Goal: Information Seeking & Learning: Learn about a topic

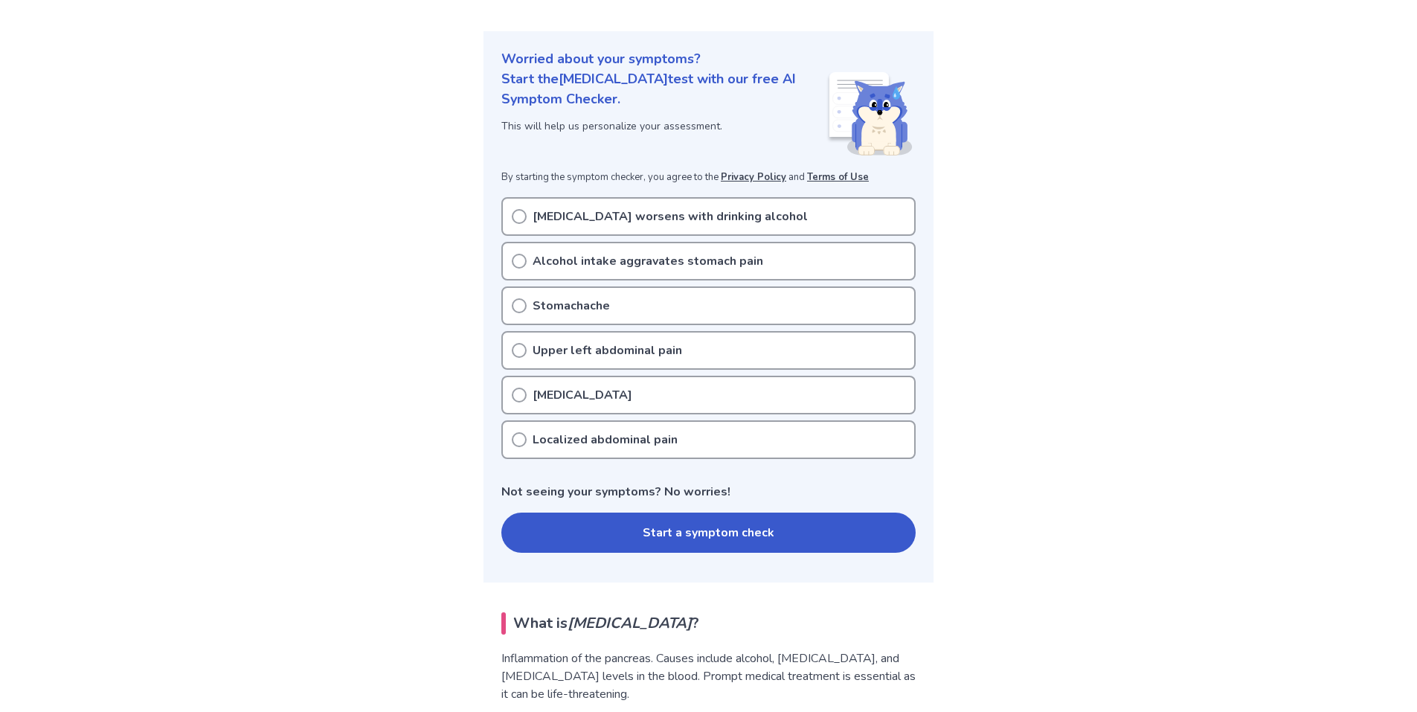
scroll to position [149, 0]
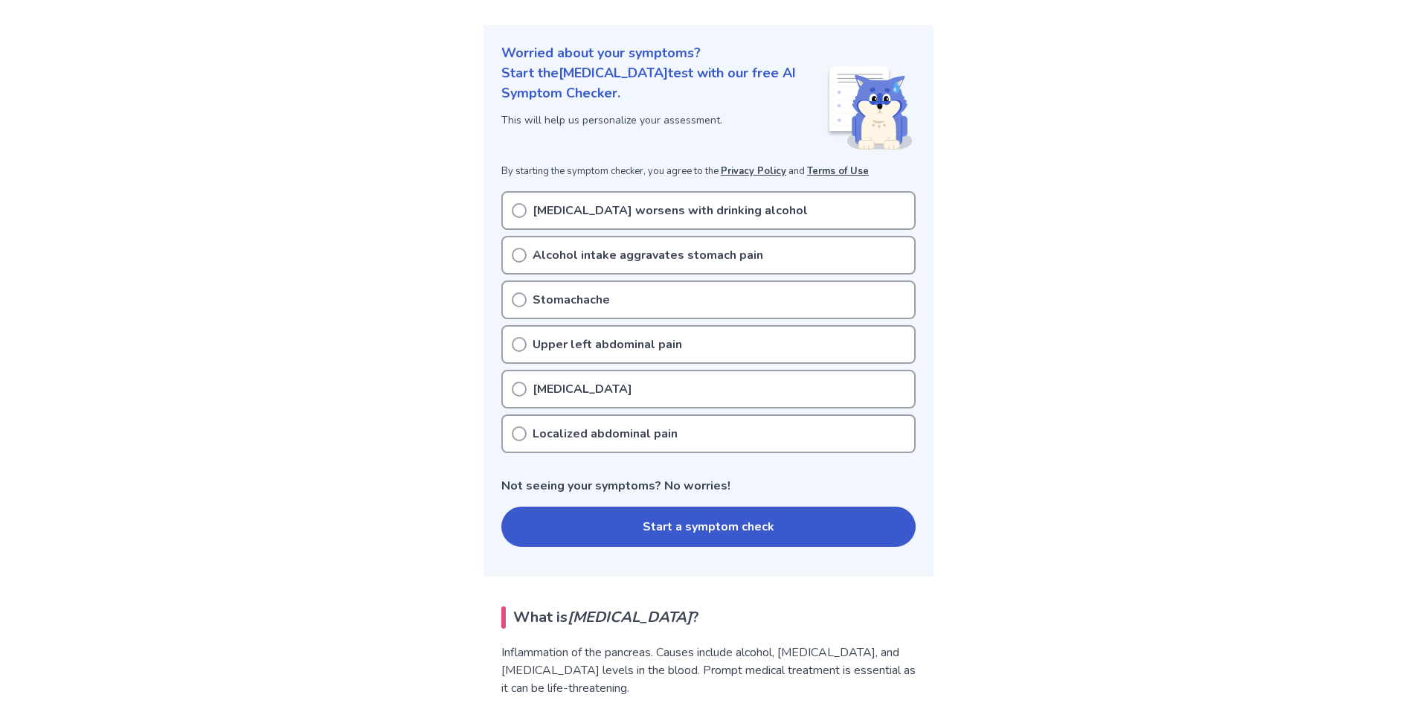
click at [636, 342] on p "Upper left abdominal pain" at bounding box center [607, 344] width 149 height 18
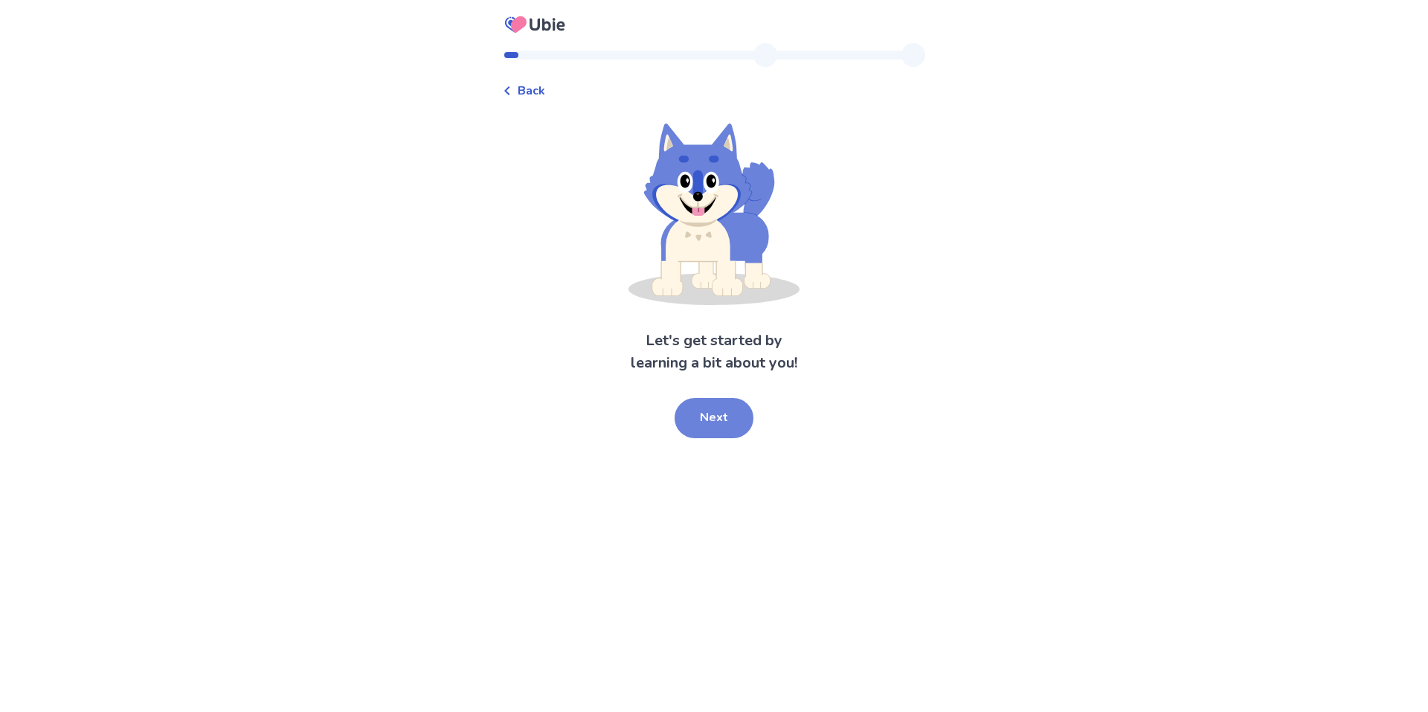
click at [701, 415] on button "Next" at bounding box center [714, 418] width 79 height 40
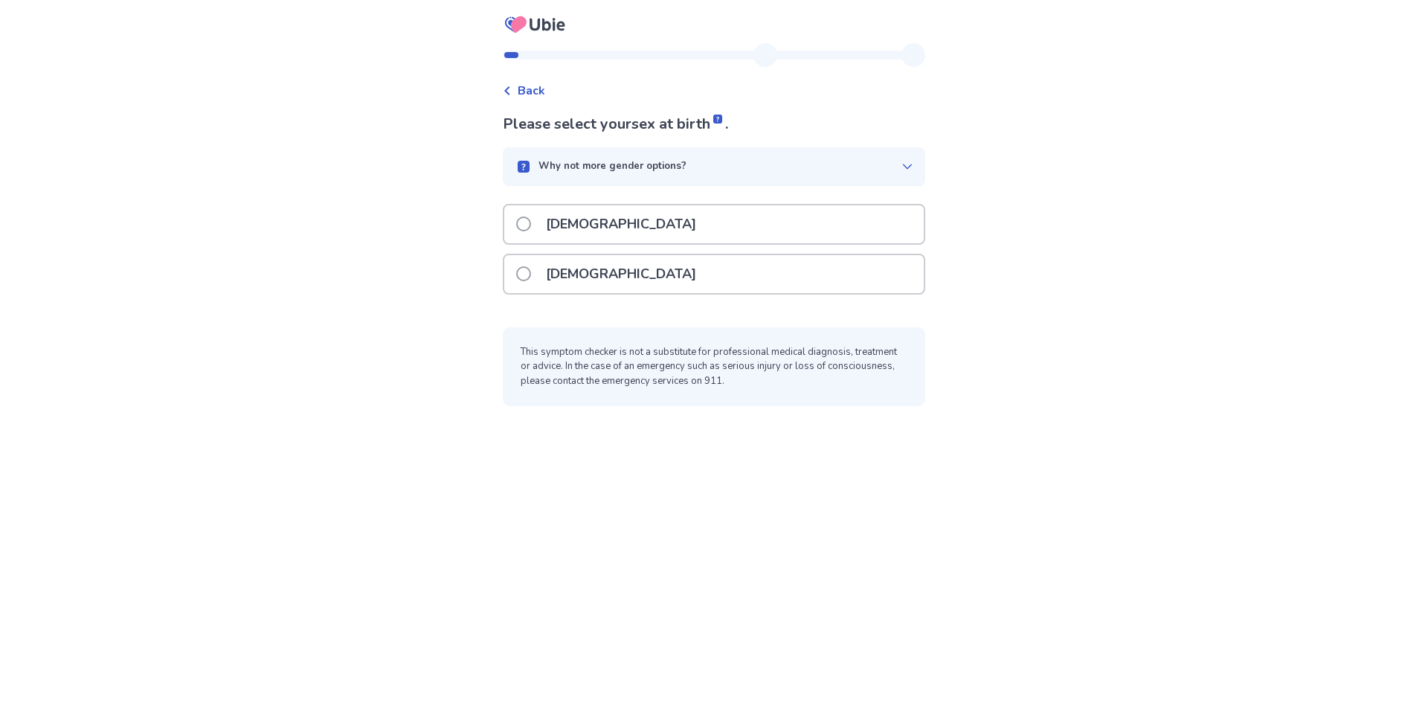
click at [624, 272] on div "Female" at bounding box center [713, 274] width 419 height 38
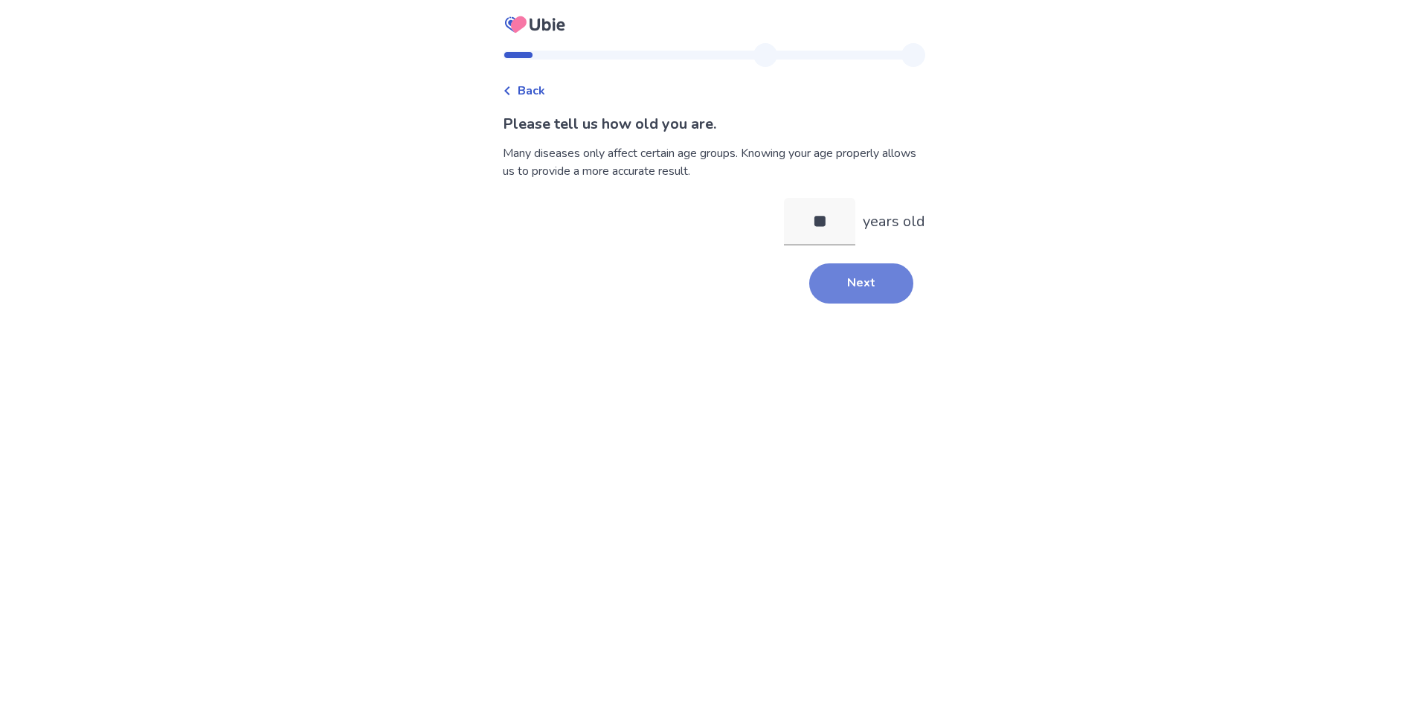
type input "**"
click at [863, 289] on button "Next" at bounding box center [861, 283] width 104 height 40
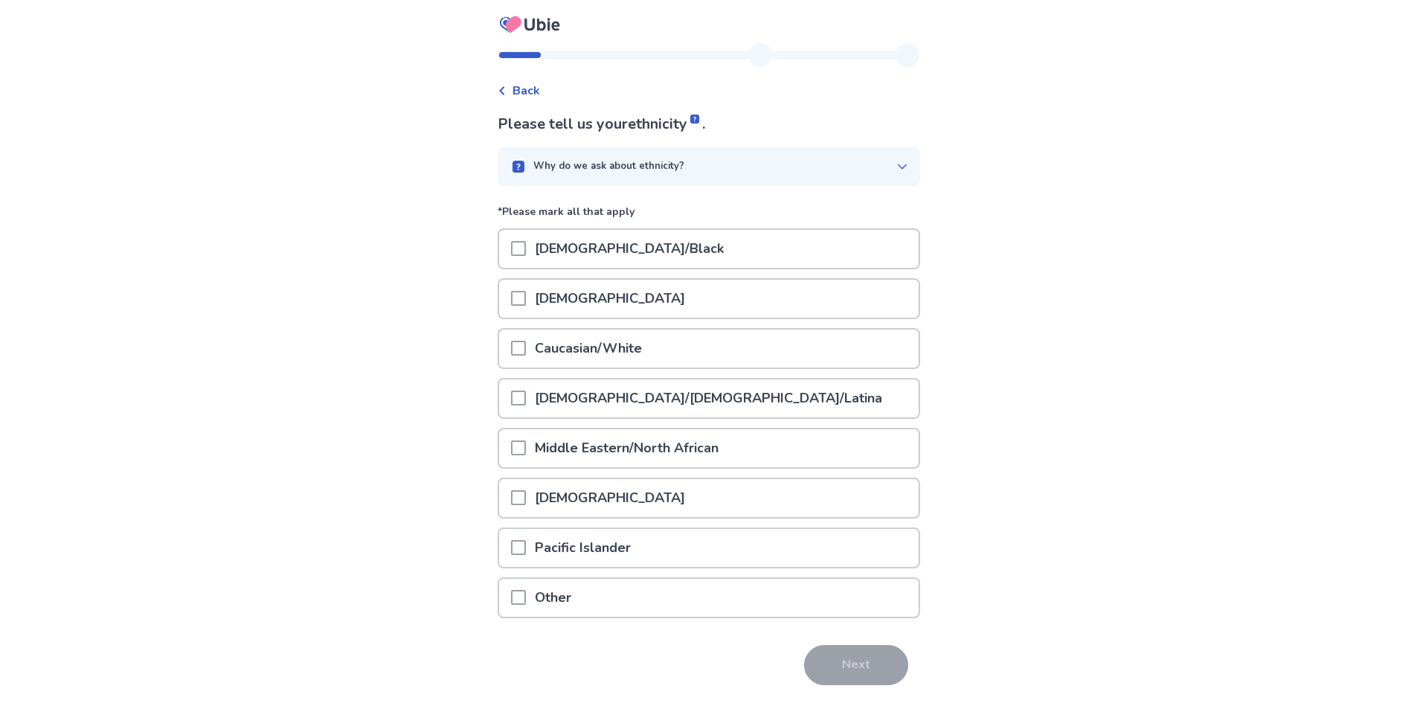
click at [634, 351] on p "Caucasian/White" at bounding box center [588, 348] width 125 height 38
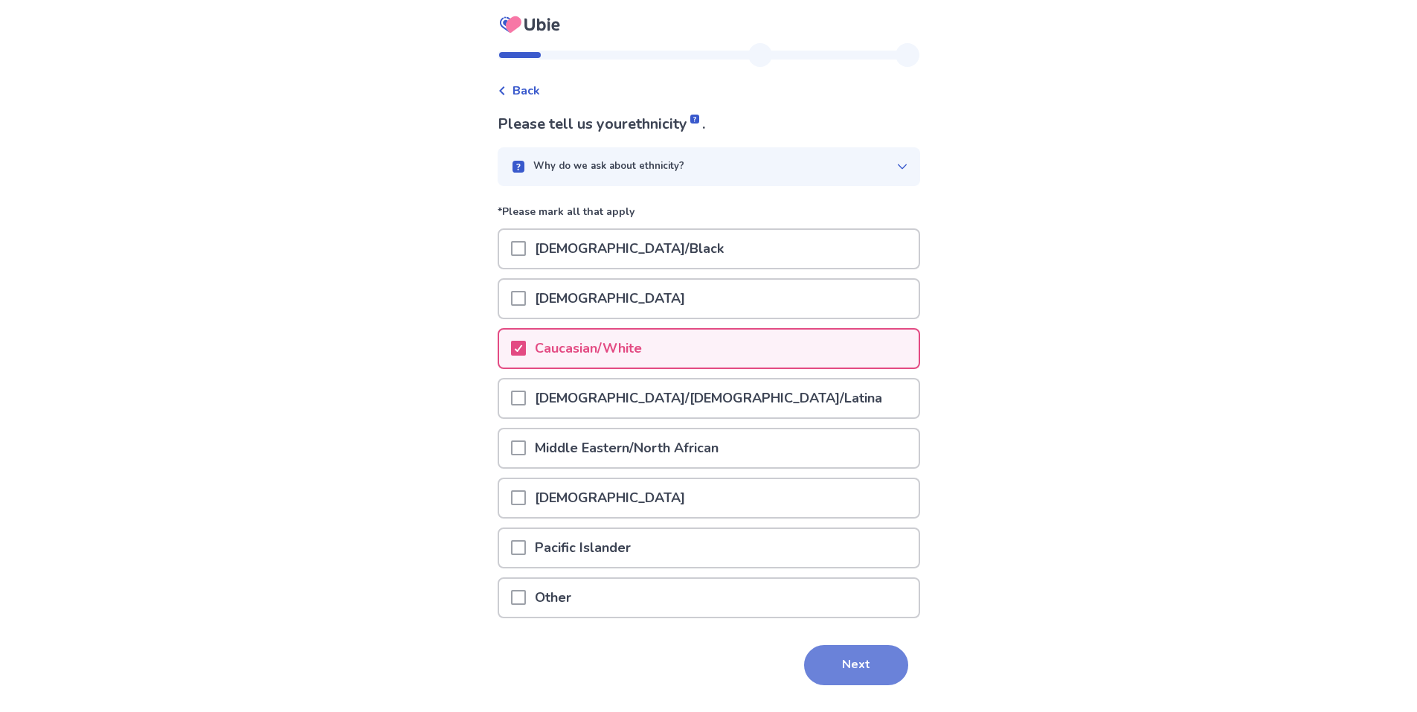
click at [833, 667] on button "Next" at bounding box center [856, 665] width 104 height 40
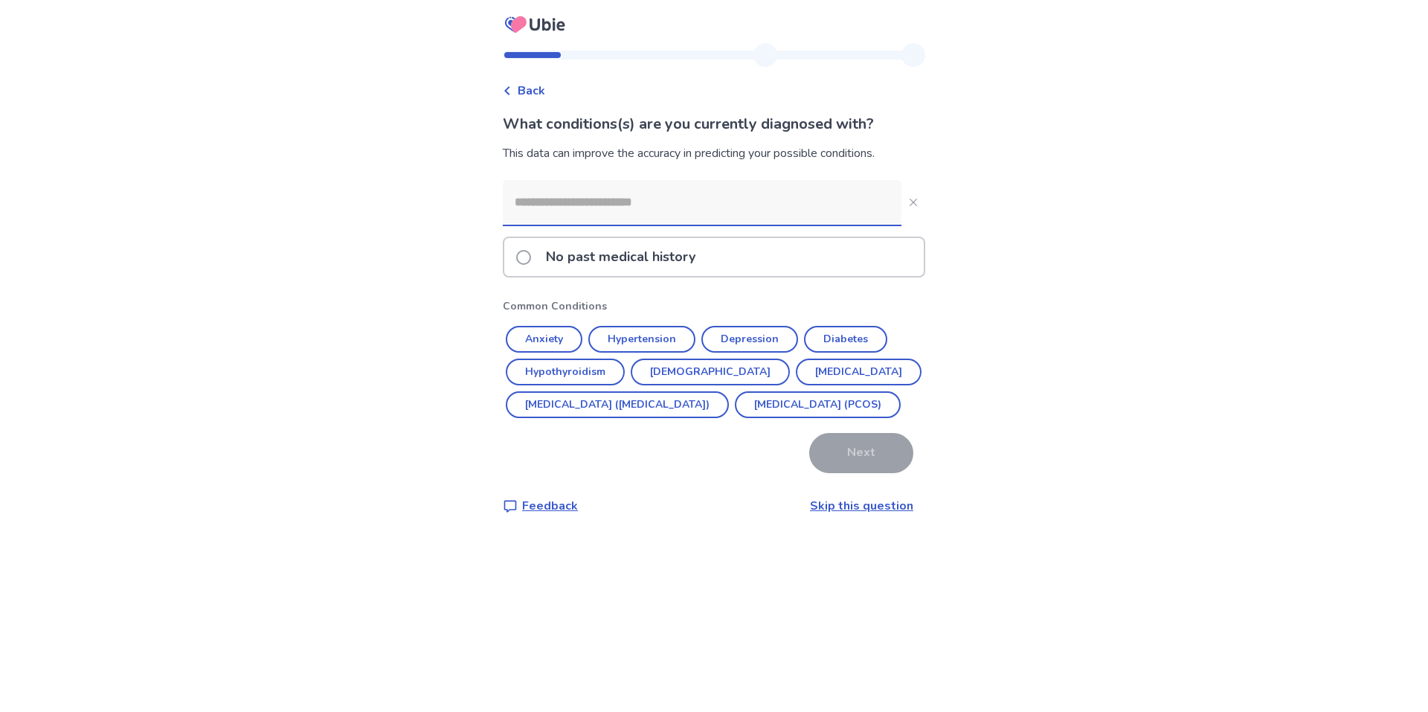
click at [531, 257] on span at bounding box center [523, 257] width 15 height 15
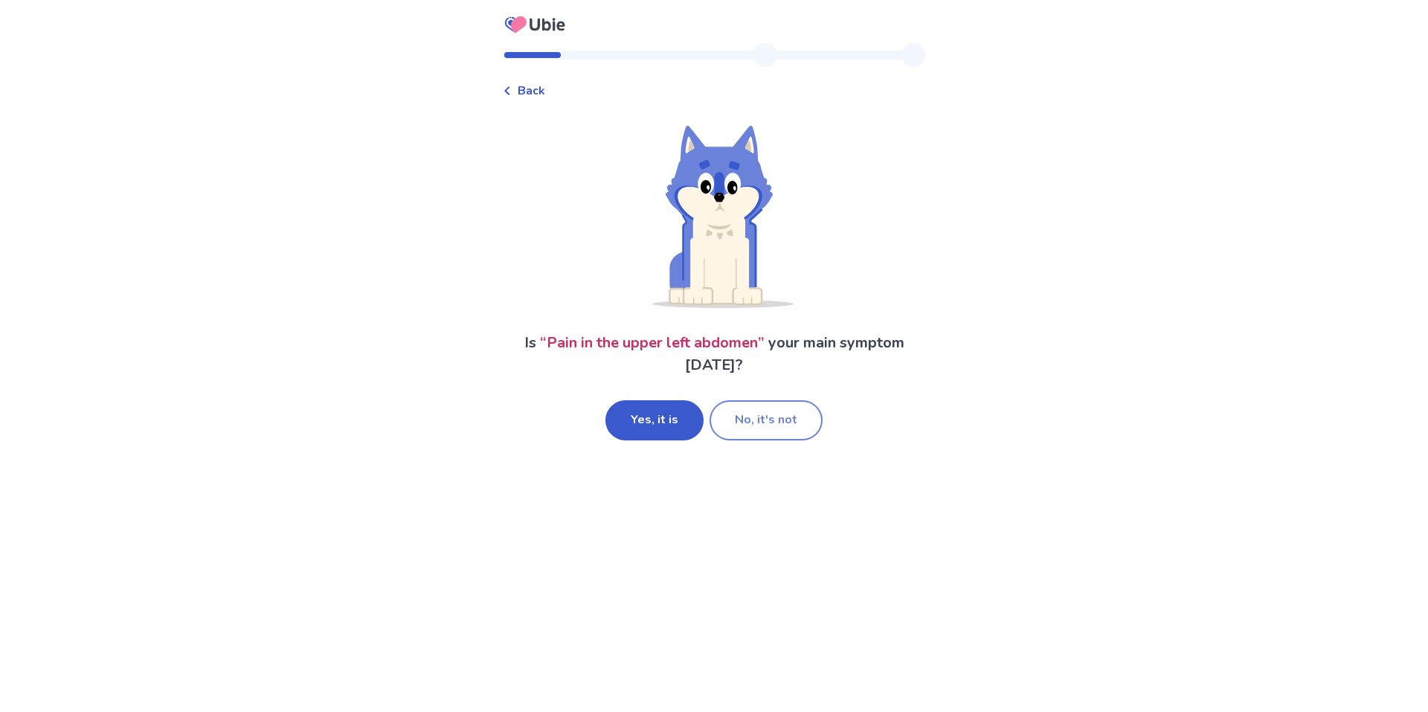
click at [763, 416] on button "No, it's not" at bounding box center [766, 420] width 113 height 40
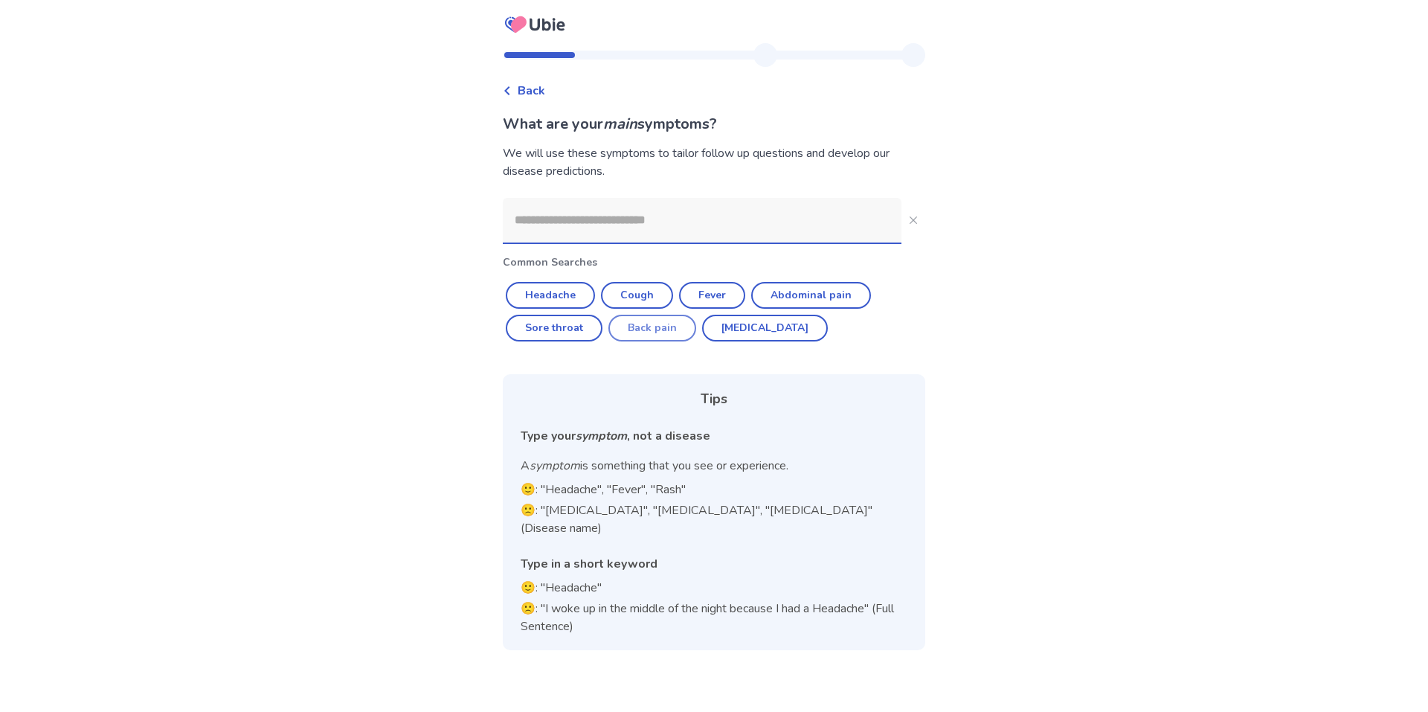
click at [672, 322] on button "Back pain" at bounding box center [652, 328] width 88 height 27
type input "*********"
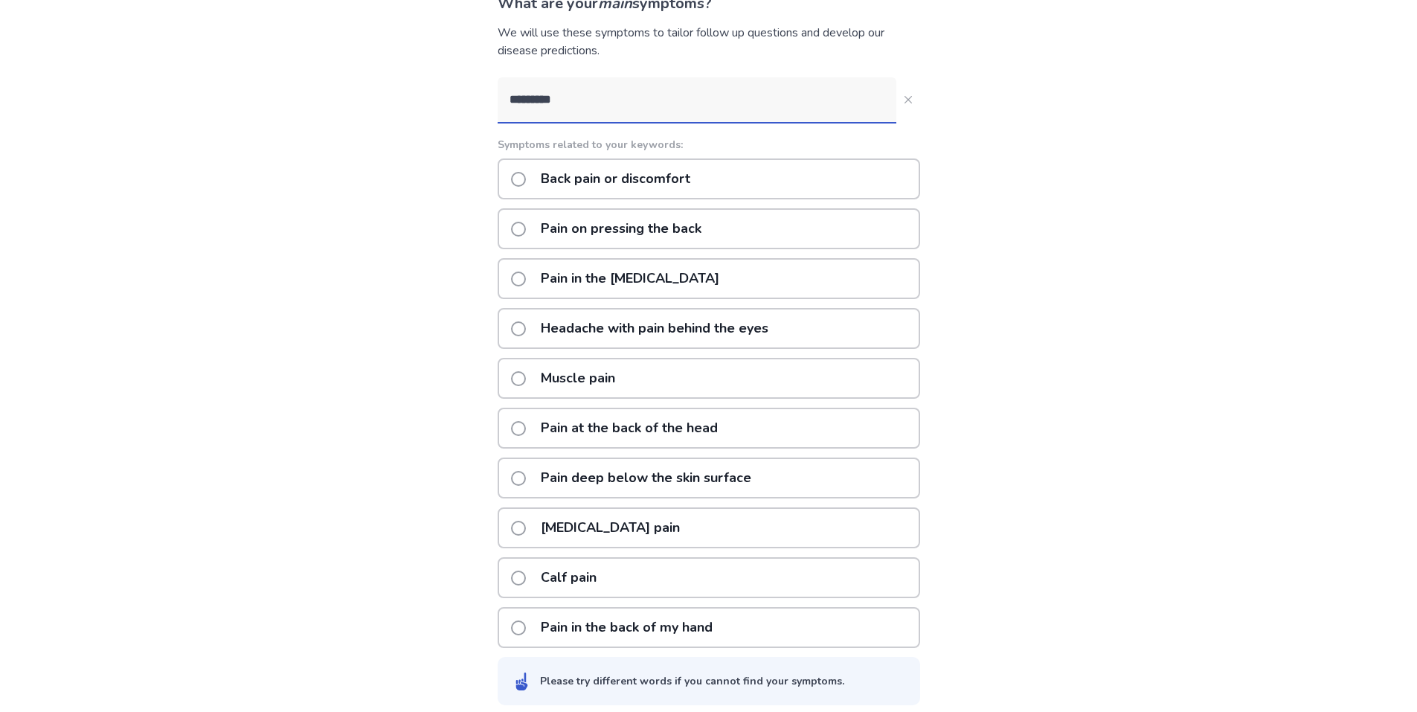
scroll to position [132, 0]
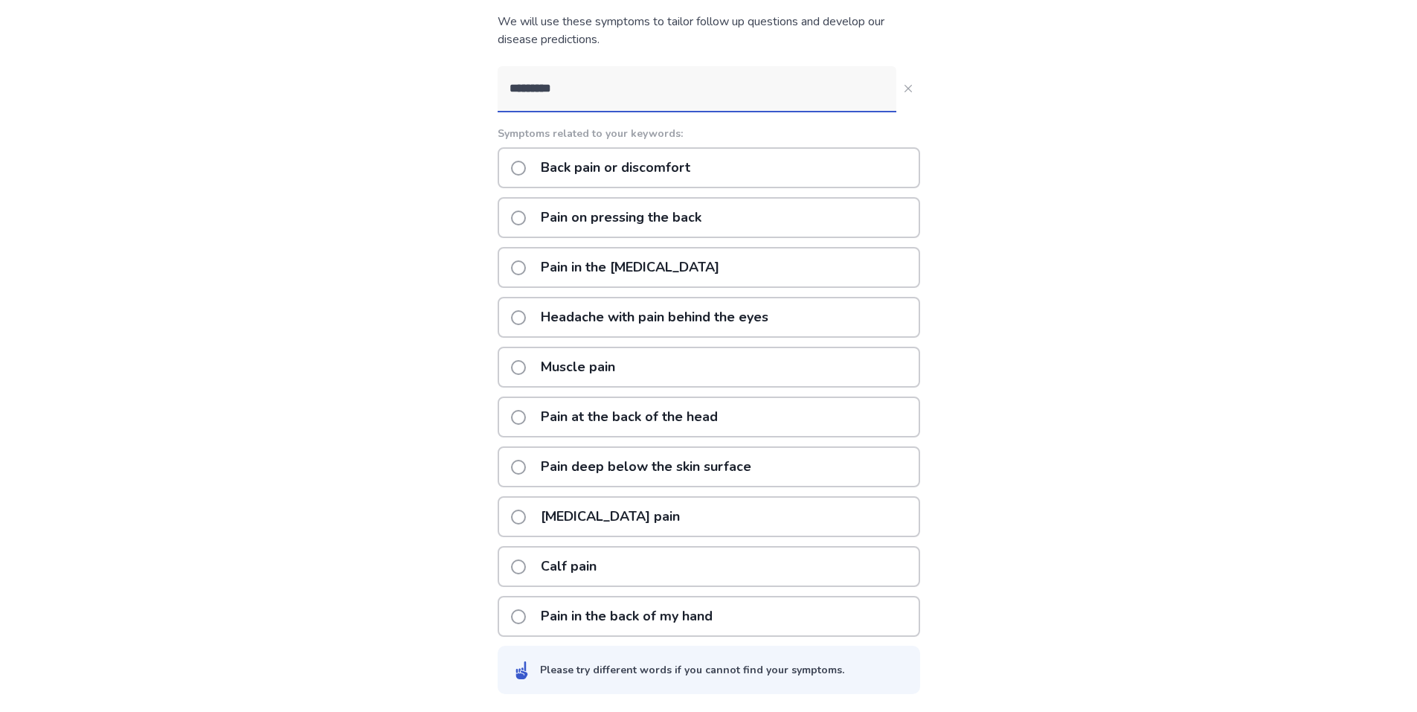
click at [518, 163] on div "Back pain or discomfort" at bounding box center [709, 167] width 422 height 41
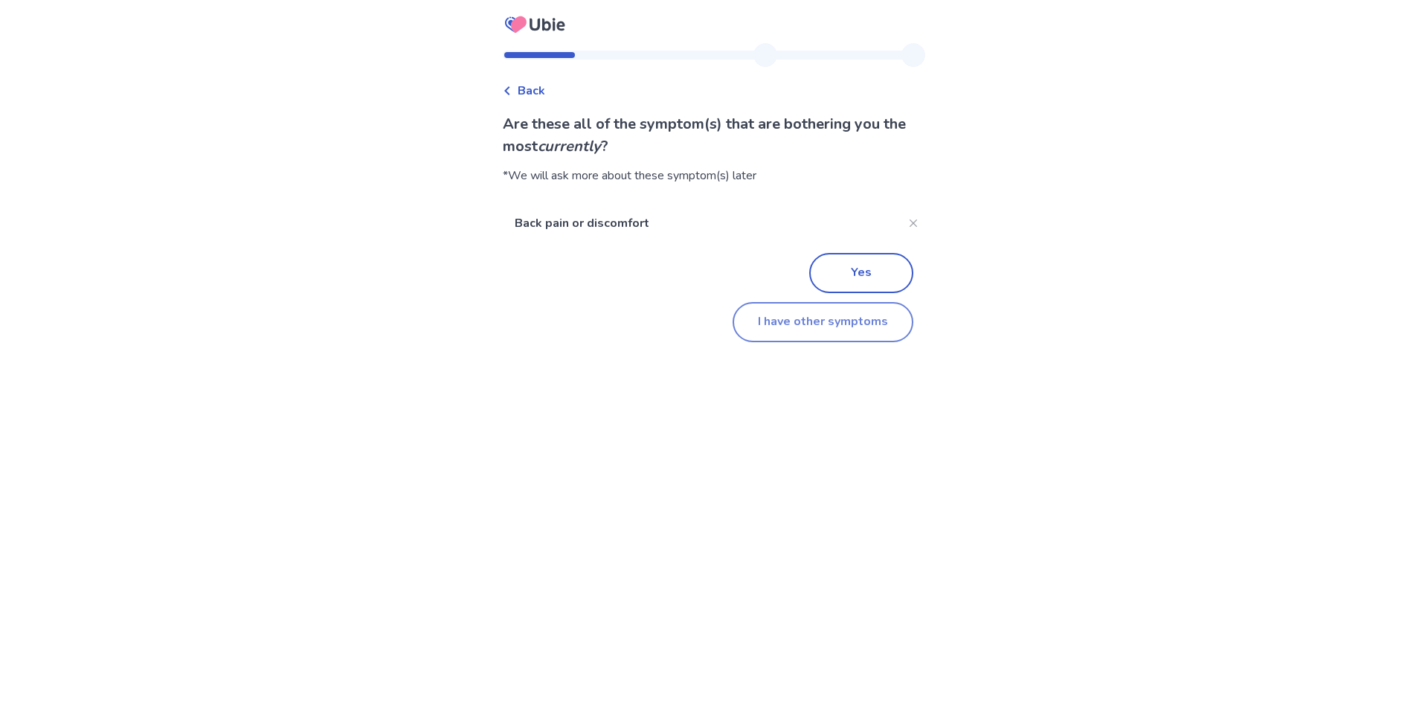
click at [843, 326] on button "I have other symptoms" at bounding box center [823, 322] width 181 height 40
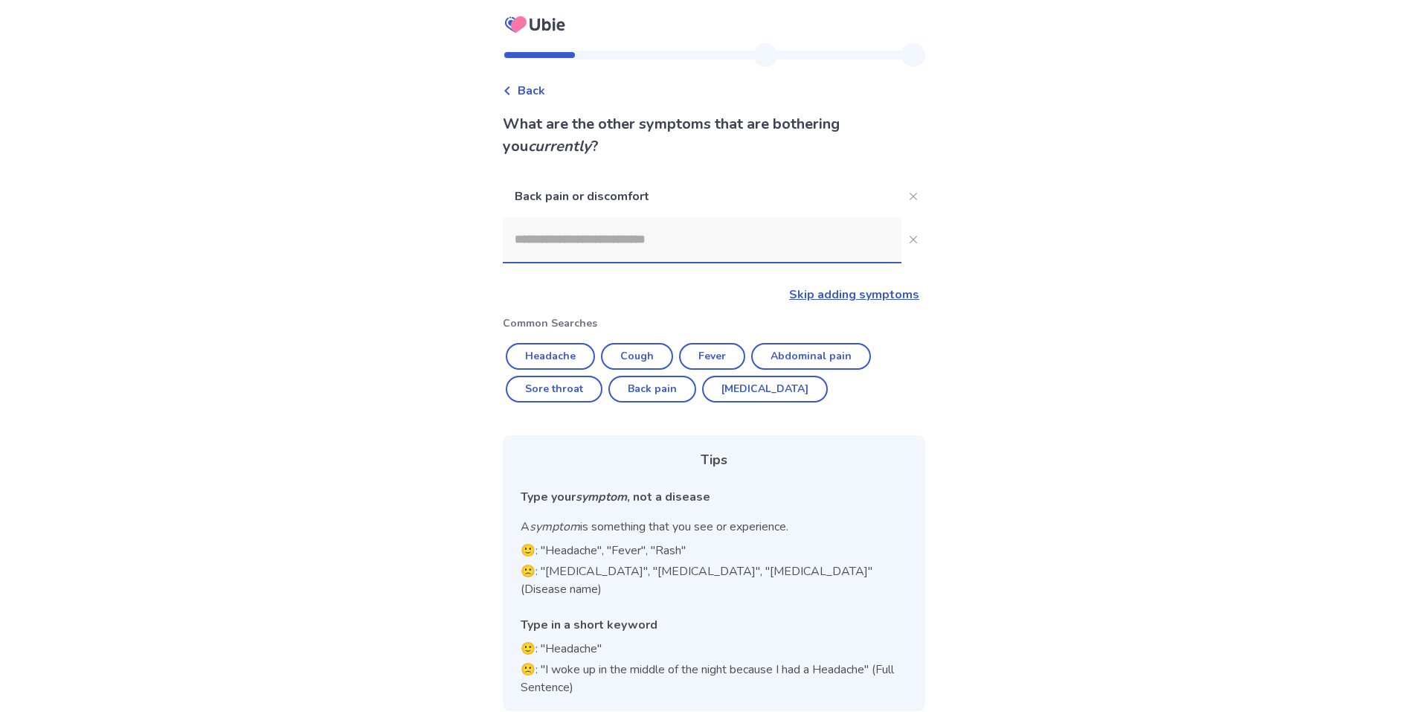
click at [681, 238] on input at bounding box center [702, 239] width 399 height 45
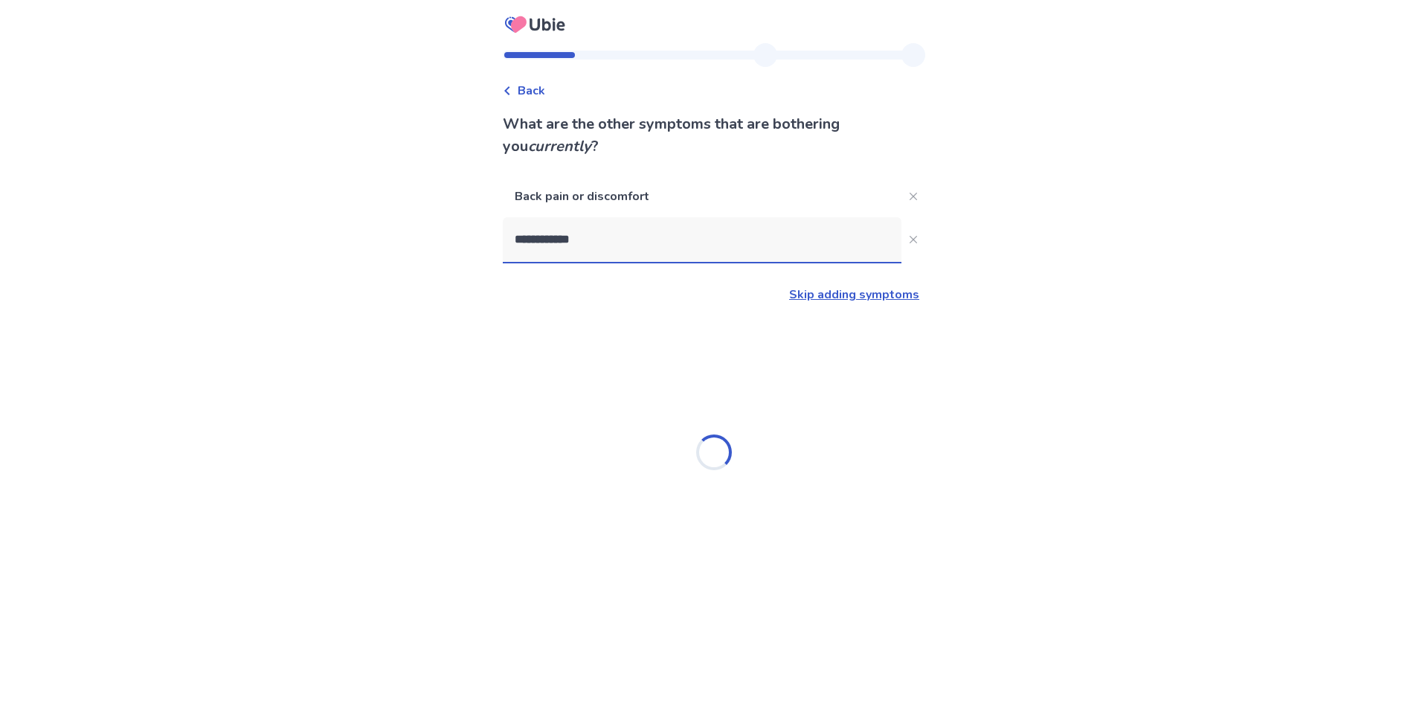
type input "**********"
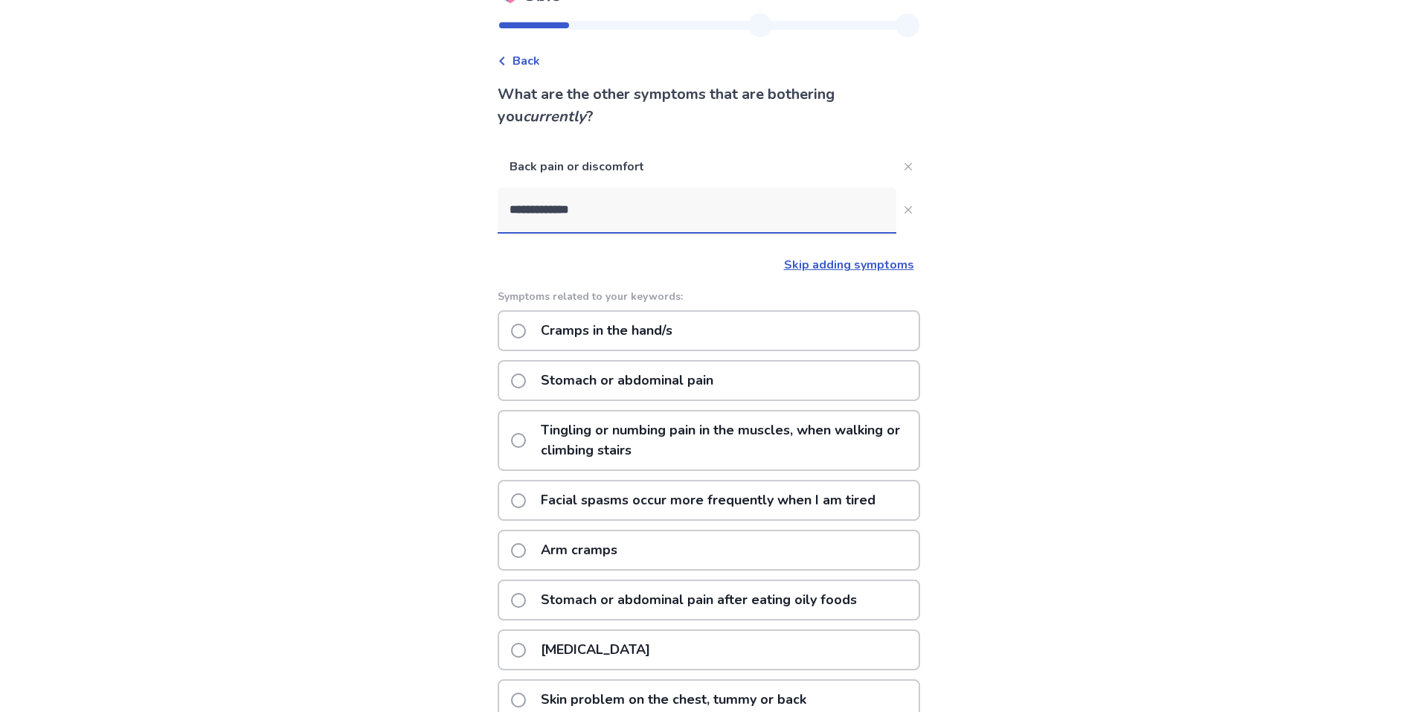
scroll to position [10, 0]
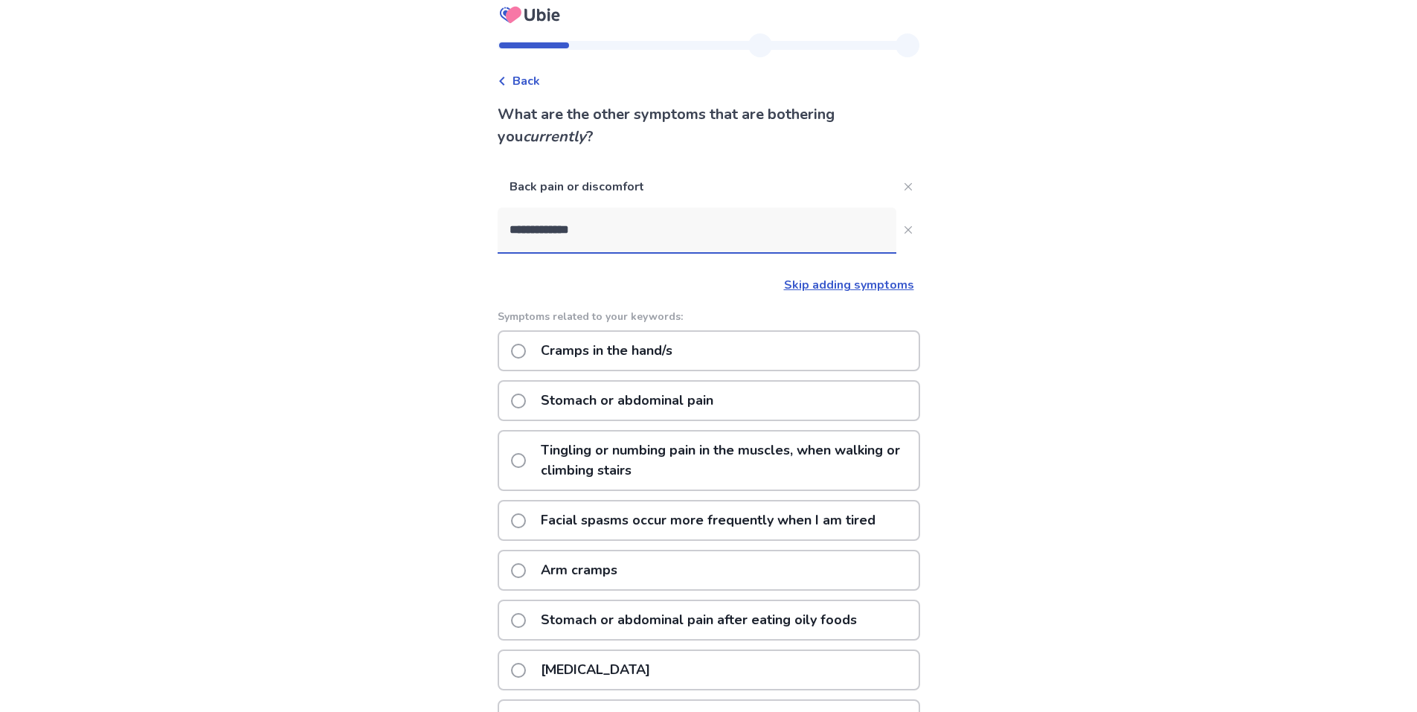
click at [621, 401] on p "Stomach or abdominal pain" at bounding box center [627, 401] width 190 height 38
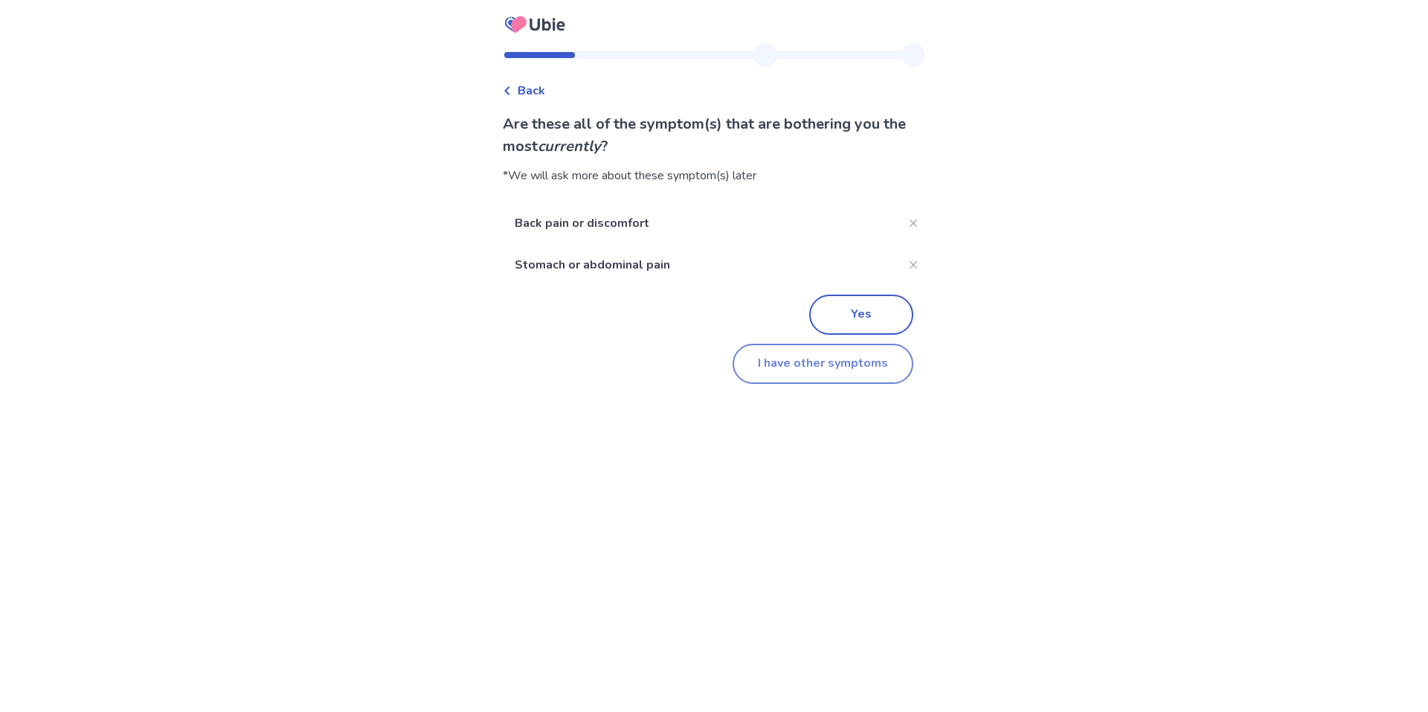
click at [822, 370] on button "I have other symptoms" at bounding box center [823, 364] width 181 height 40
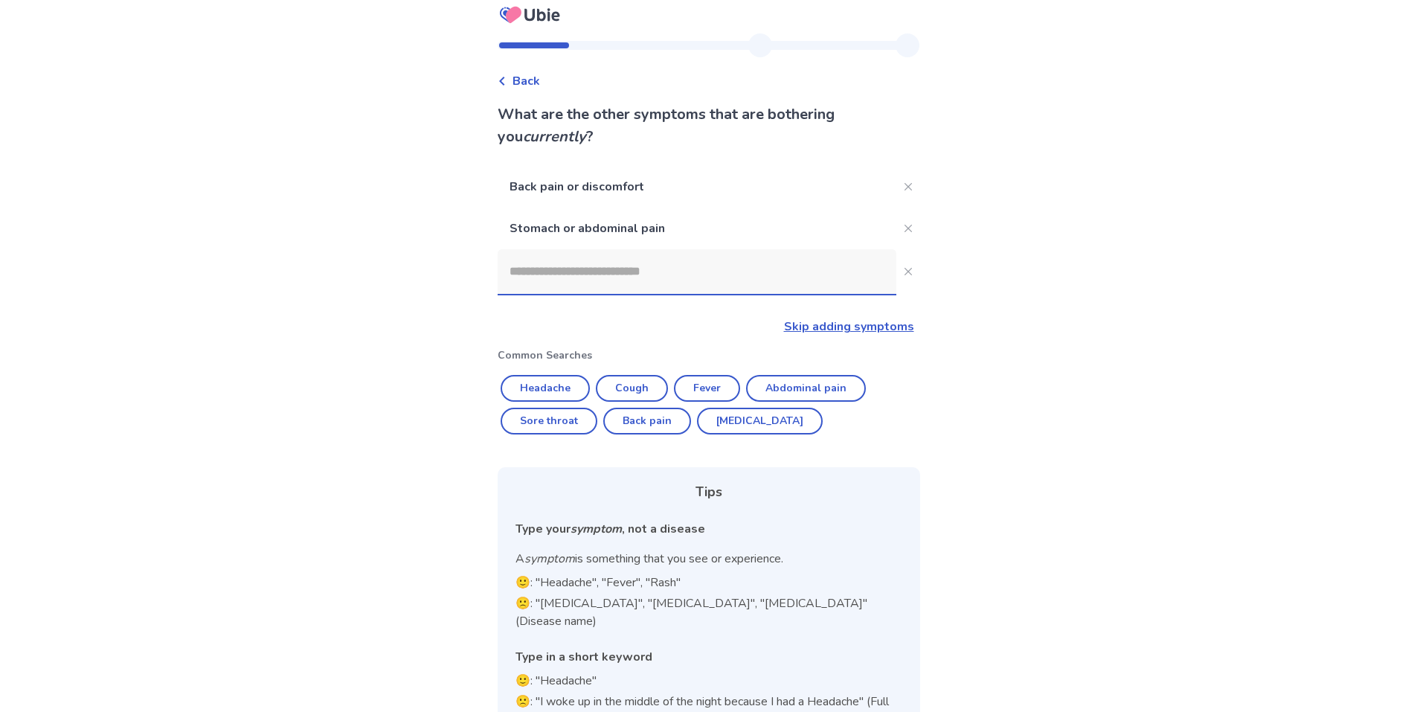
click at [636, 268] on input at bounding box center [697, 271] width 399 height 45
type input "*"
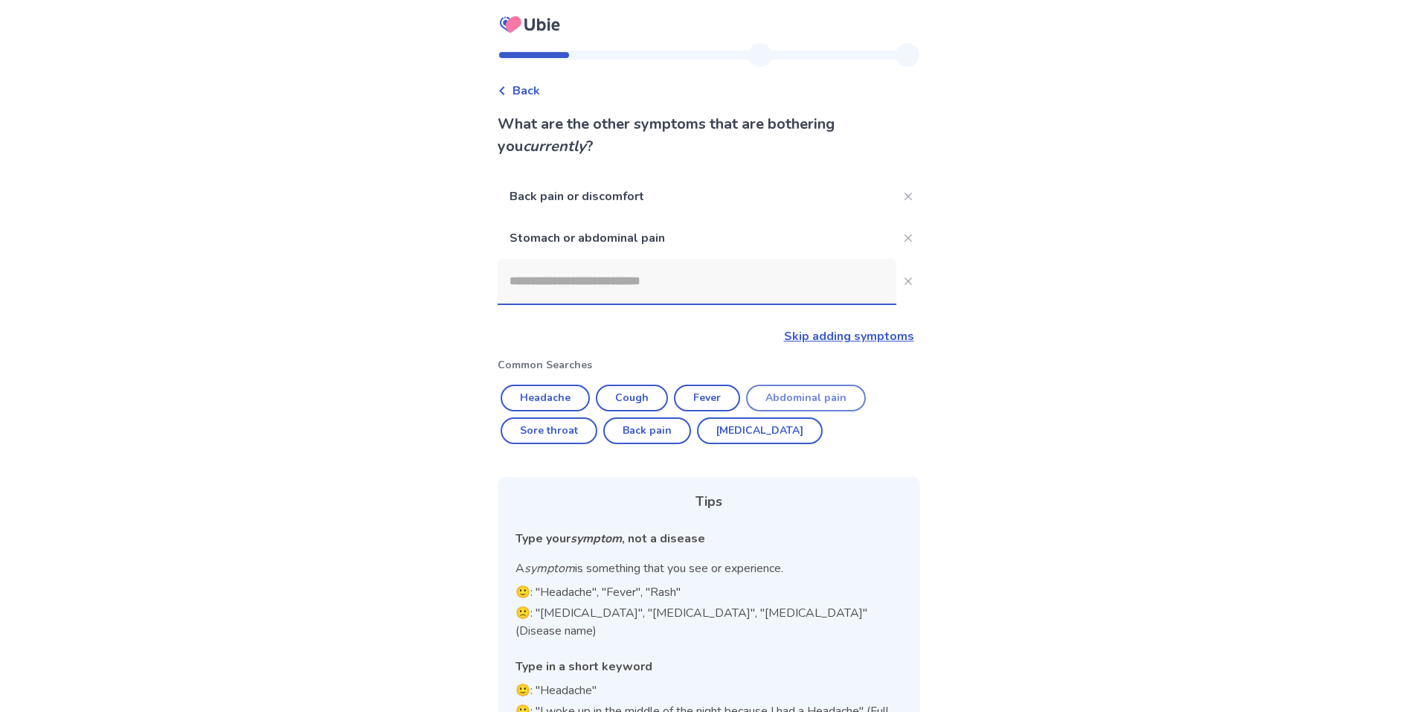
click at [845, 393] on button "Abdominal pain" at bounding box center [806, 398] width 120 height 27
type input "**********"
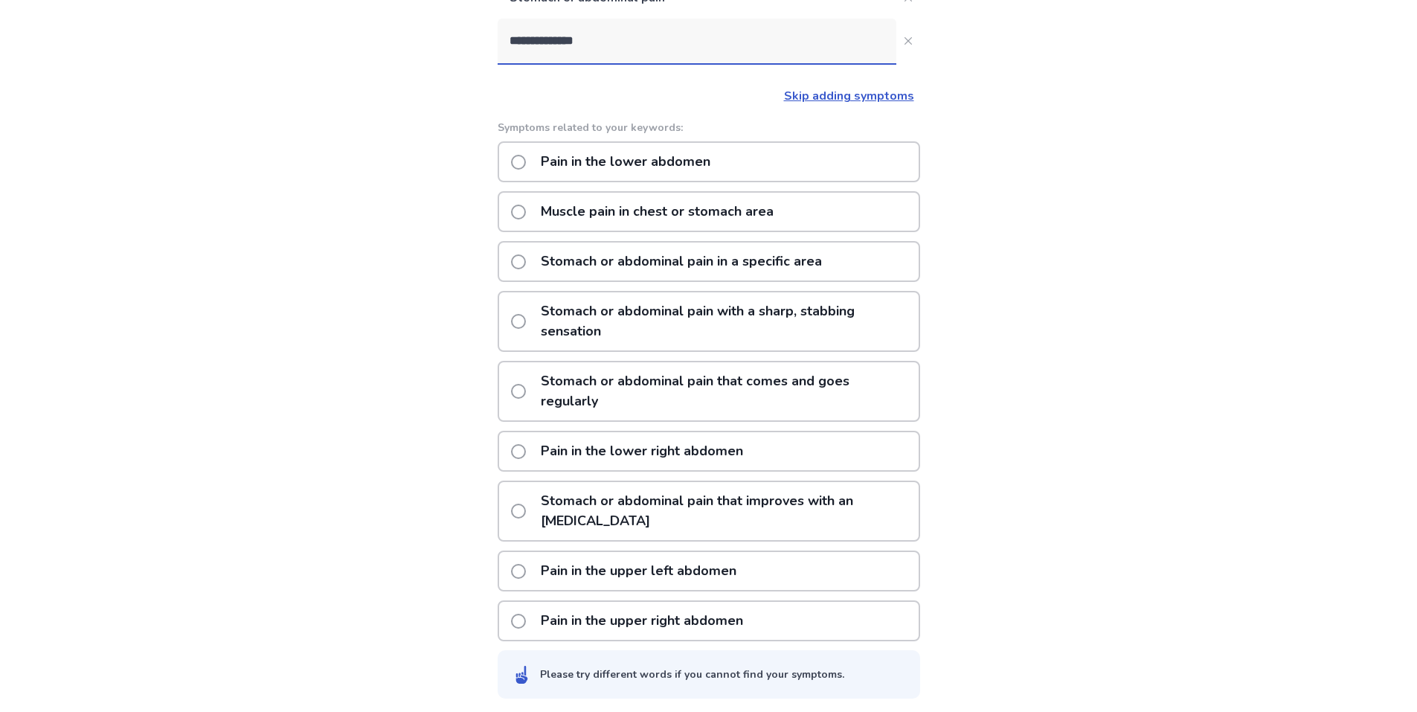
scroll to position [245, 0]
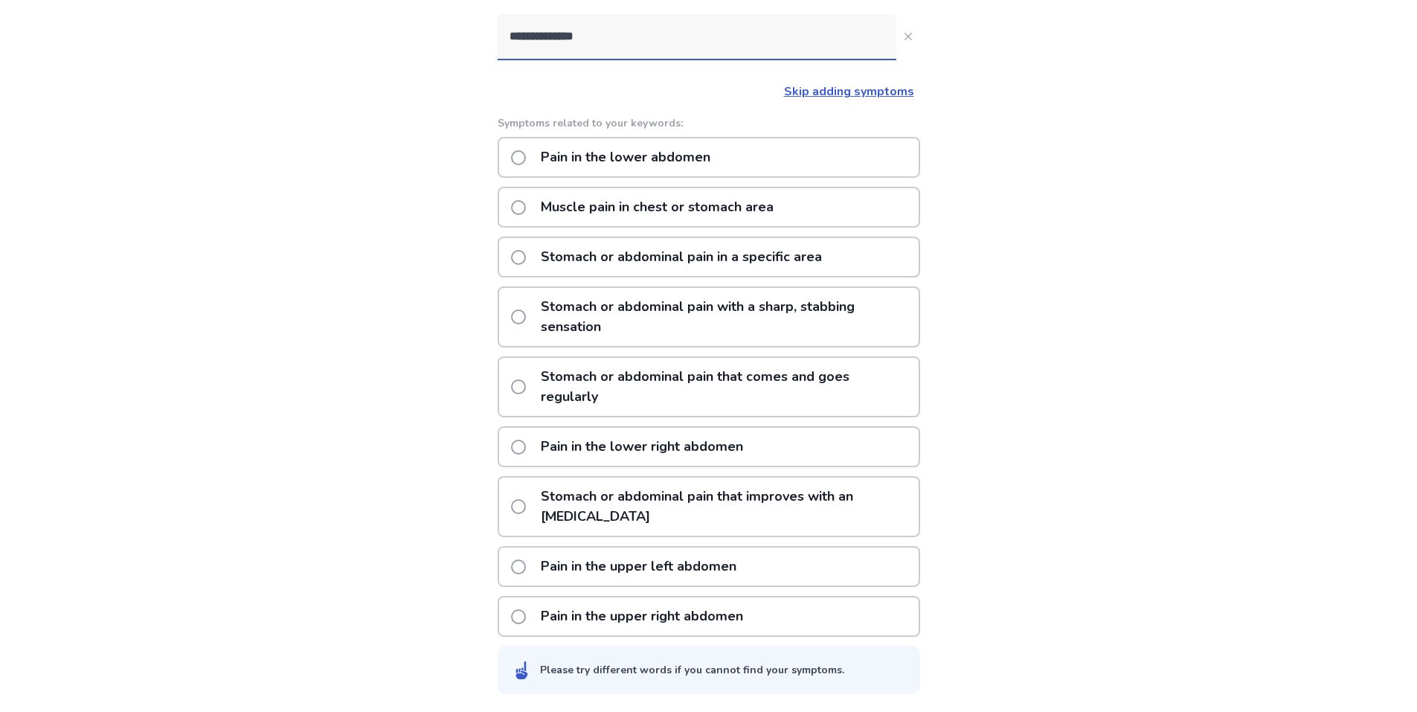
click at [723, 567] on p "Pain in the upper left abdomen" at bounding box center [638, 566] width 213 height 38
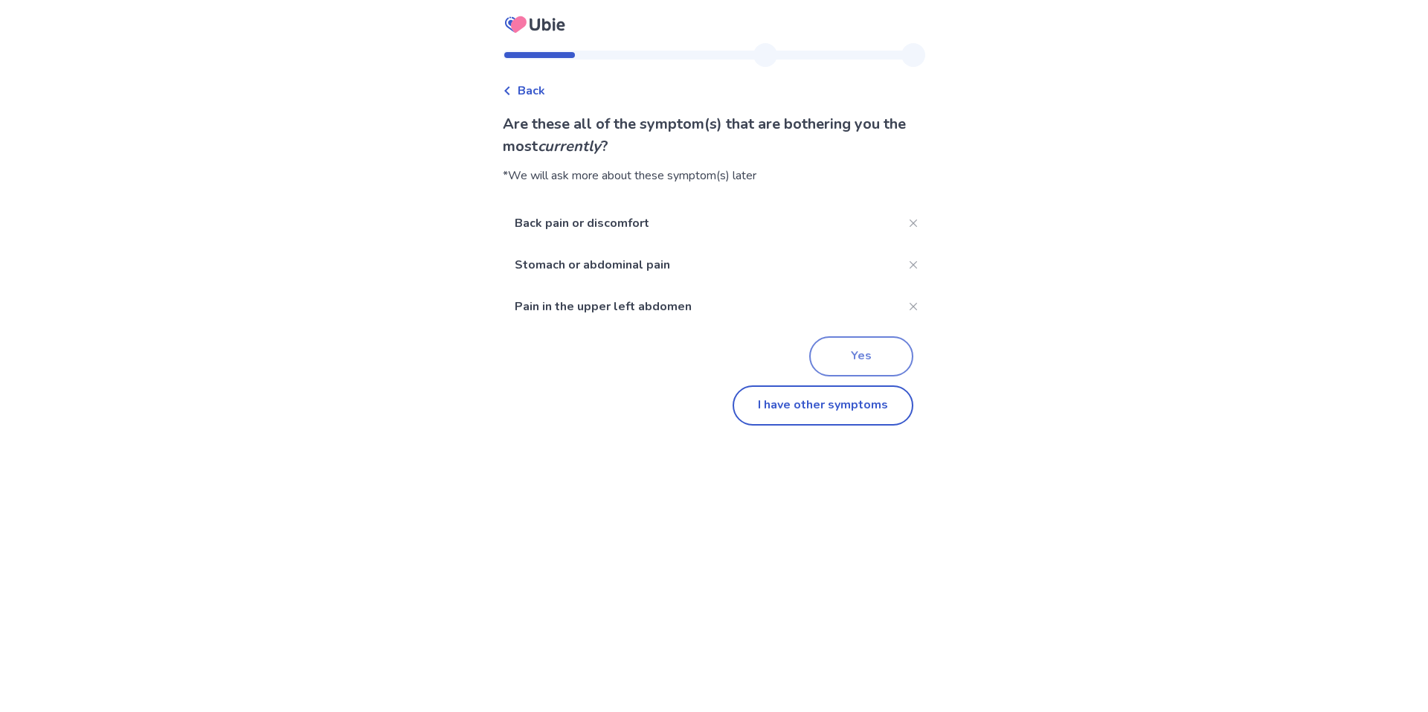
click at [860, 367] on button "Yes" at bounding box center [861, 356] width 104 height 40
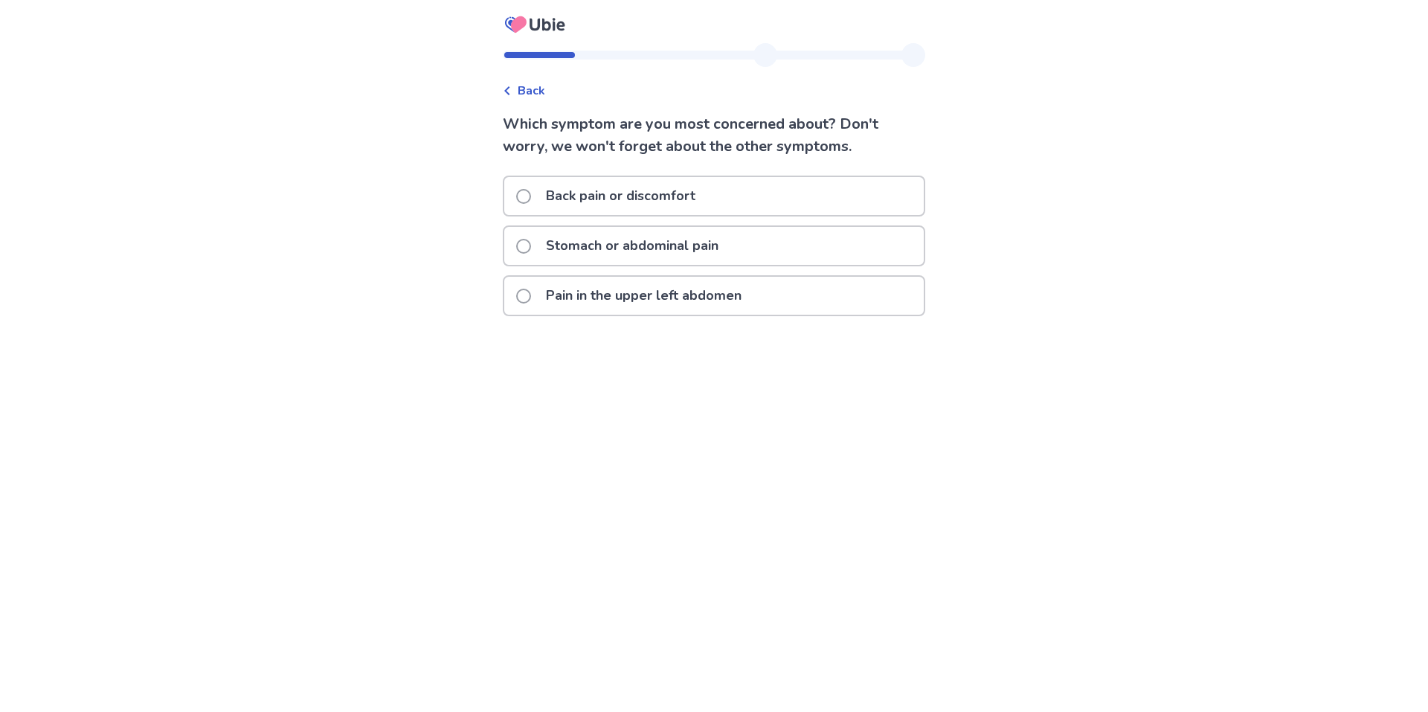
click at [548, 249] on p "Stomach or abdominal pain" at bounding box center [632, 246] width 190 height 38
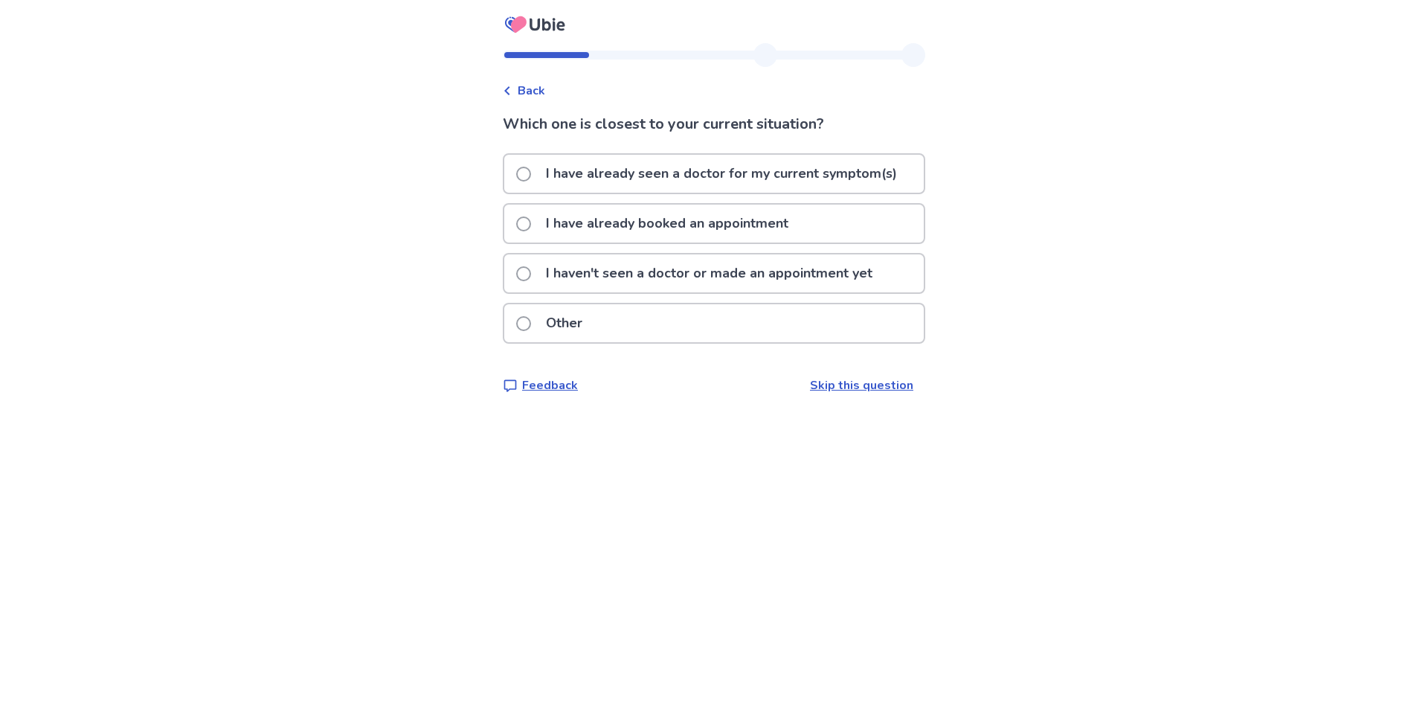
click at [634, 280] on p "I haven't seen a doctor or made an appointment yet" at bounding box center [709, 273] width 344 height 38
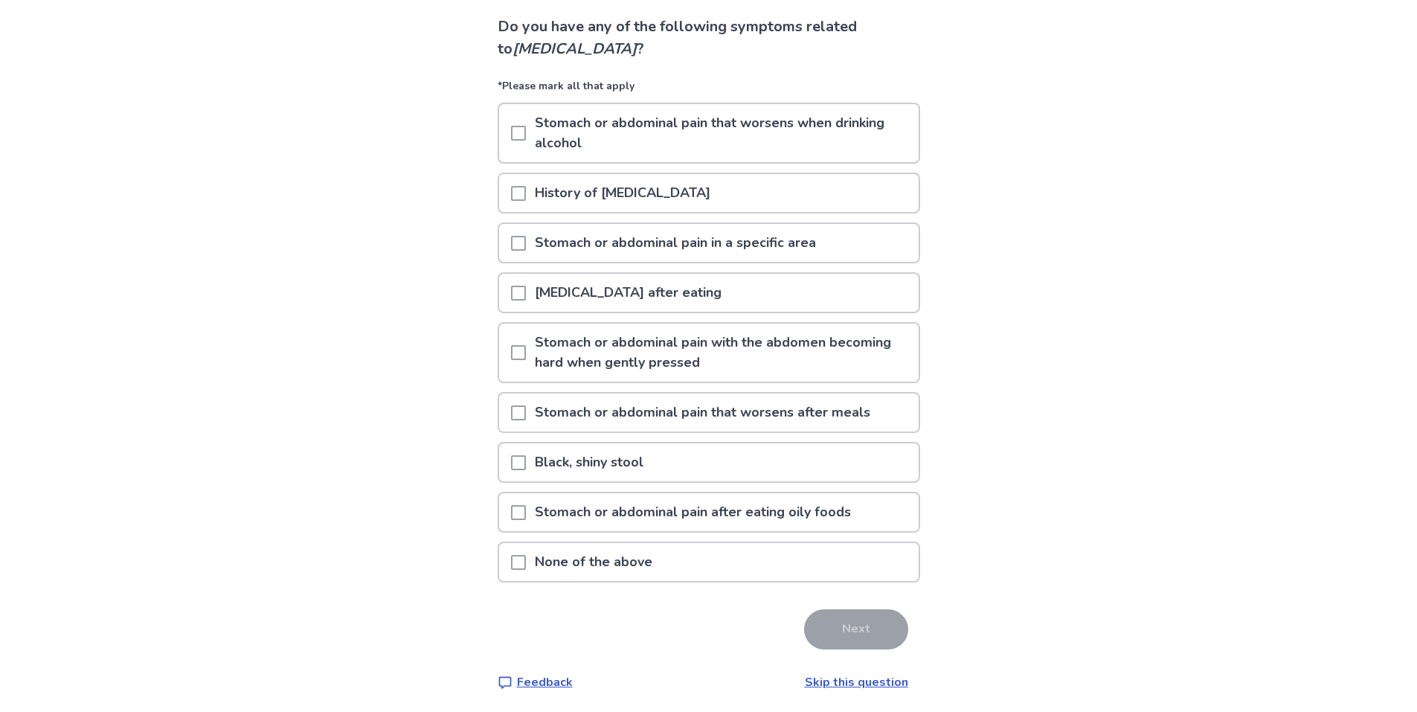
scroll to position [100, 0]
click at [516, 554] on div "None of the above" at bounding box center [708, 559] width 419 height 38
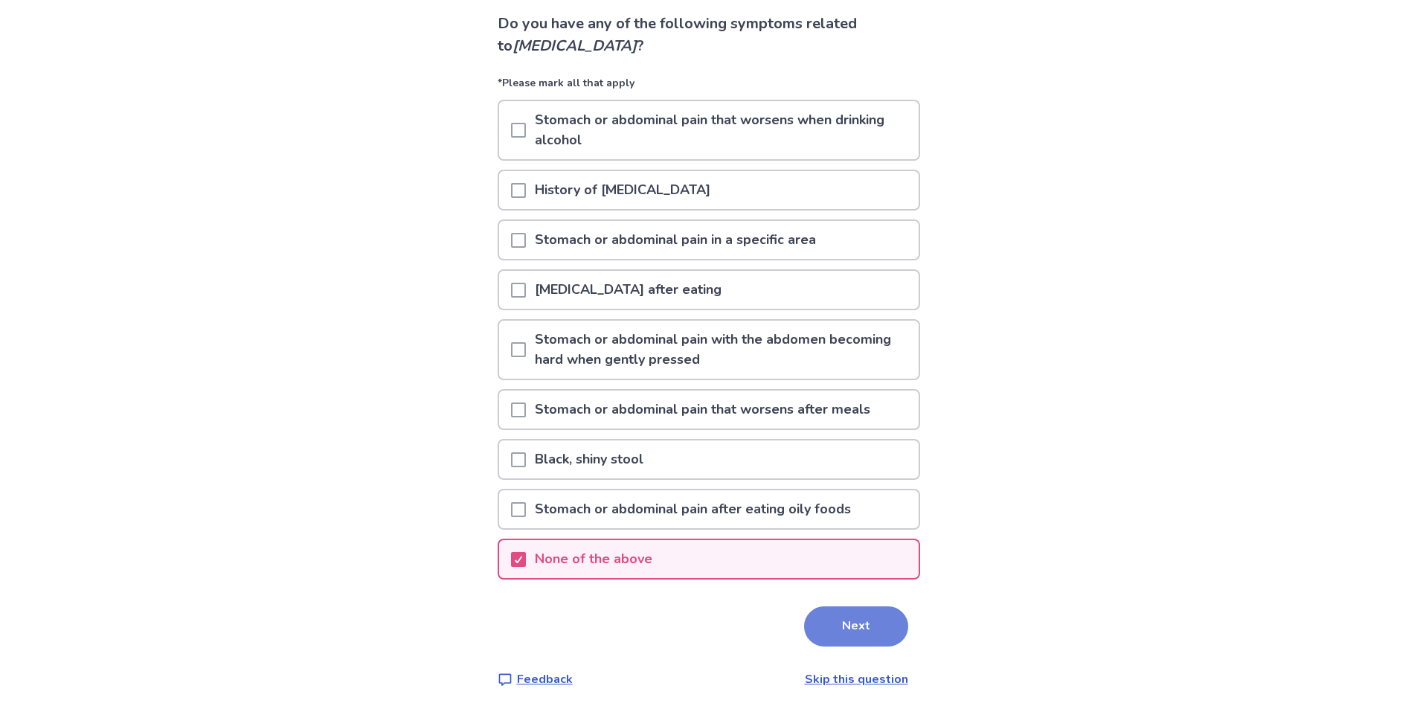
click at [826, 626] on button "Next" at bounding box center [856, 626] width 104 height 40
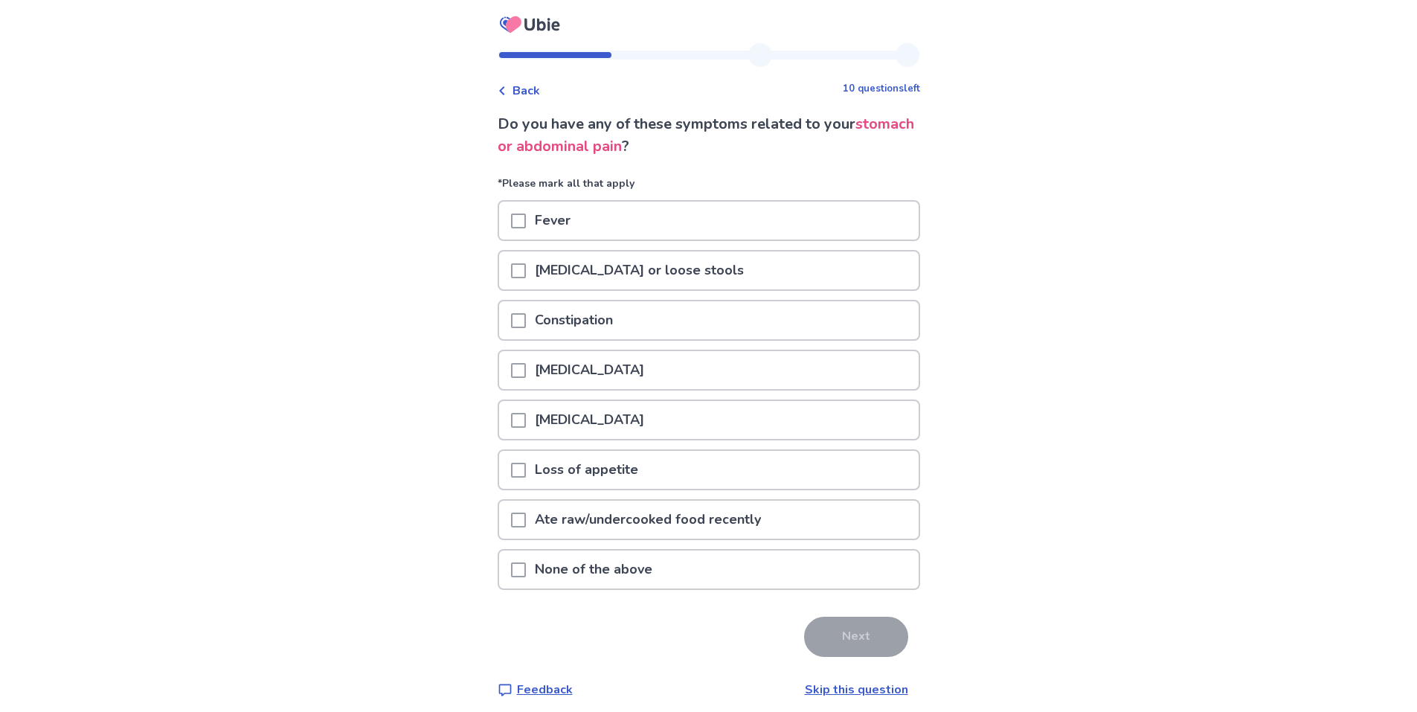
click at [602, 573] on p "None of the above" at bounding box center [593, 569] width 135 height 38
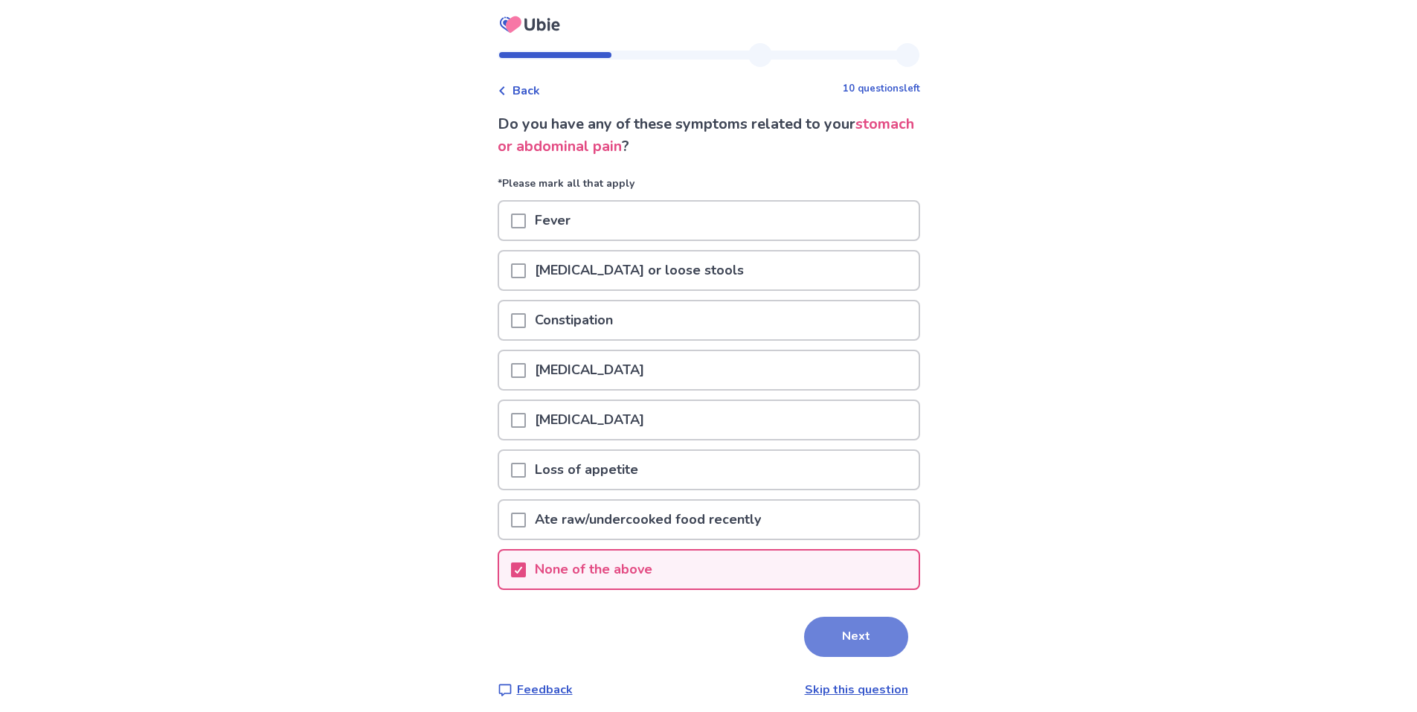
click at [840, 646] on button "Next" at bounding box center [856, 637] width 104 height 40
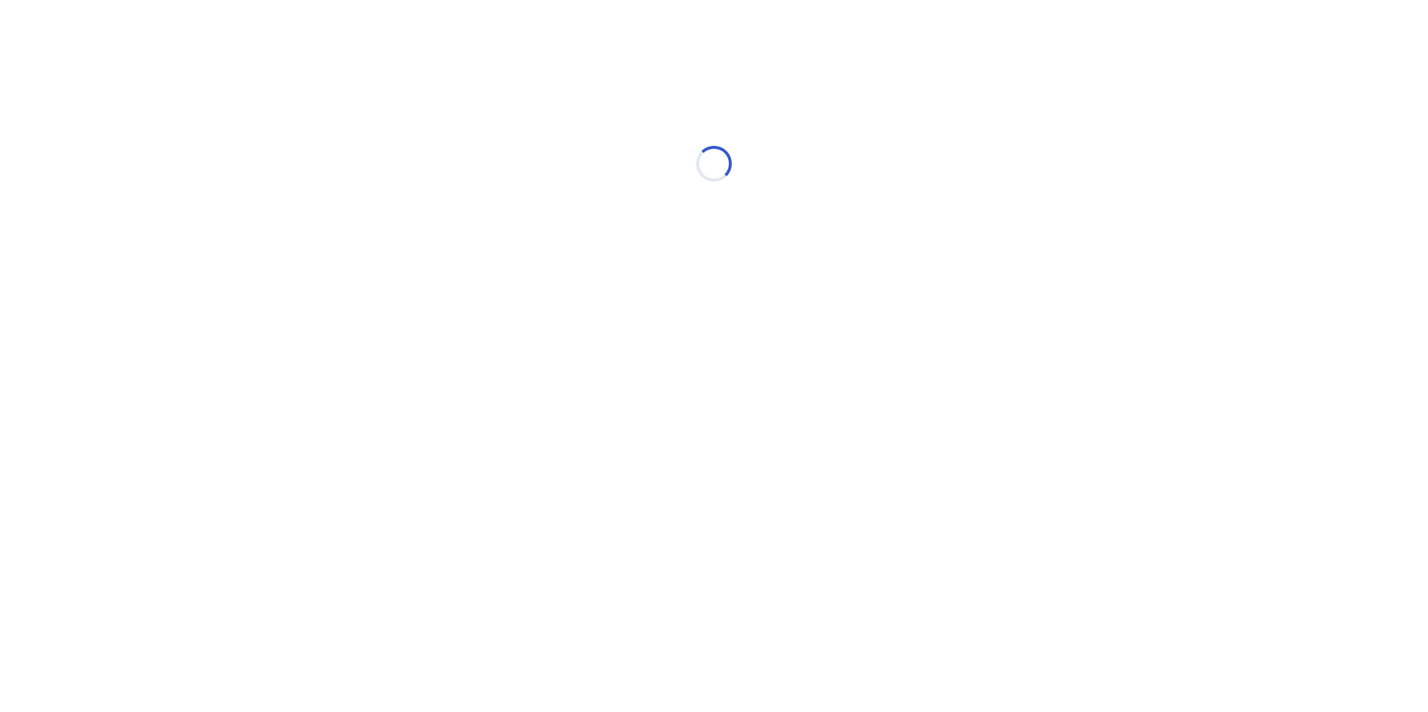
select select "*"
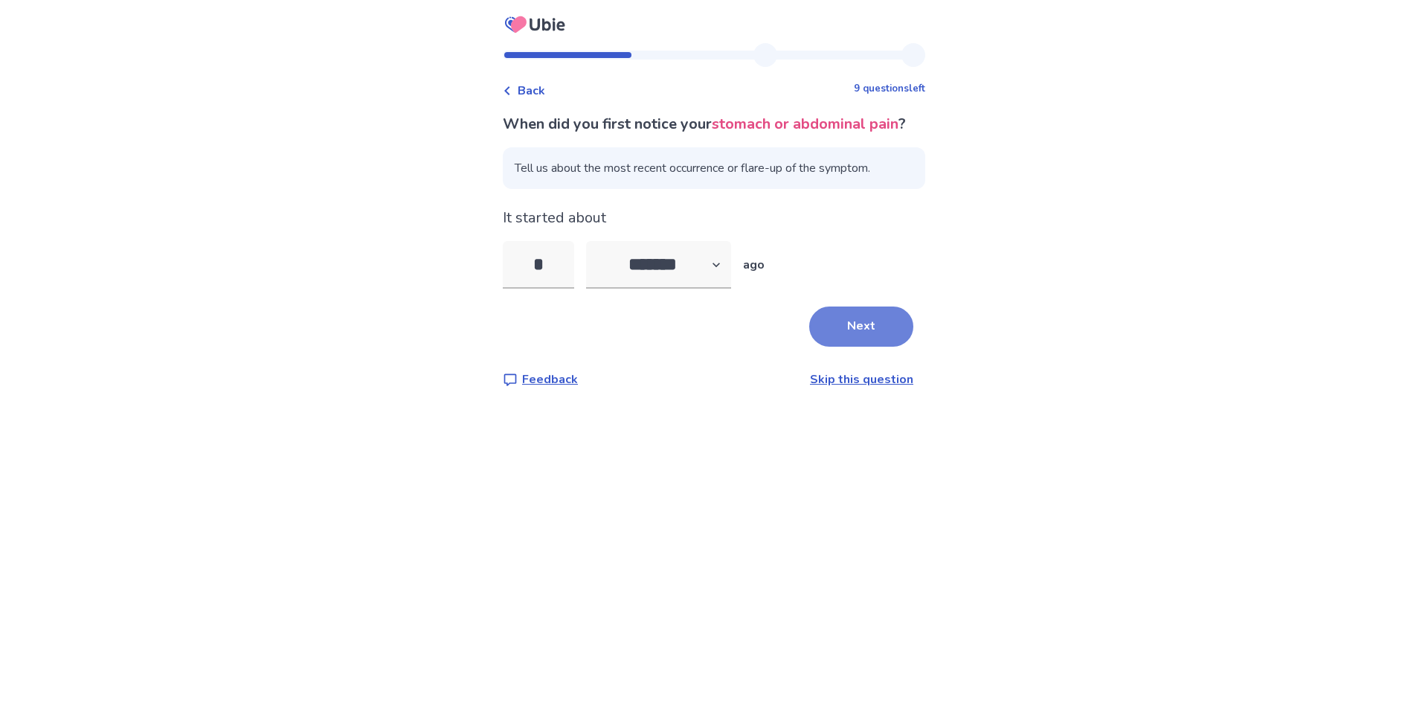
type input "*"
click at [856, 347] on button "Next" at bounding box center [861, 326] width 104 height 40
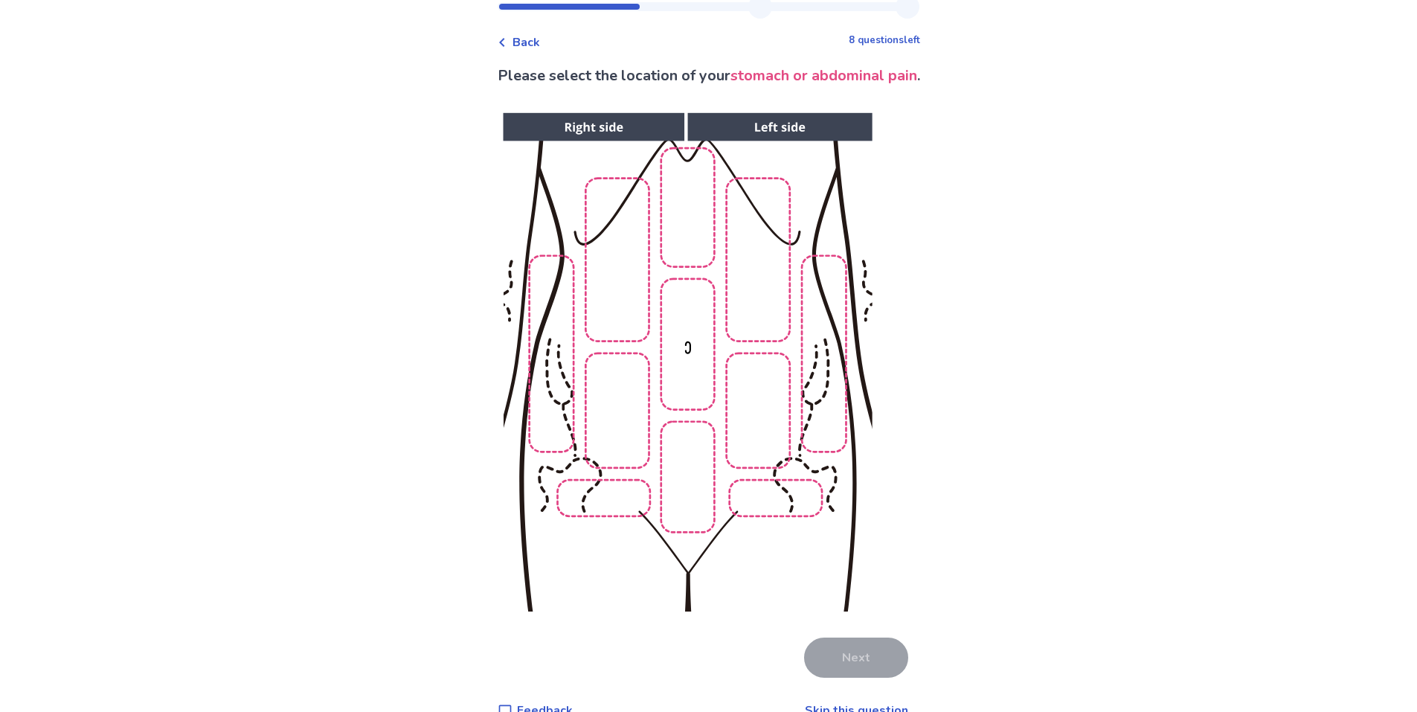
scroll to position [74, 0]
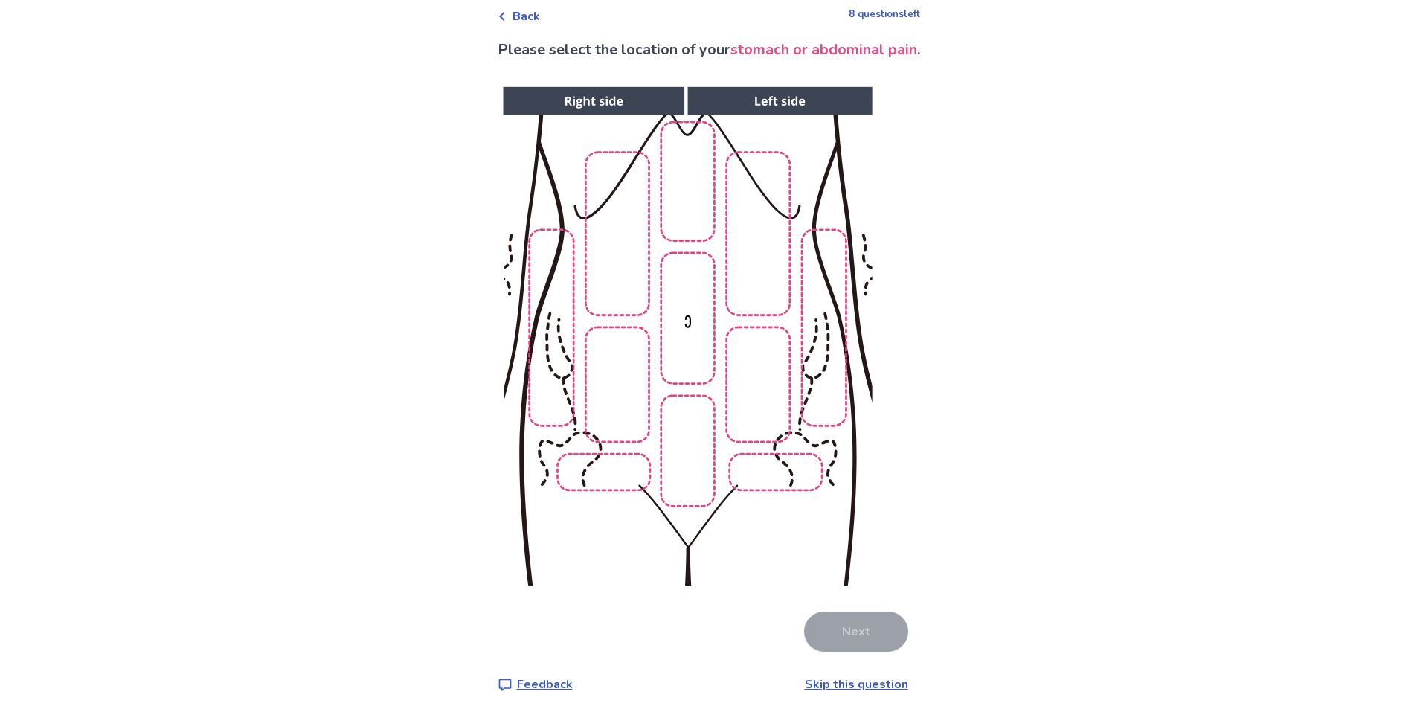
click at [797, 281] on img at bounding box center [687, 336] width 760 height 515
click at [806, 279] on img at bounding box center [687, 336] width 760 height 515
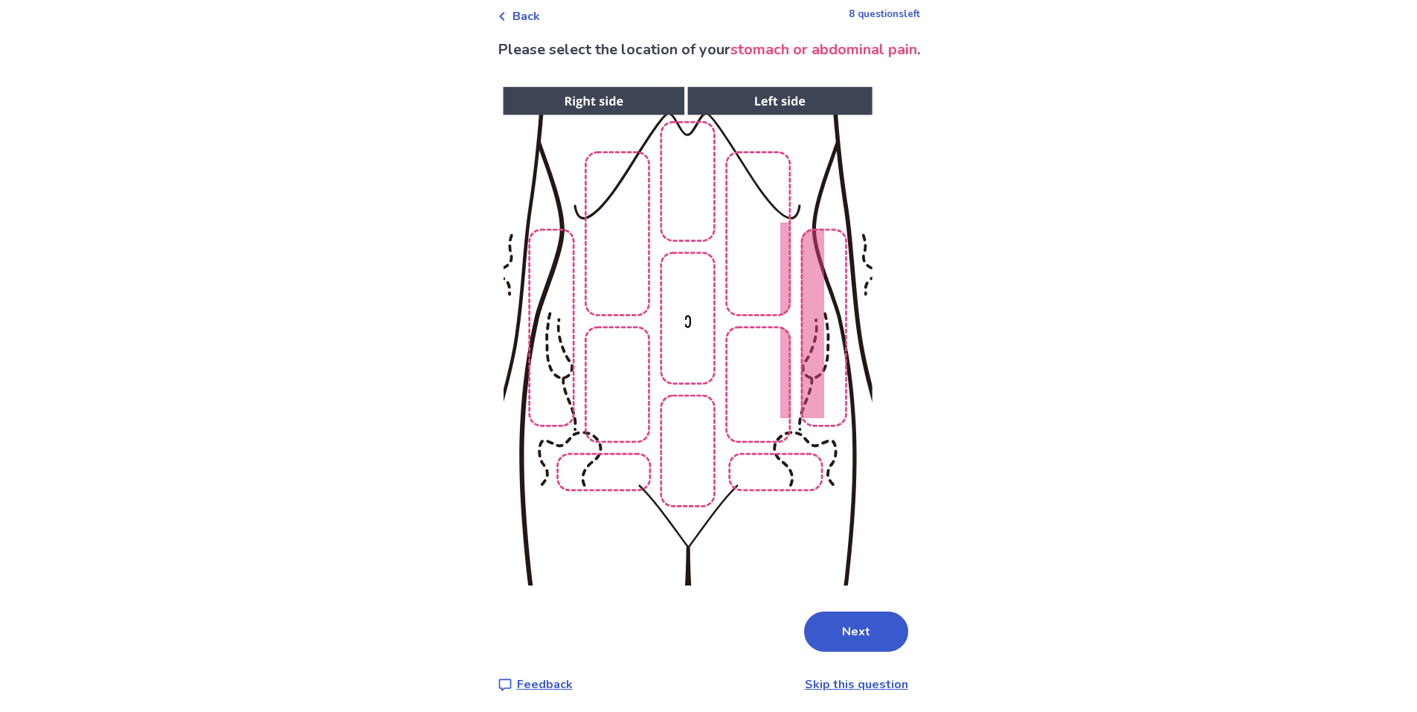
click at [765, 258] on img at bounding box center [687, 336] width 760 height 515
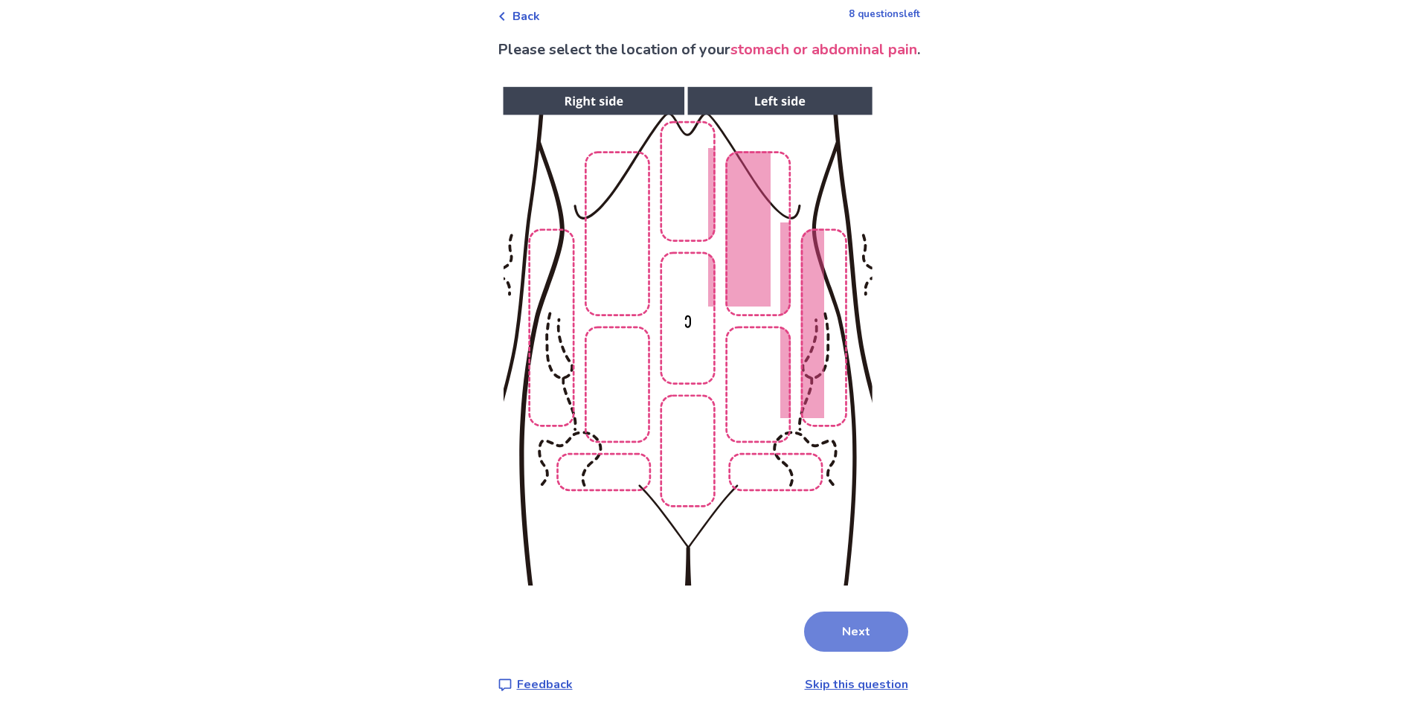
click at [835, 626] on button "Next" at bounding box center [856, 631] width 104 height 40
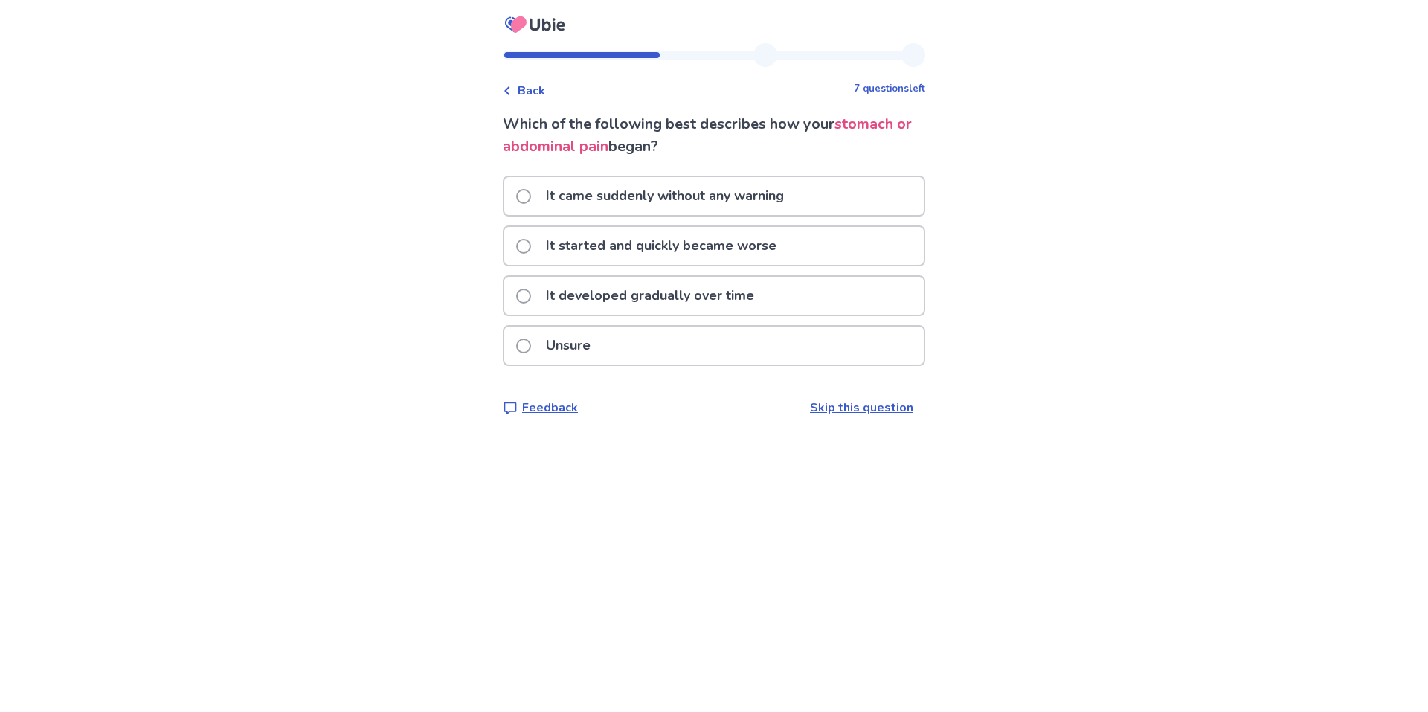
click at [786, 200] on p "It came suddenly without any warning" at bounding box center [665, 196] width 256 height 38
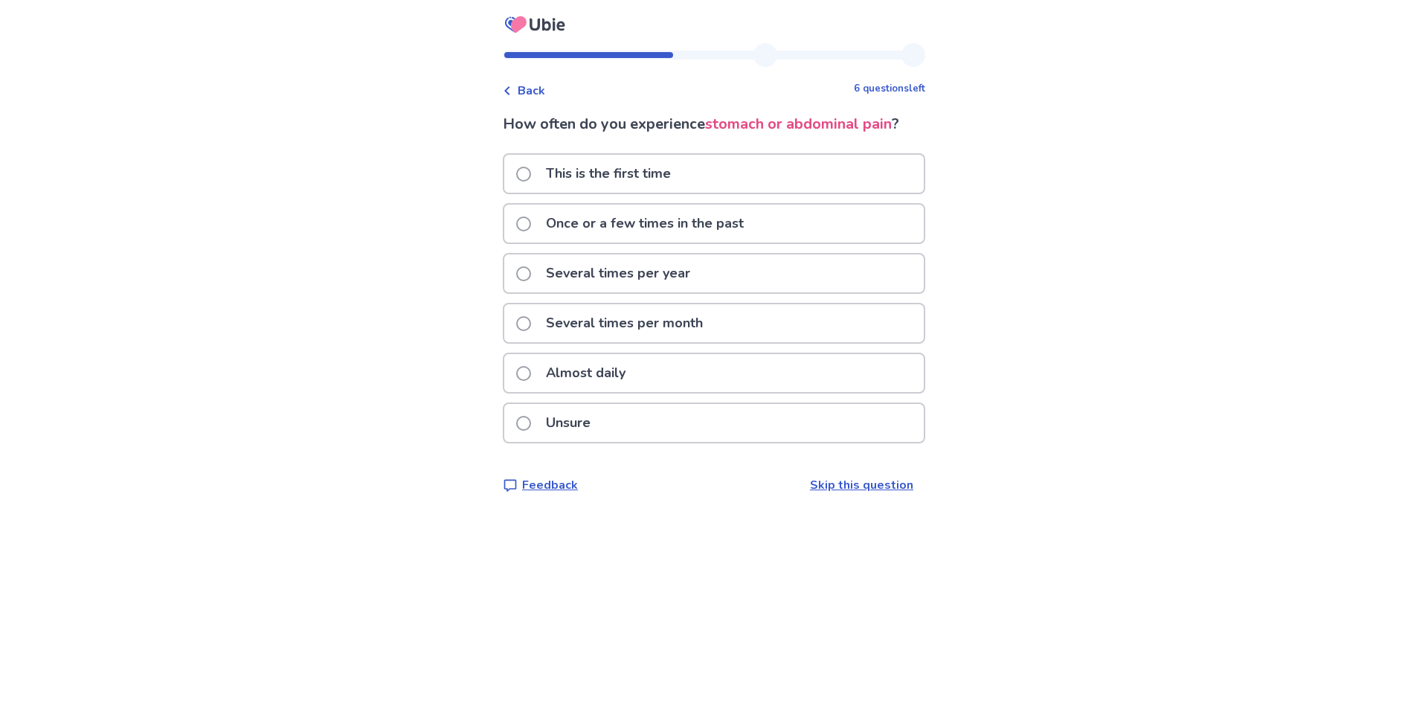
click at [710, 222] on p "Once or a few times in the past" at bounding box center [645, 224] width 216 height 38
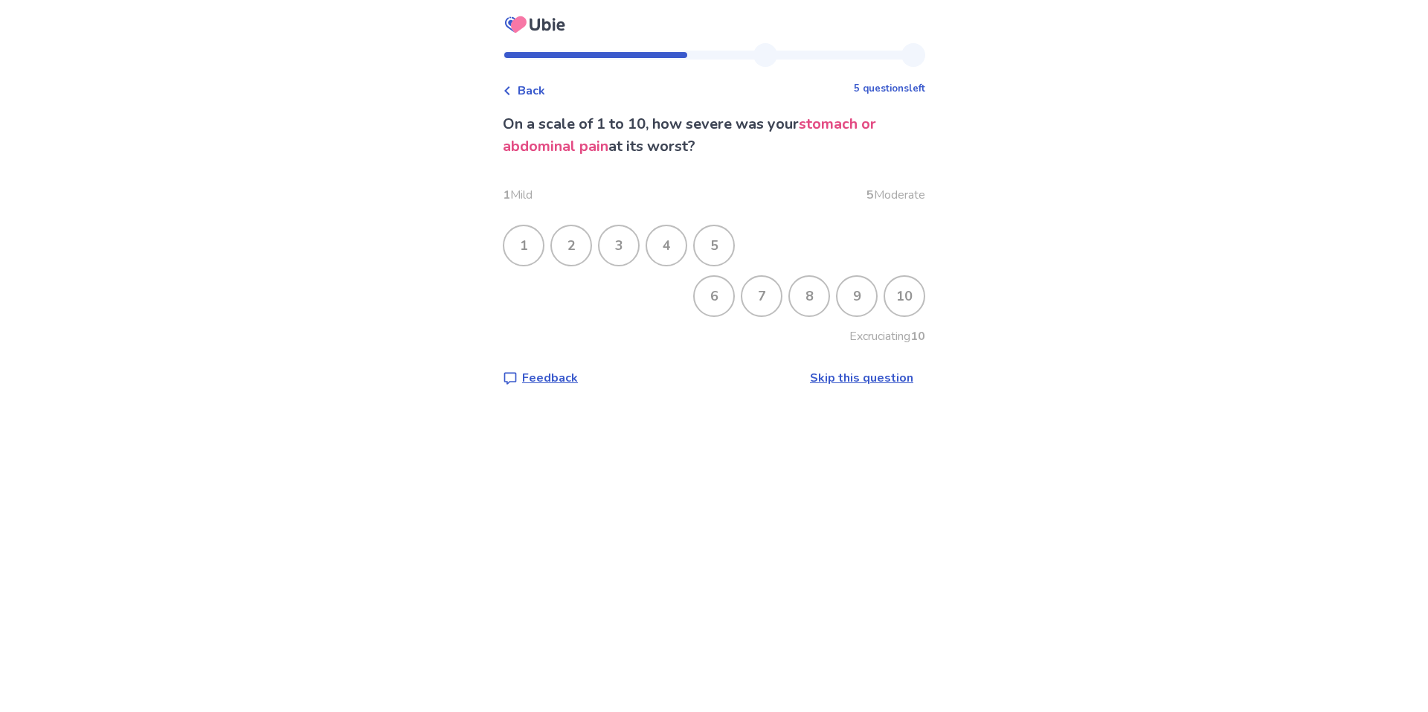
click at [805, 295] on div "8" at bounding box center [809, 296] width 39 height 39
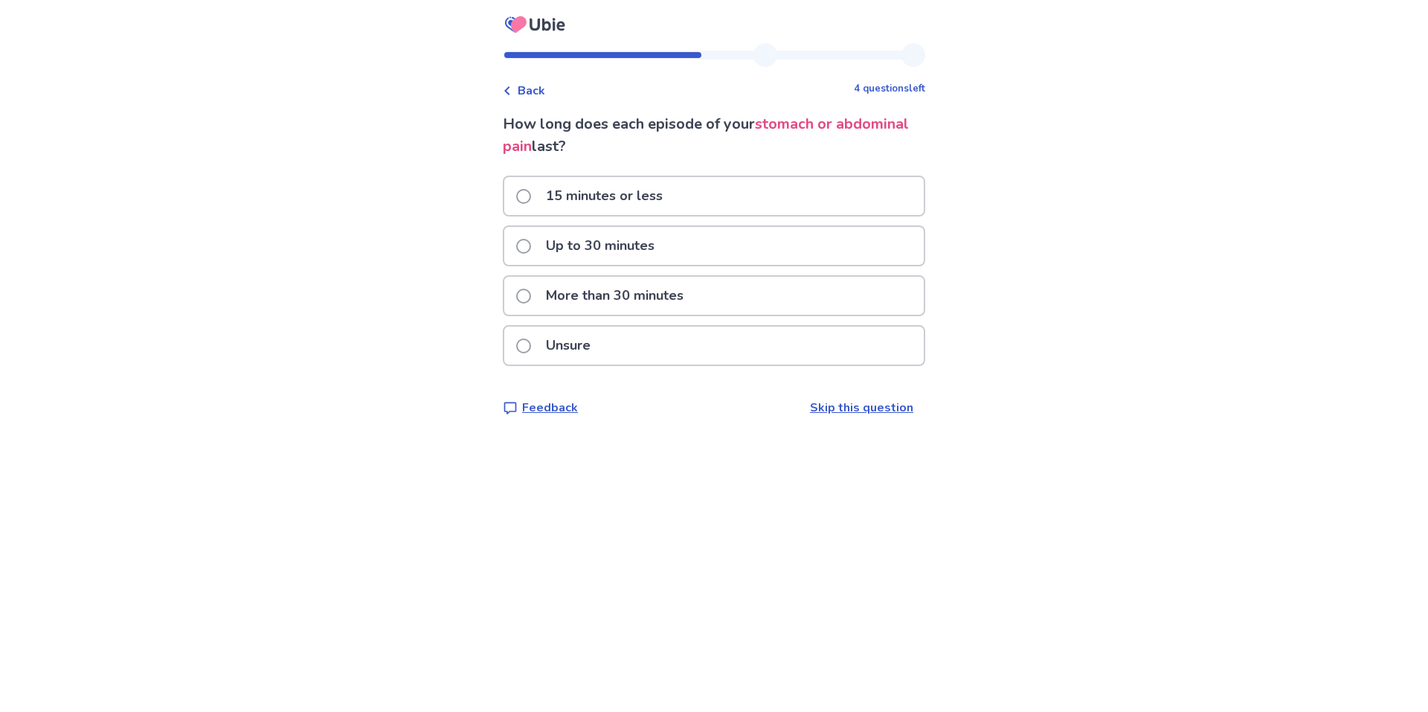
click at [589, 238] on p "Up to 30 minutes" at bounding box center [600, 246] width 126 height 38
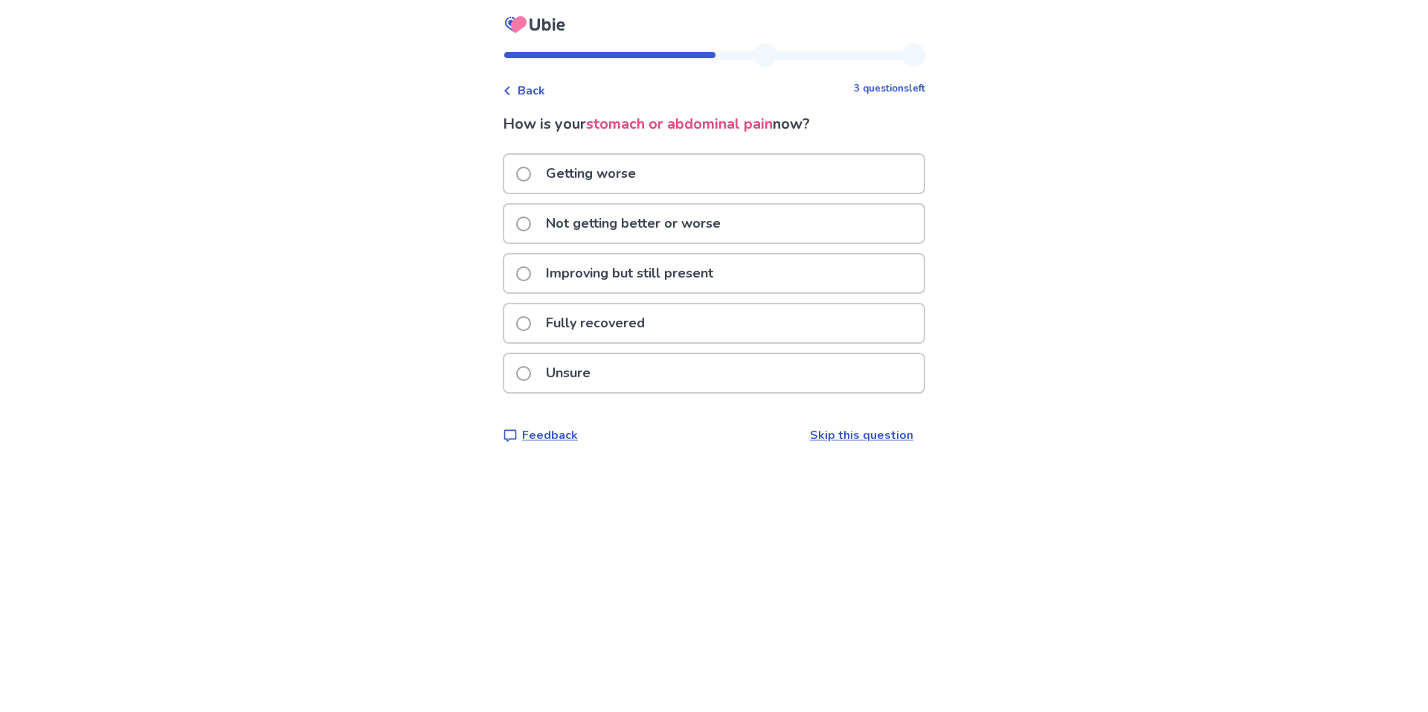
click at [605, 228] on p "Not getting better or worse" at bounding box center [633, 224] width 193 height 38
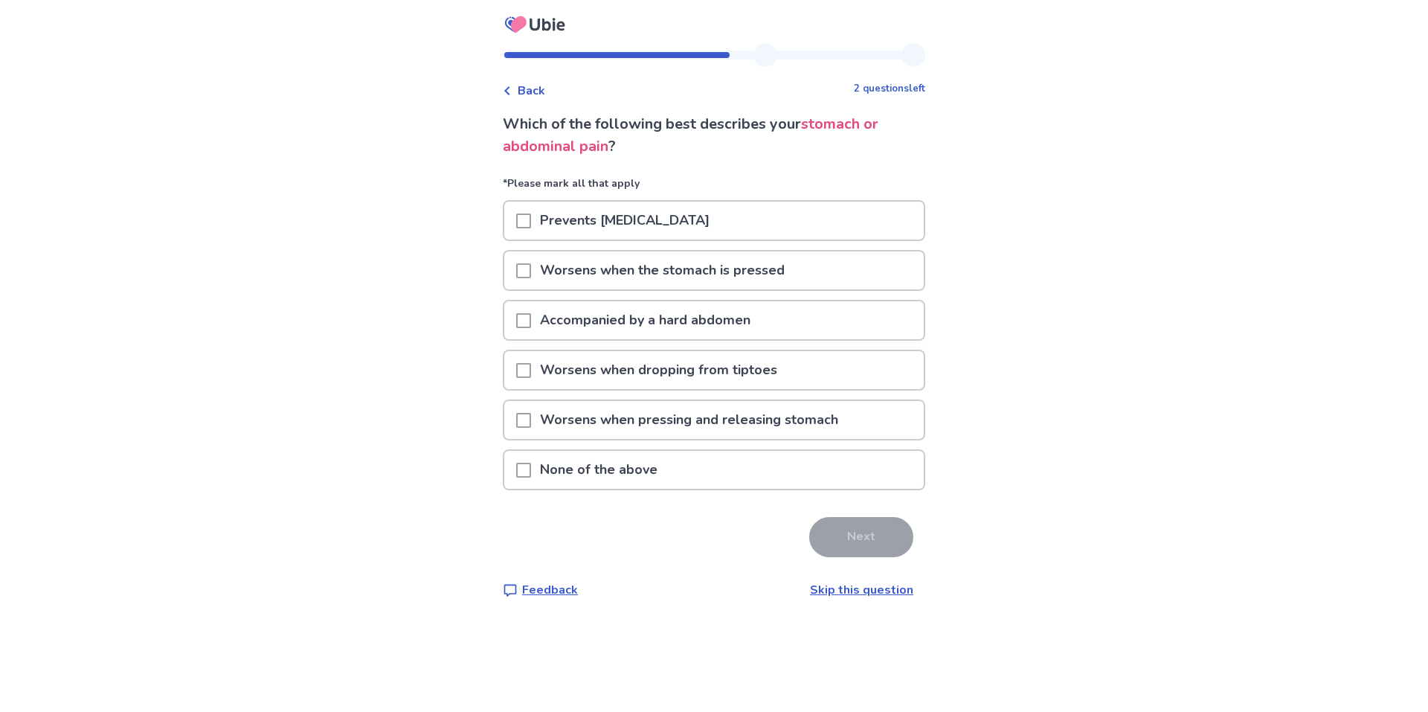
click at [586, 325] on p "Accompanied by a hard abdomen" at bounding box center [645, 320] width 228 height 38
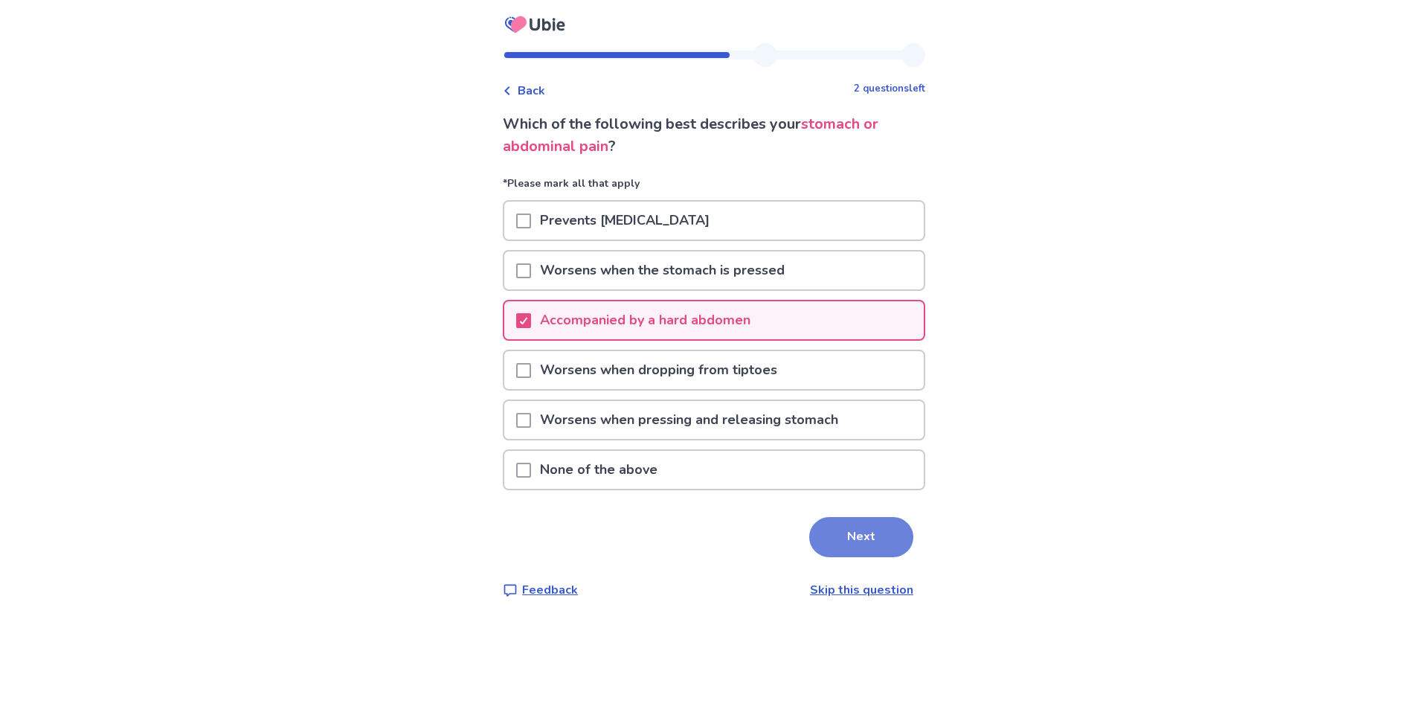
click at [841, 543] on button "Next" at bounding box center [861, 537] width 104 height 40
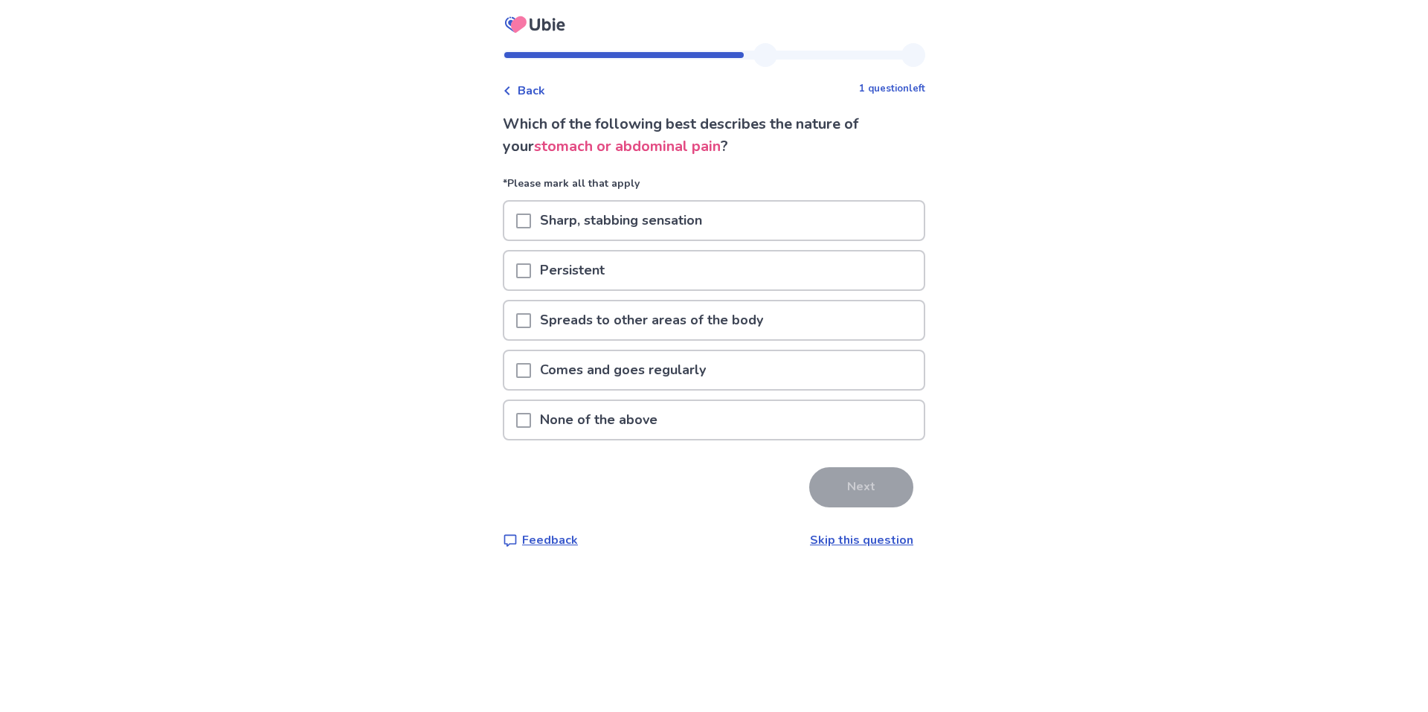
click at [527, 222] on span at bounding box center [523, 220] width 15 height 15
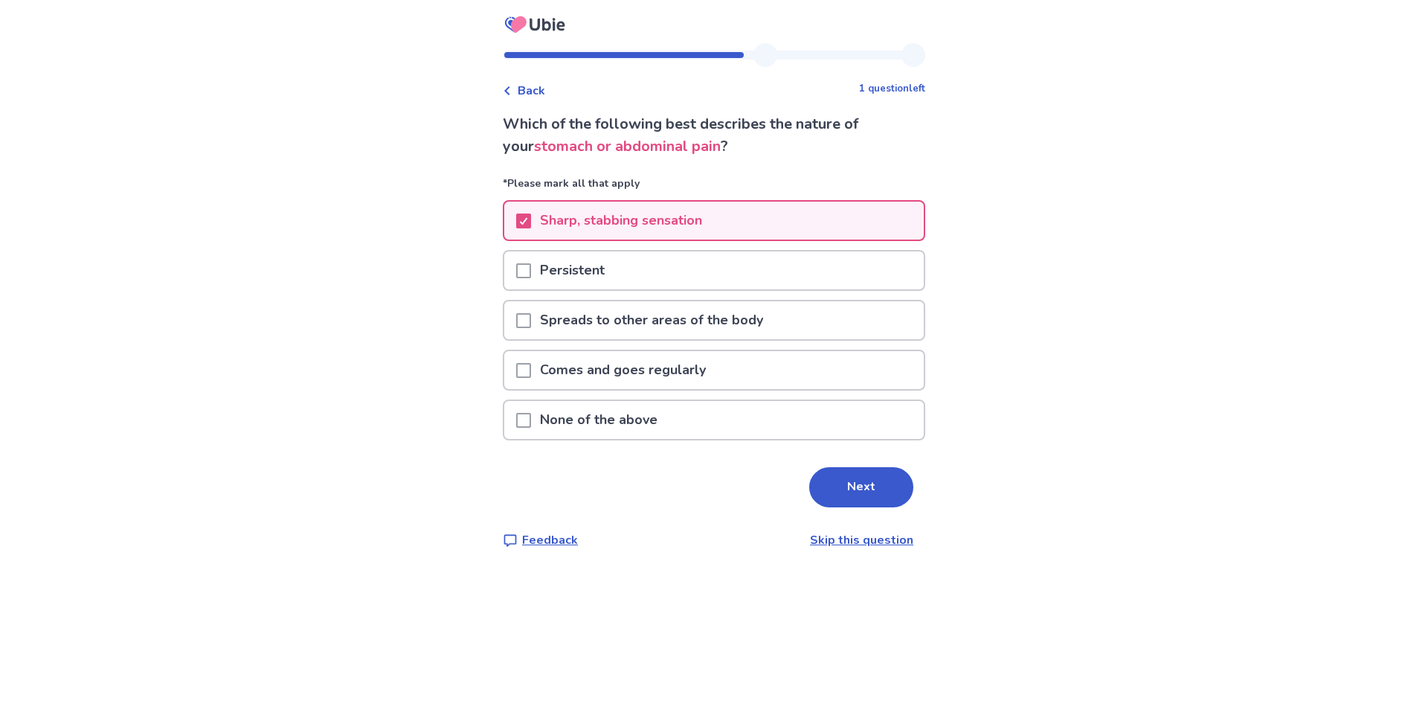
click at [843, 475] on button "Next" at bounding box center [861, 487] width 104 height 40
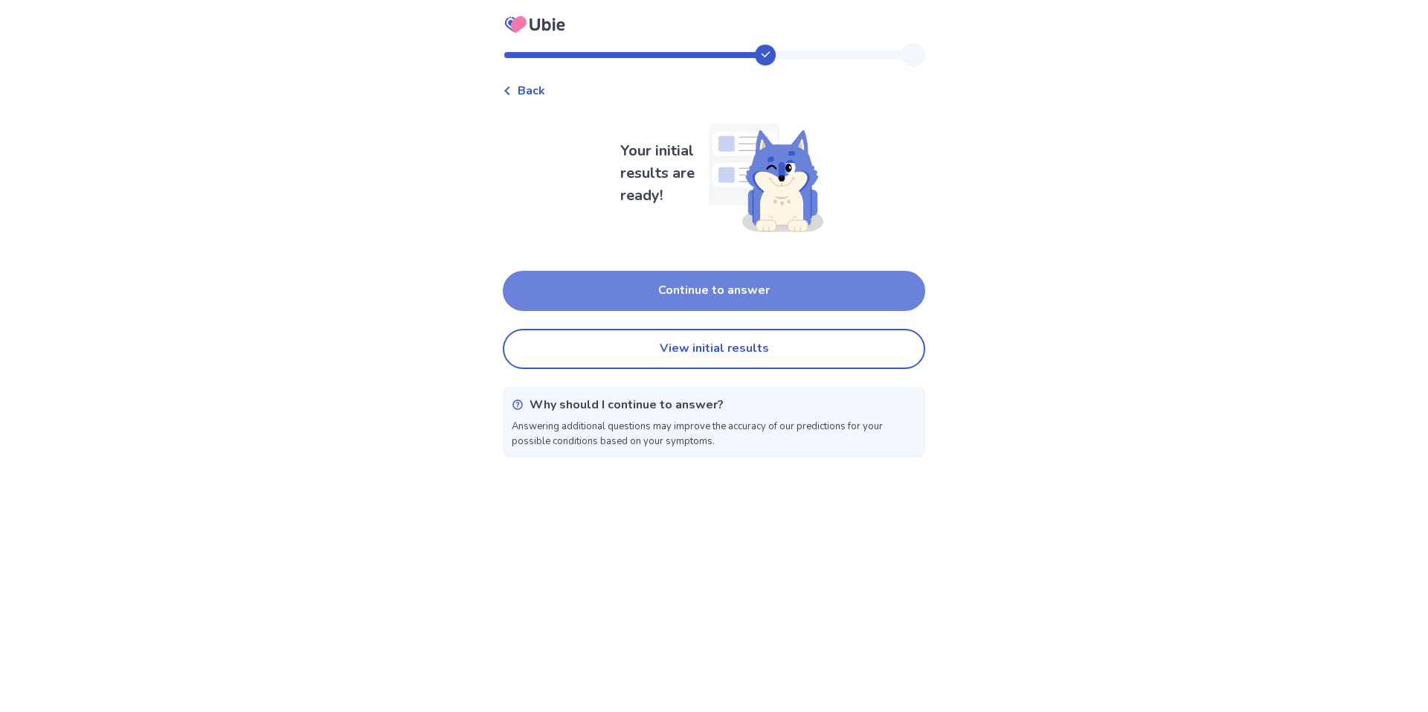
click at [731, 300] on button "Continue to answer" at bounding box center [714, 291] width 422 height 40
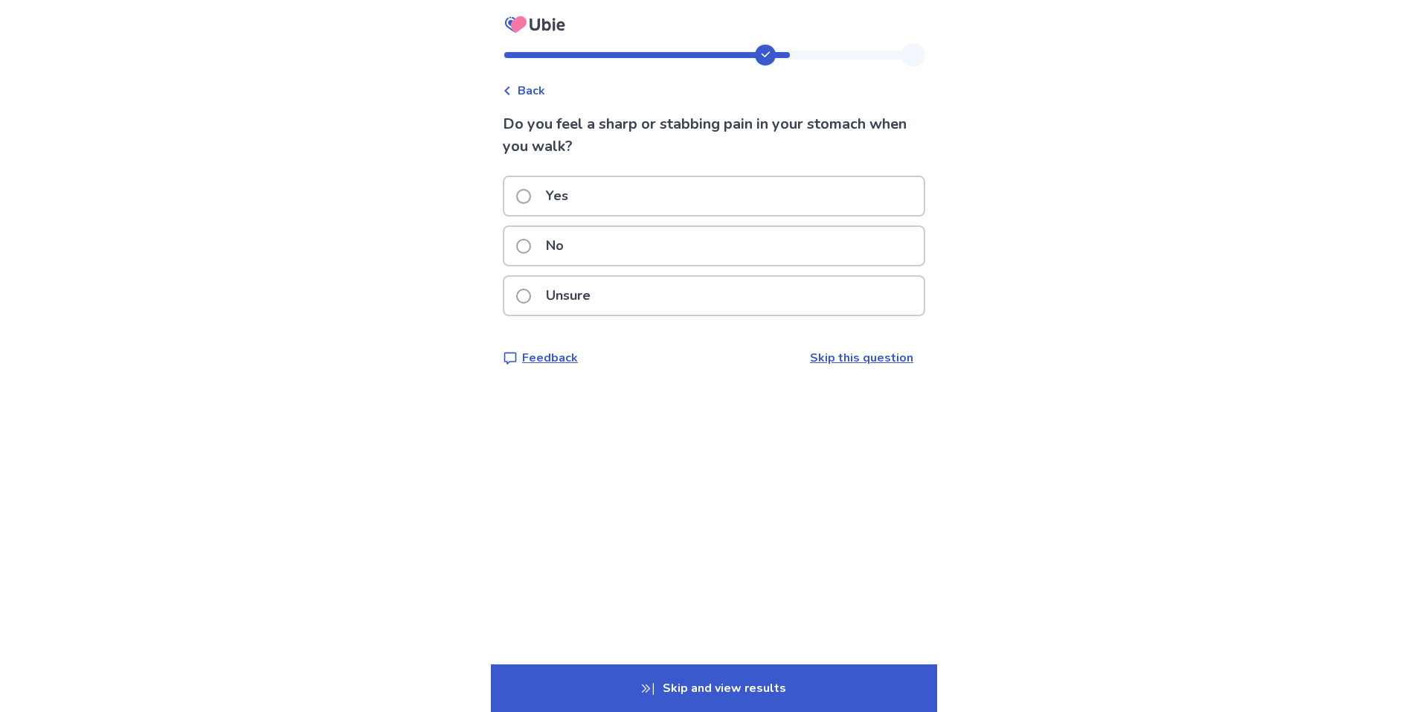
click at [641, 257] on div "No" at bounding box center [713, 246] width 419 height 38
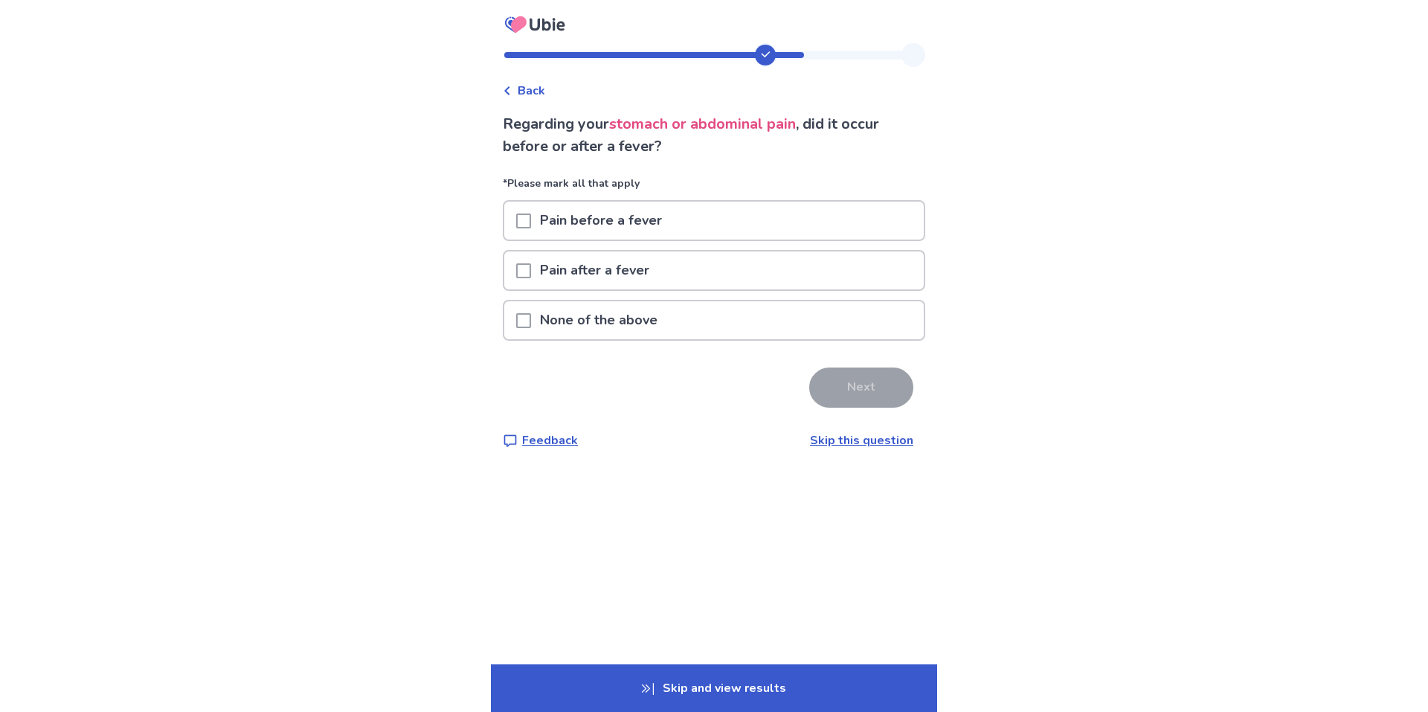
click at [617, 309] on p "None of the above" at bounding box center [598, 320] width 135 height 38
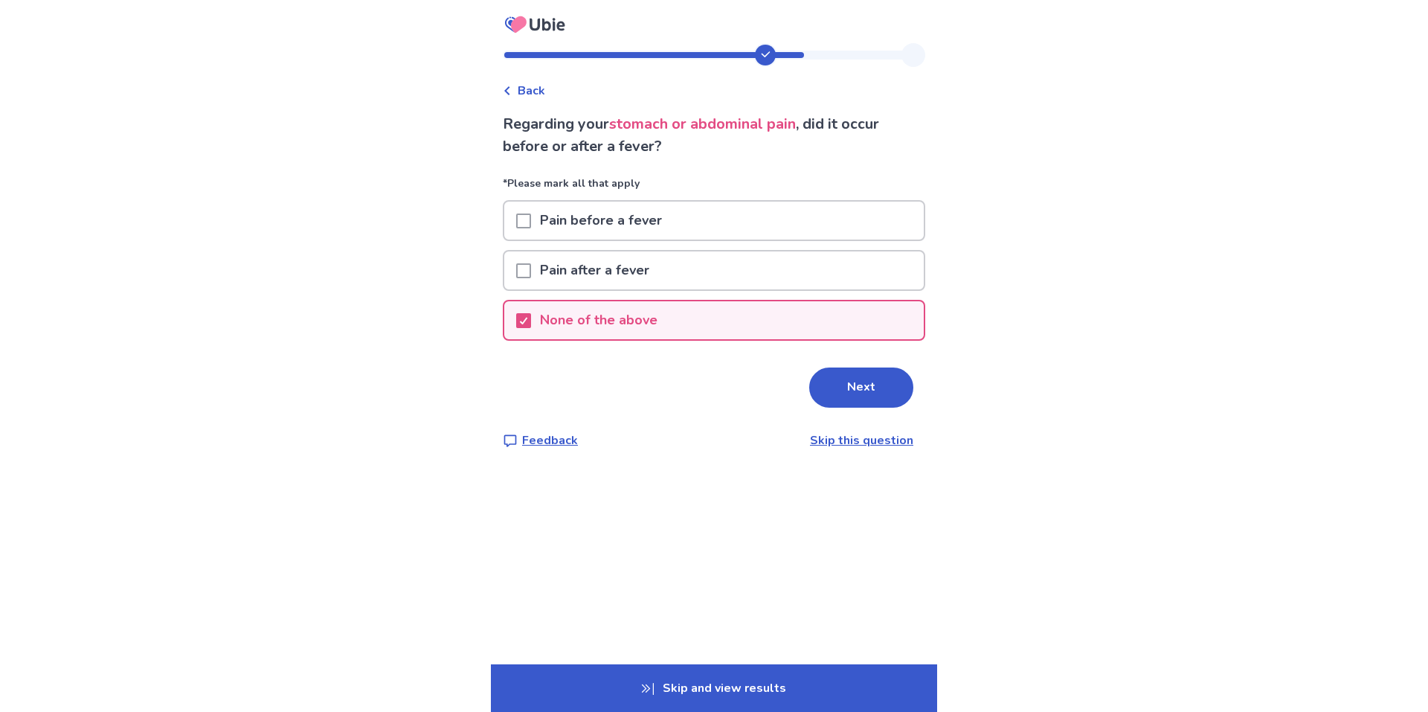
click at [882, 372] on button "Next" at bounding box center [861, 387] width 104 height 40
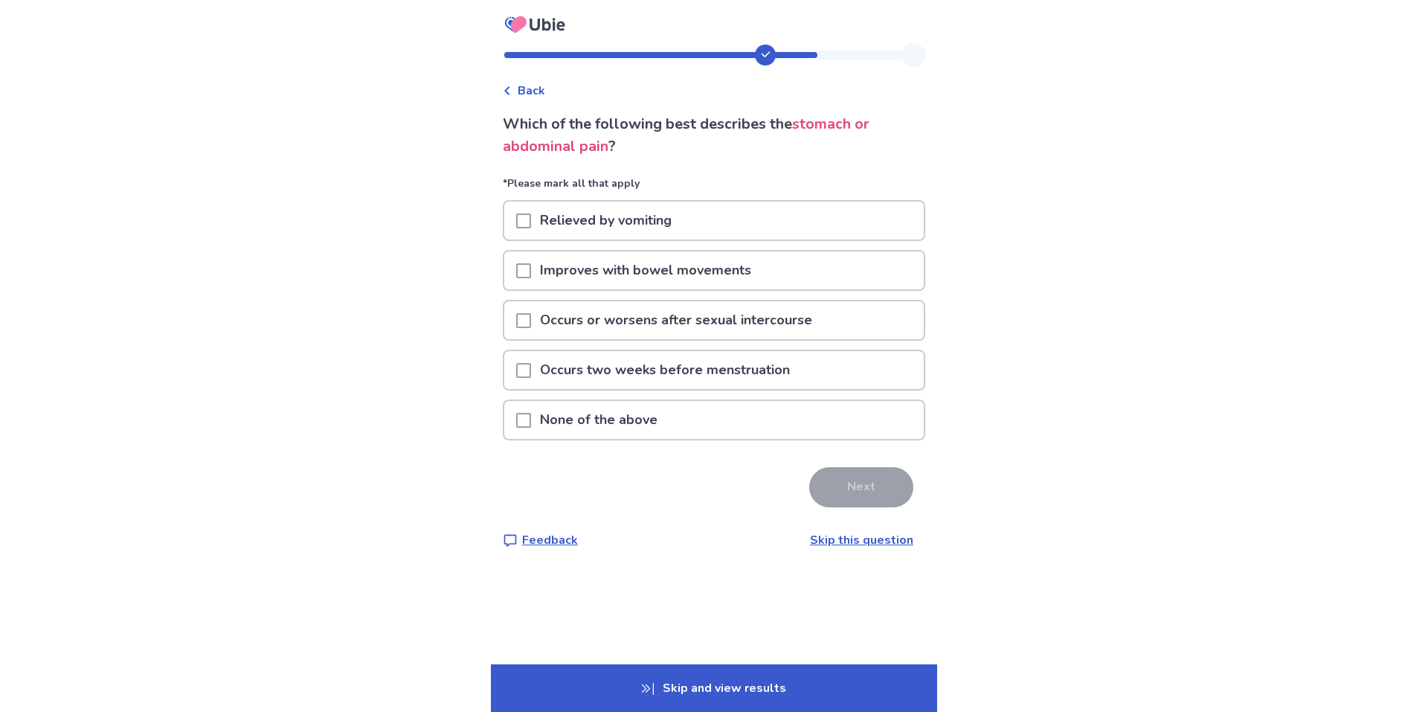
click at [564, 417] on p "None of the above" at bounding box center [598, 420] width 135 height 38
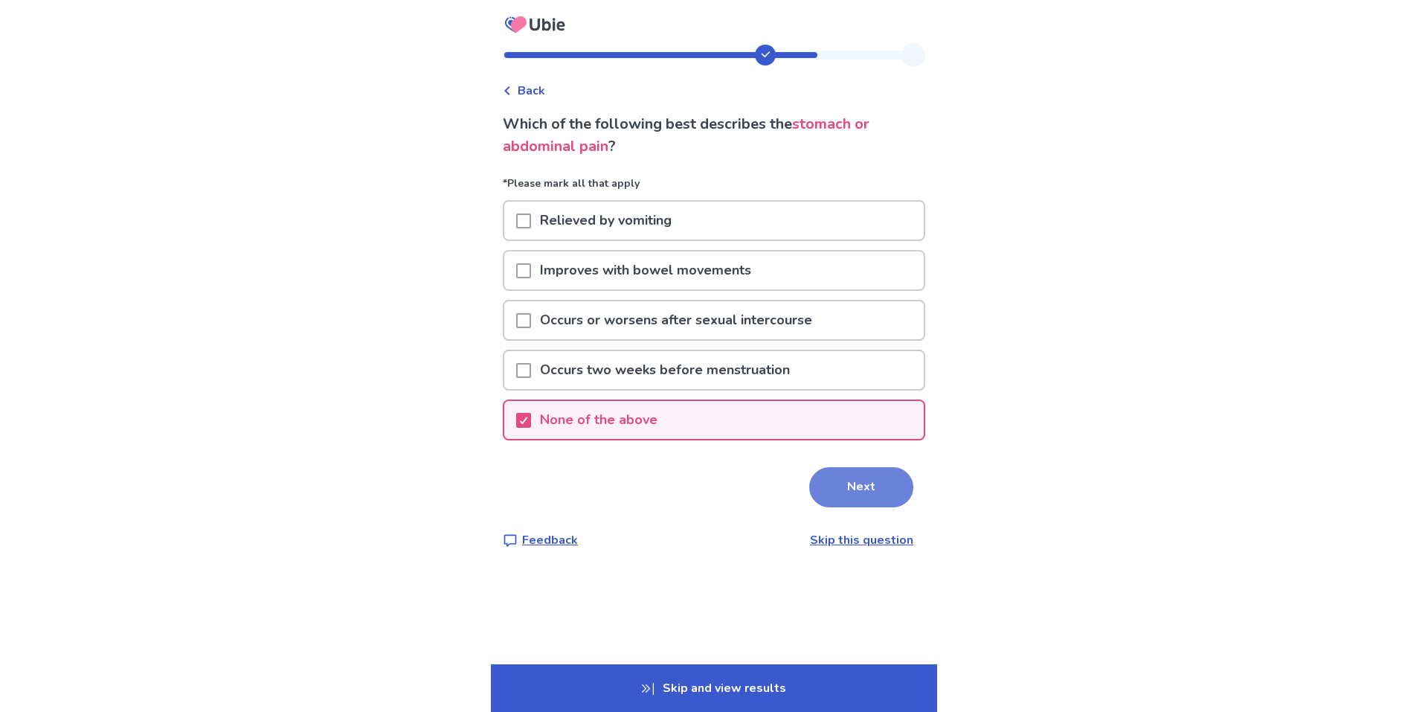
click at [835, 489] on button "Next" at bounding box center [861, 487] width 104 height 40
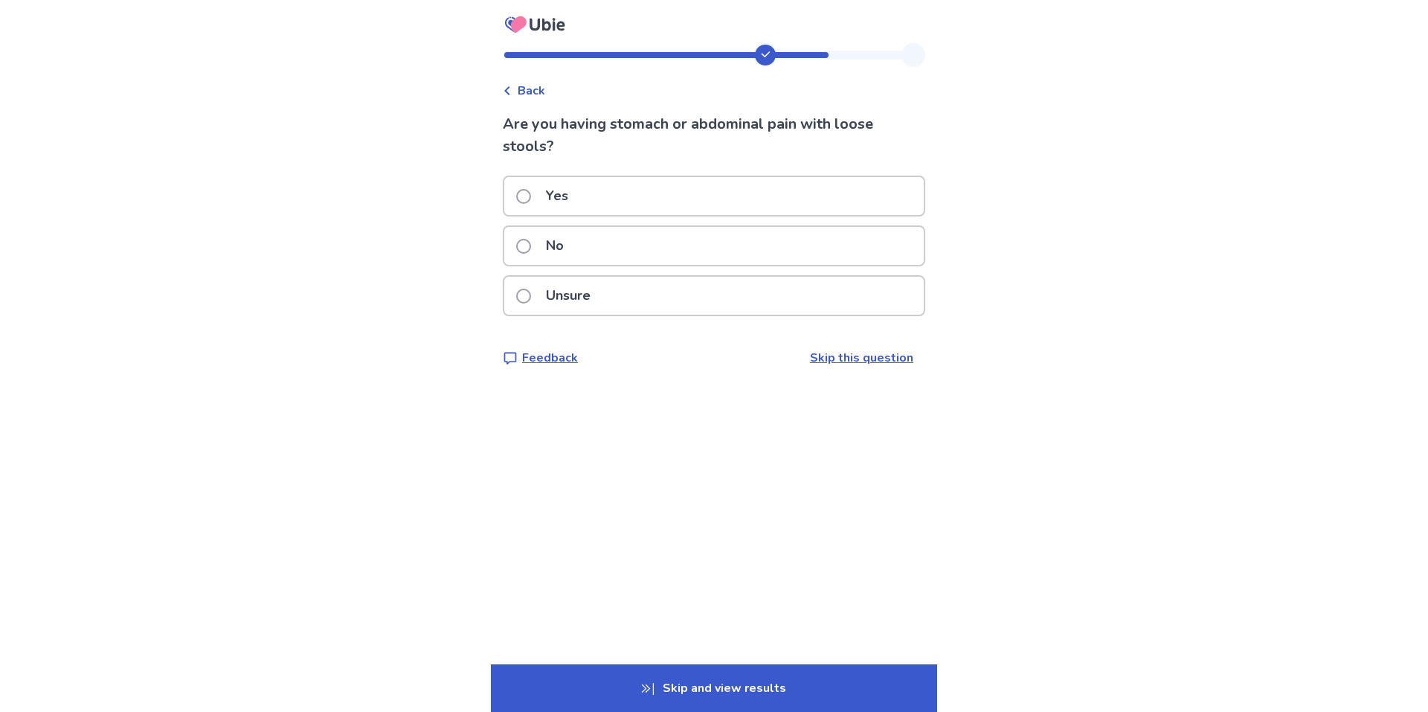
click at [531, 249] on span at bounding box center [523, 246] width 15 height 15
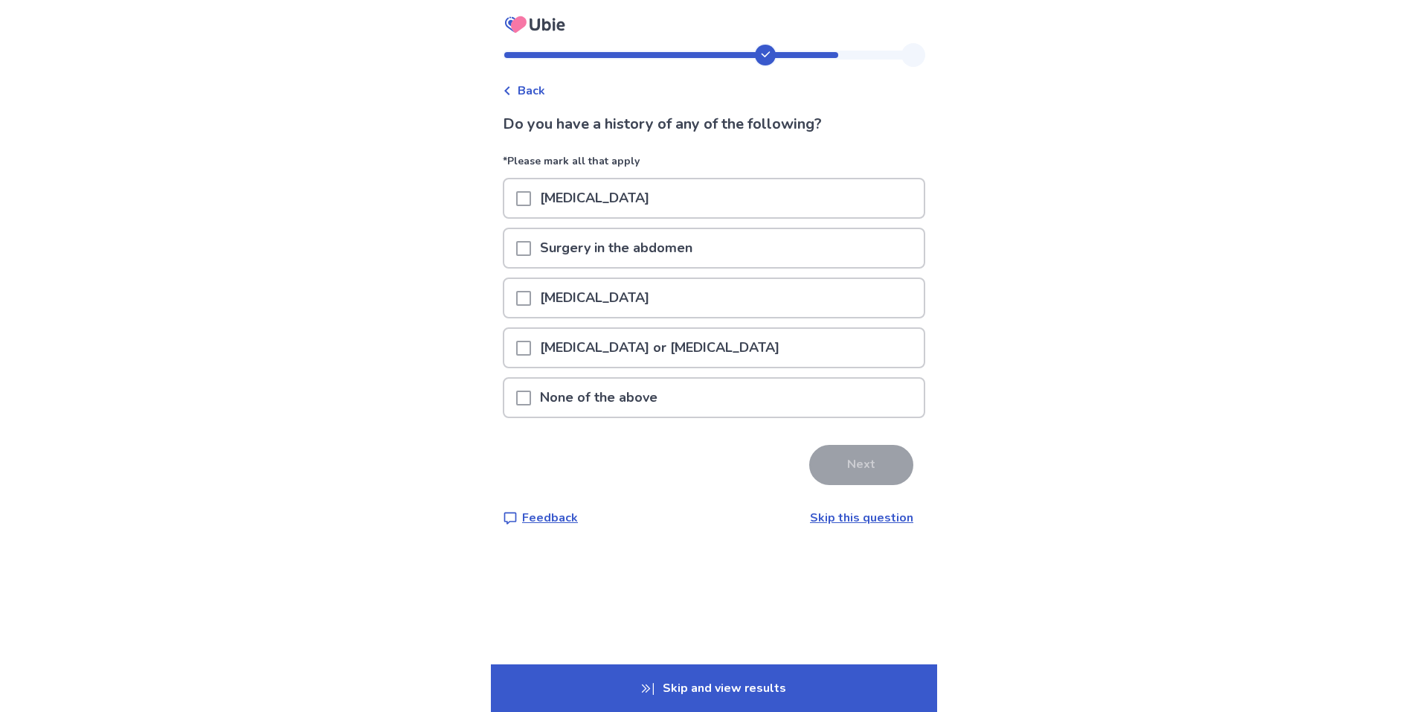
drag, startPoint x: 524, startPoint y: 396, endPoint x: 541, endPoint y: 396, distance: 17.9
click at [525, 396] on div "None of the above" at bounding box center [713, 398] width 419 height 38
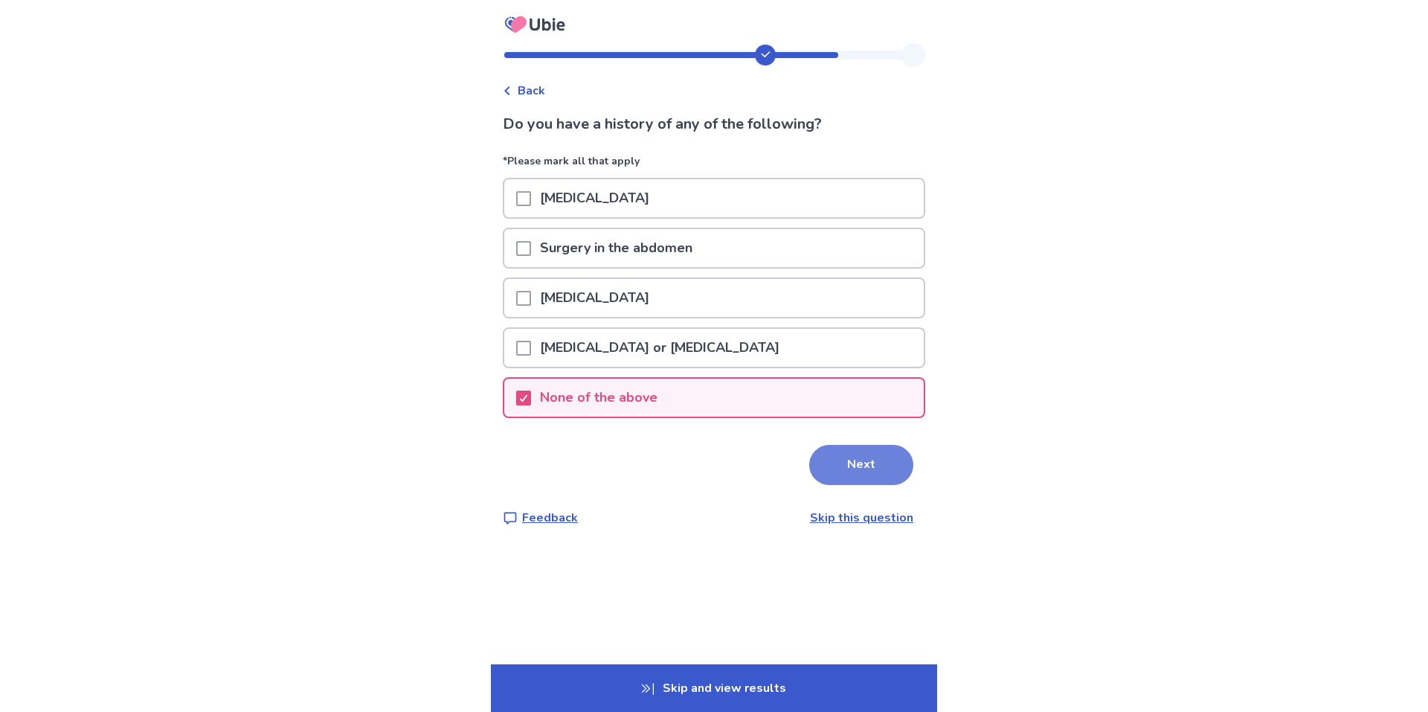
click at [831, 455] on button "Next" at bounding box center [861, 465] width 104 height 40
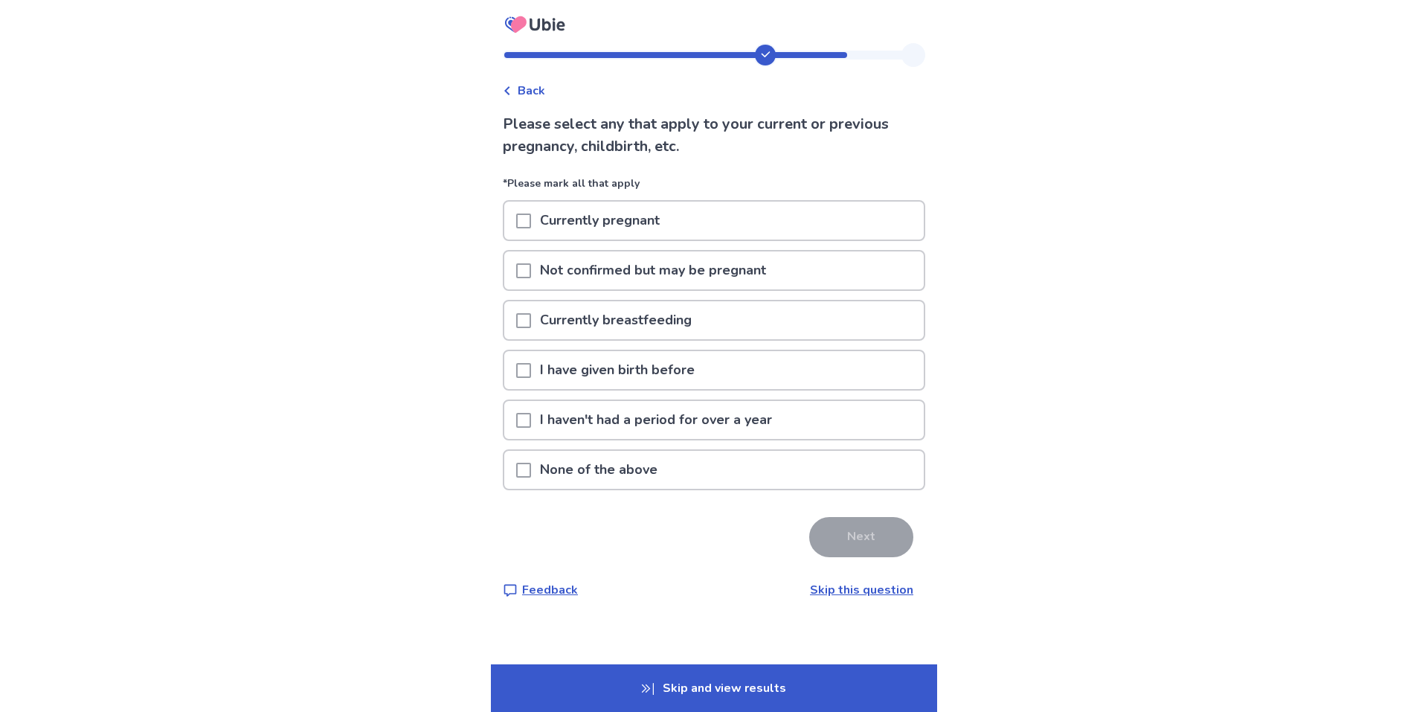
click at [531, 464] on span at bounding box center [523, 470] width 15 height 15
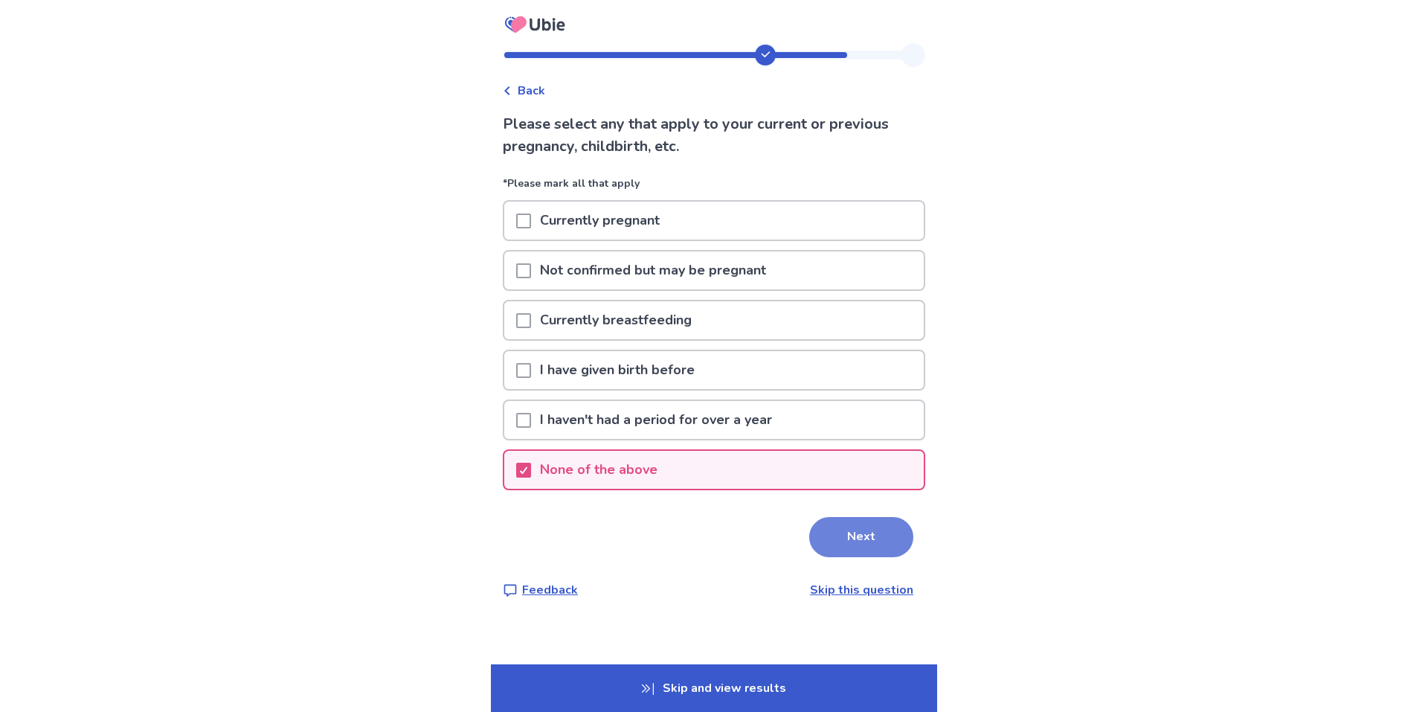
click at [884, 542] on button "Next" at bounding box center [861, 537] width 104 height 40
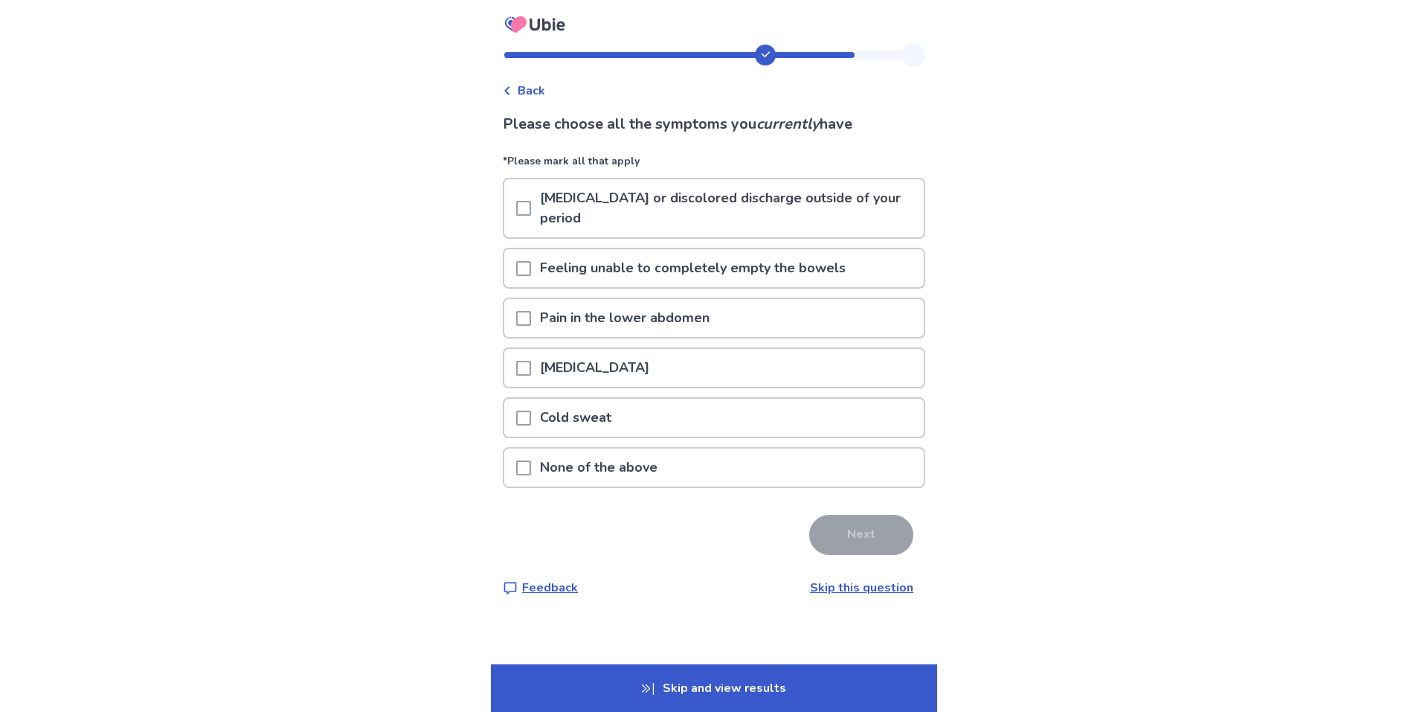
click at [530, 365] on span at bounding box center [523, 368] width 15 height 15
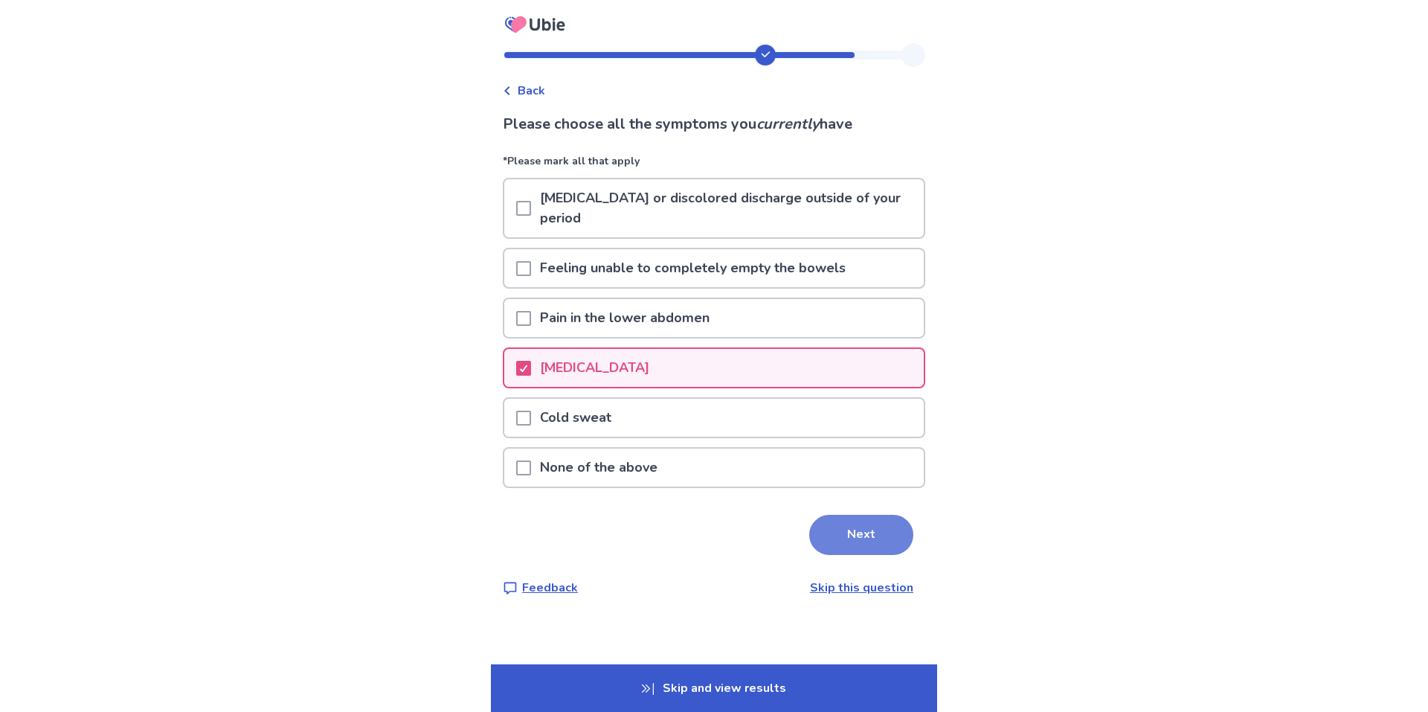
click at [876, 528] on button "Next" at bounding box center [861, 535] width 104 height 40
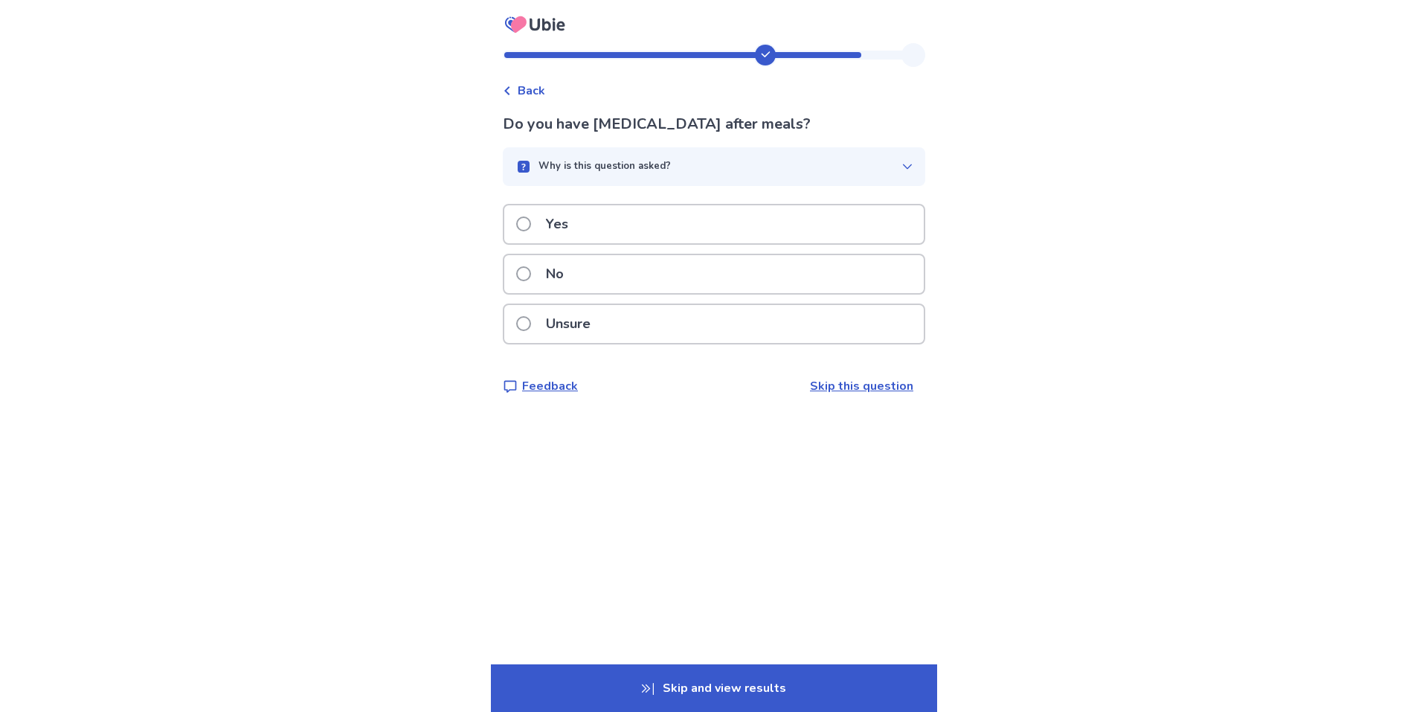
click at [552, 321] on p "Unsure" at bounding box center [568, 324] width 62 height 38
click at [677, 263] on div "No" at bounding box center [713, 274] width 419 height 38
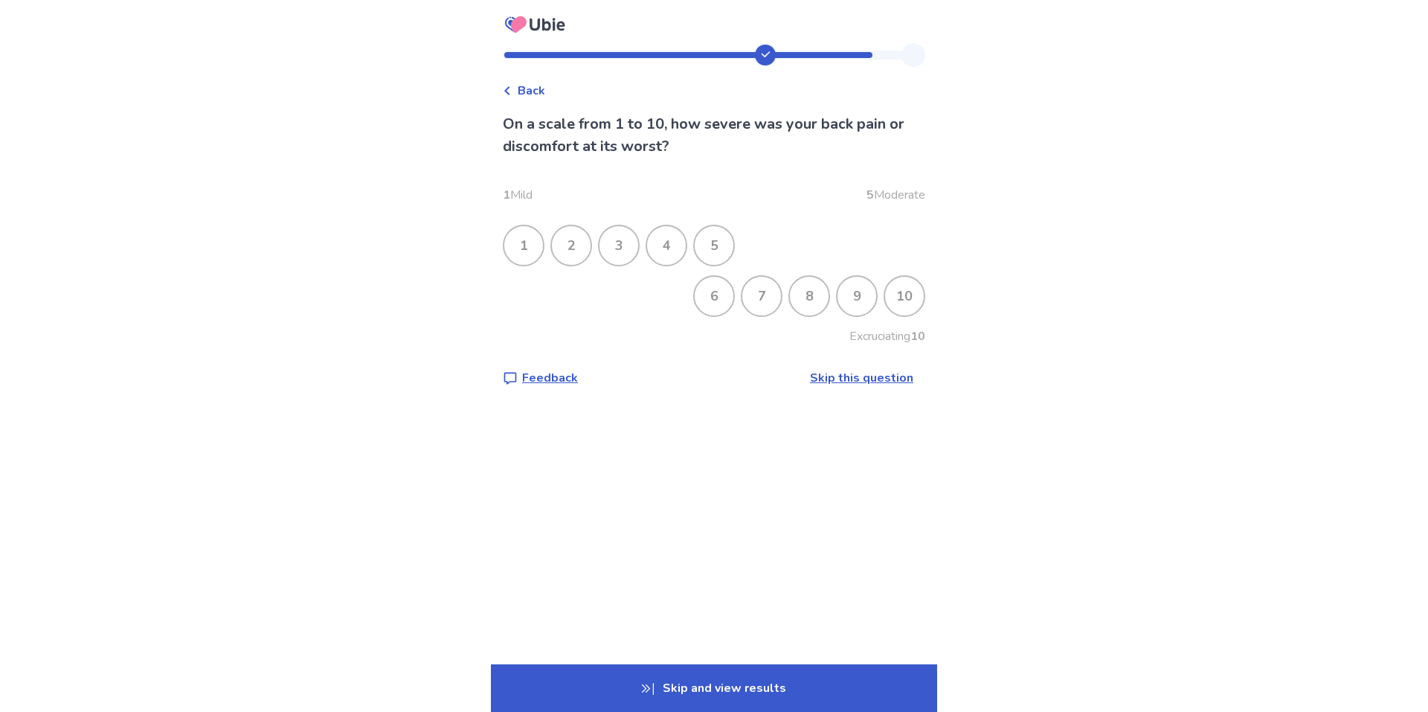
click at [765, 300] on div "7" at bounding box center [761, 296] width 39 height 39
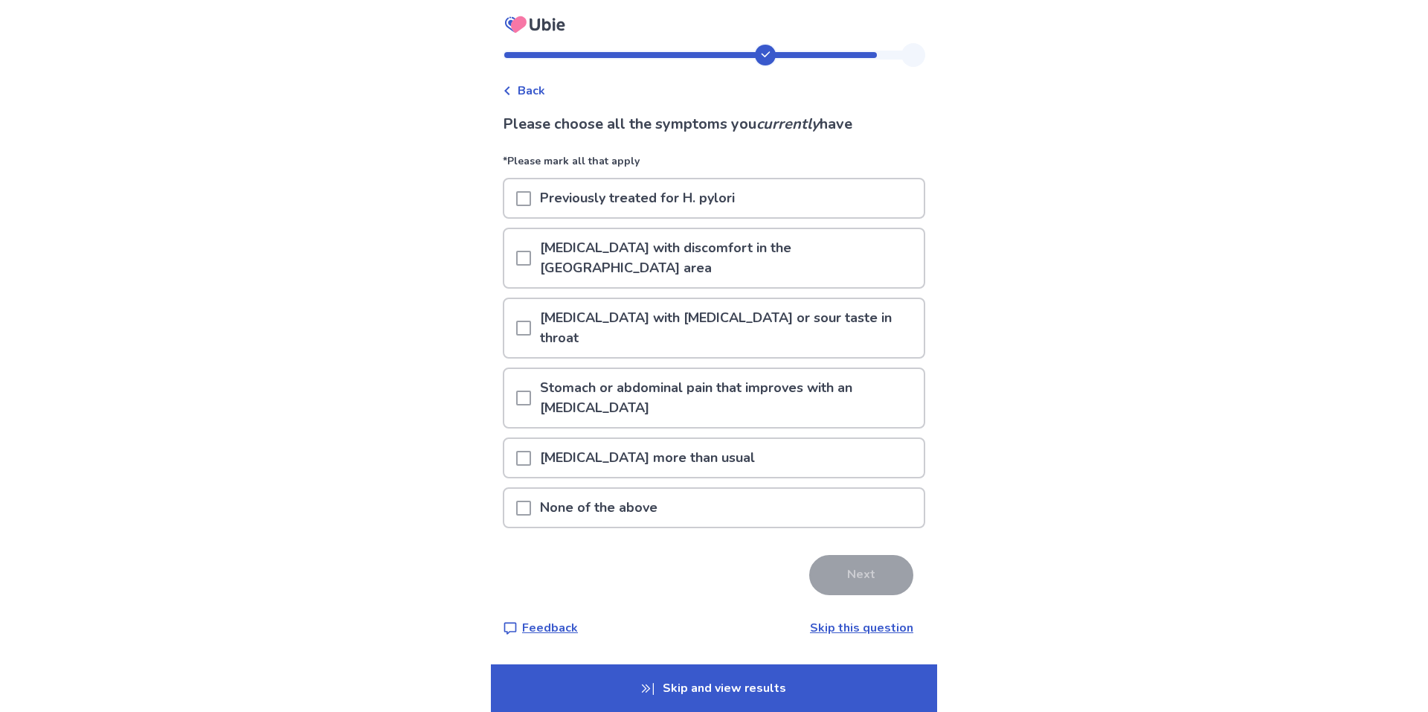
click at [517, 489] on div "None of the above" at bounding box center [713, 508] width 419 height 38
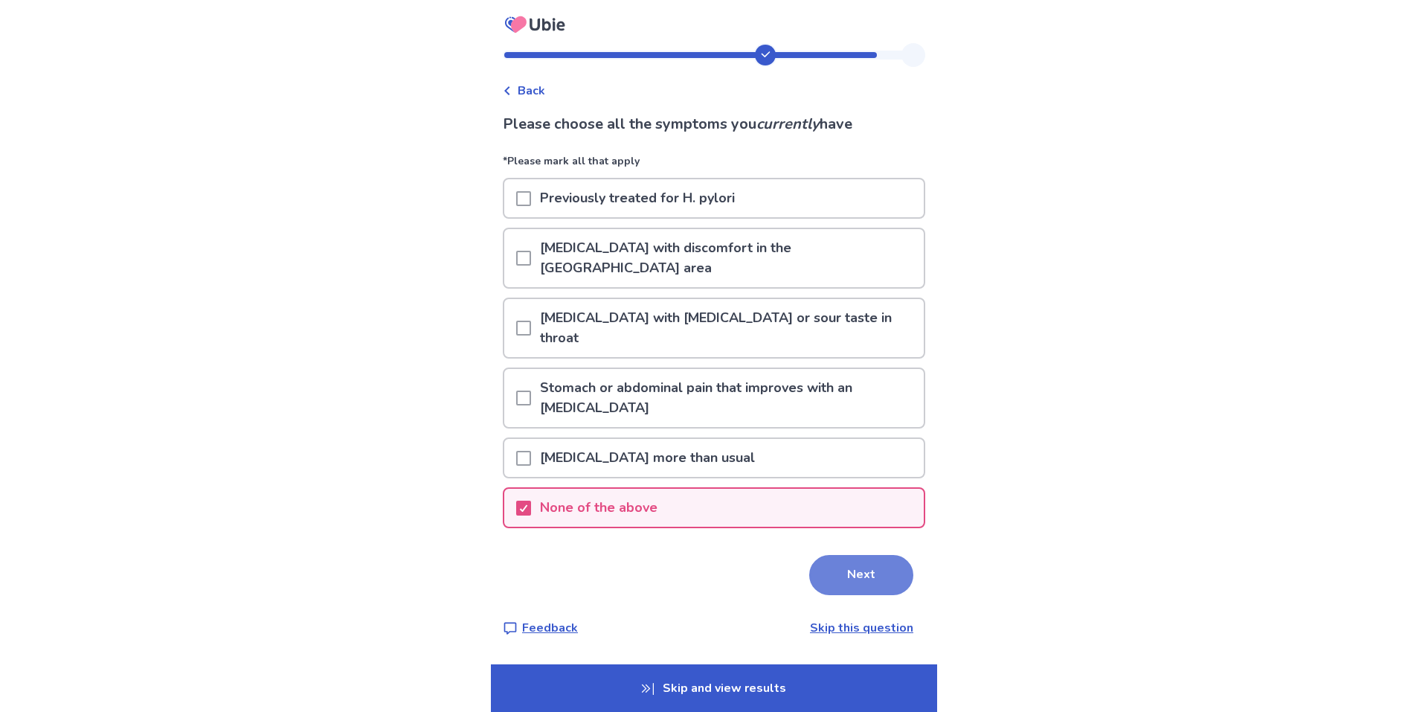
click at [872, 555] on button "Next" at bounding box center [861, 575] width 104 height 40
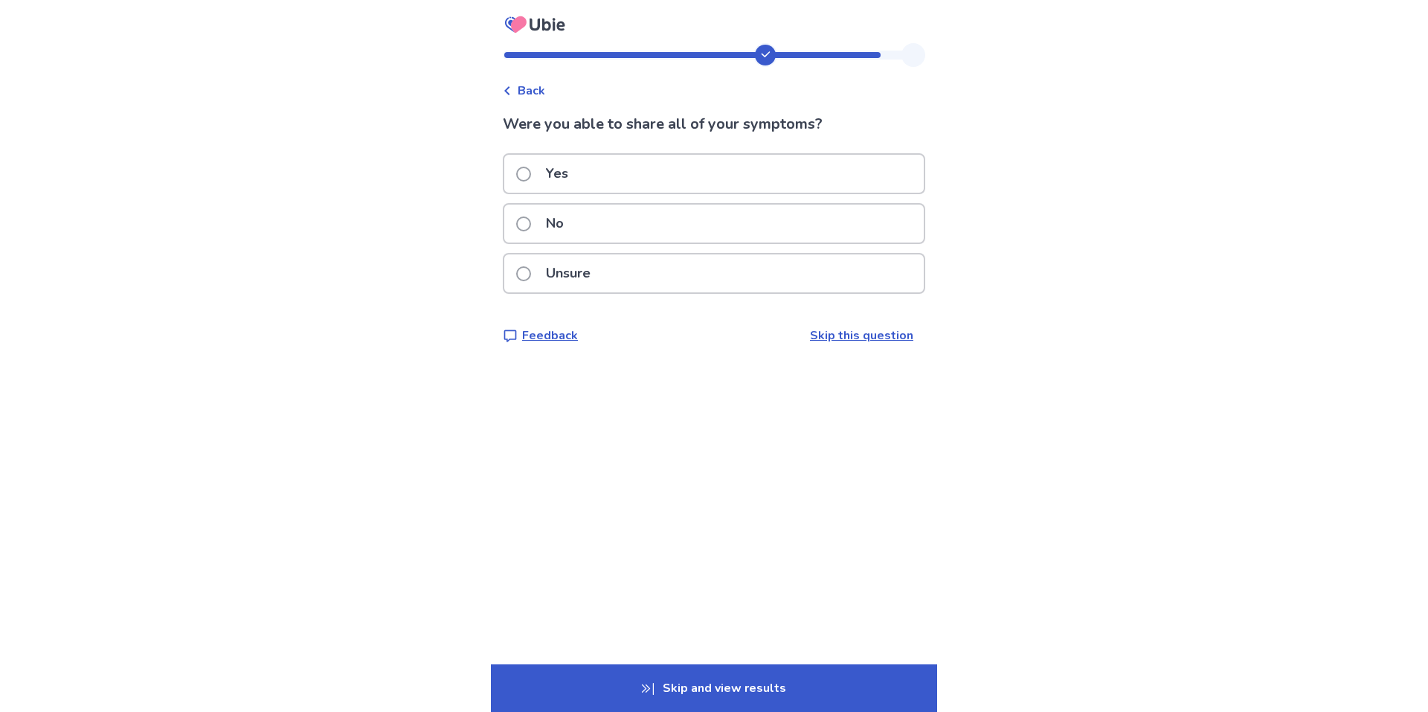
click at [524, 175] on div "Yes" at bounding box center [713, 174] width 419 height 38
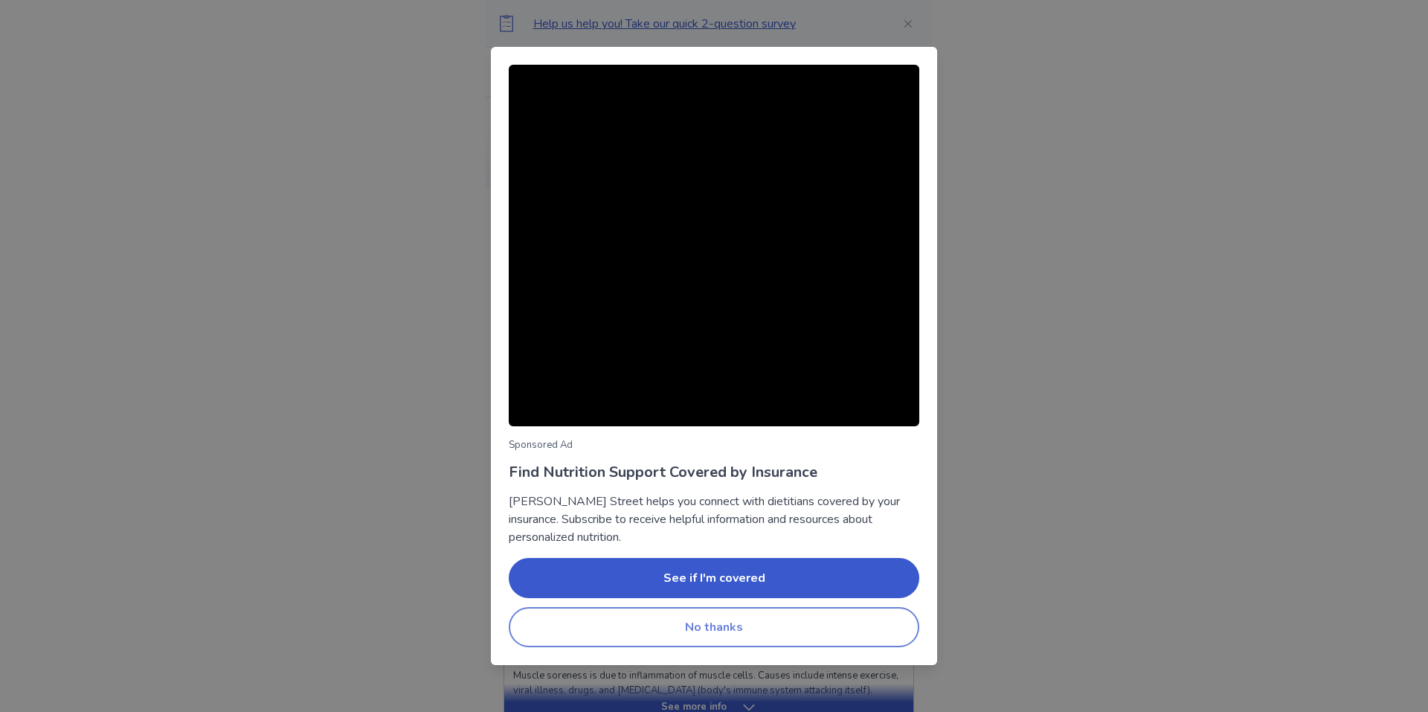
click at [750, 616] on button "No thanks" at bounding box center [714, 627] width 411 height 40
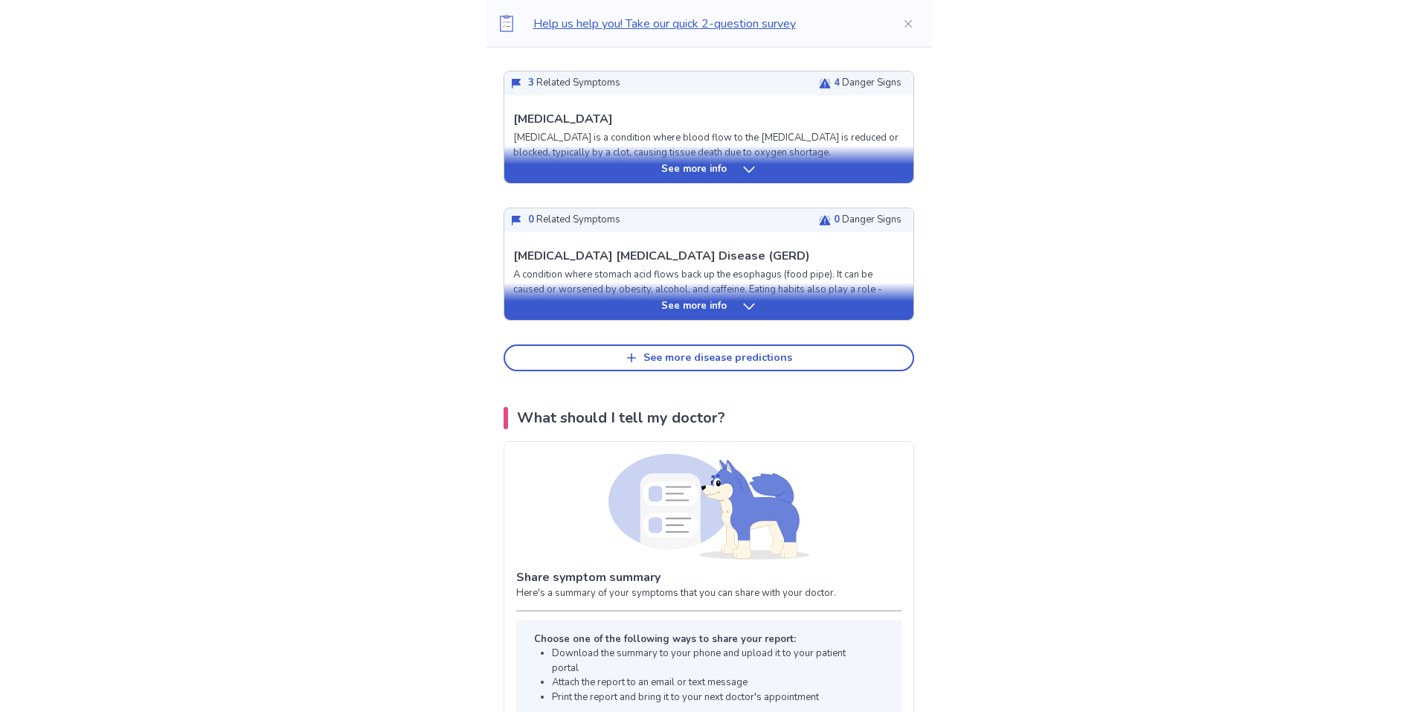
scroll to position [818, 0]
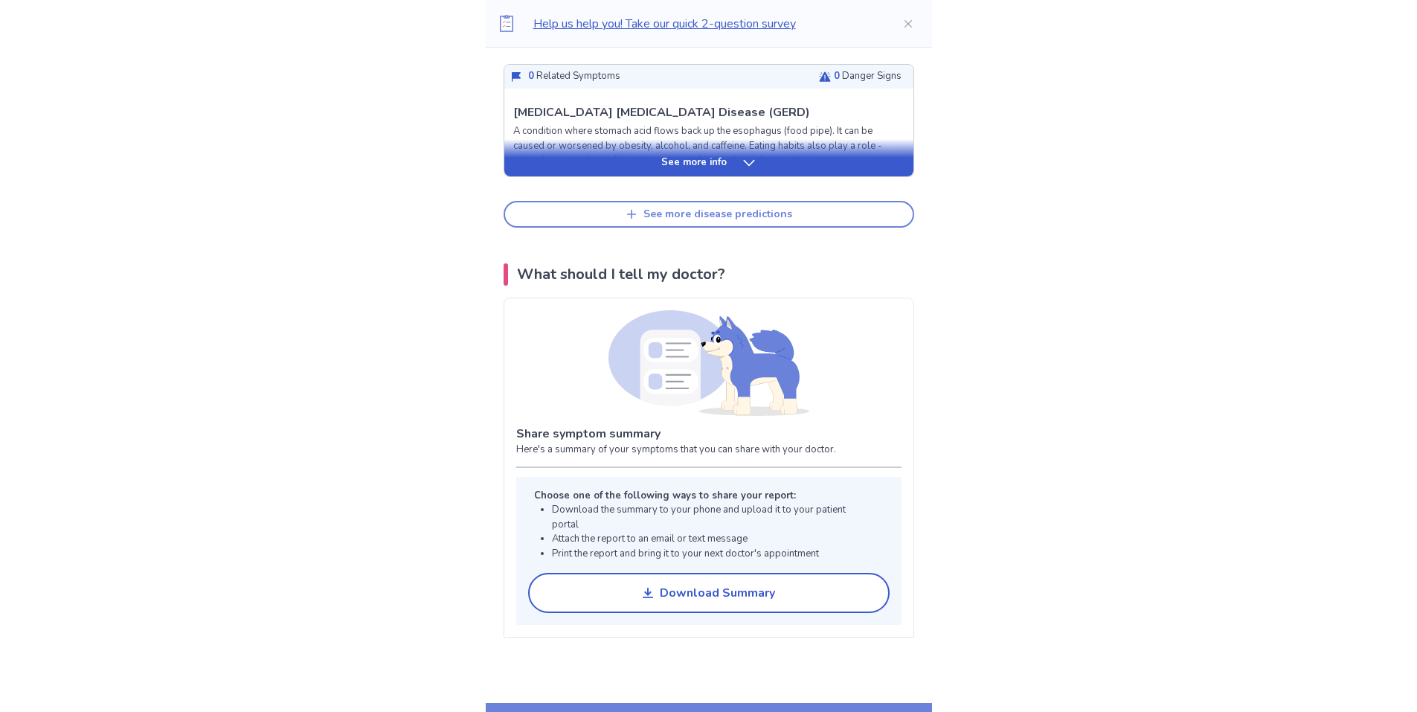
click at [738, 216] on div "See more disease predictions" at bounding box center [717, 214] width 149 height 13
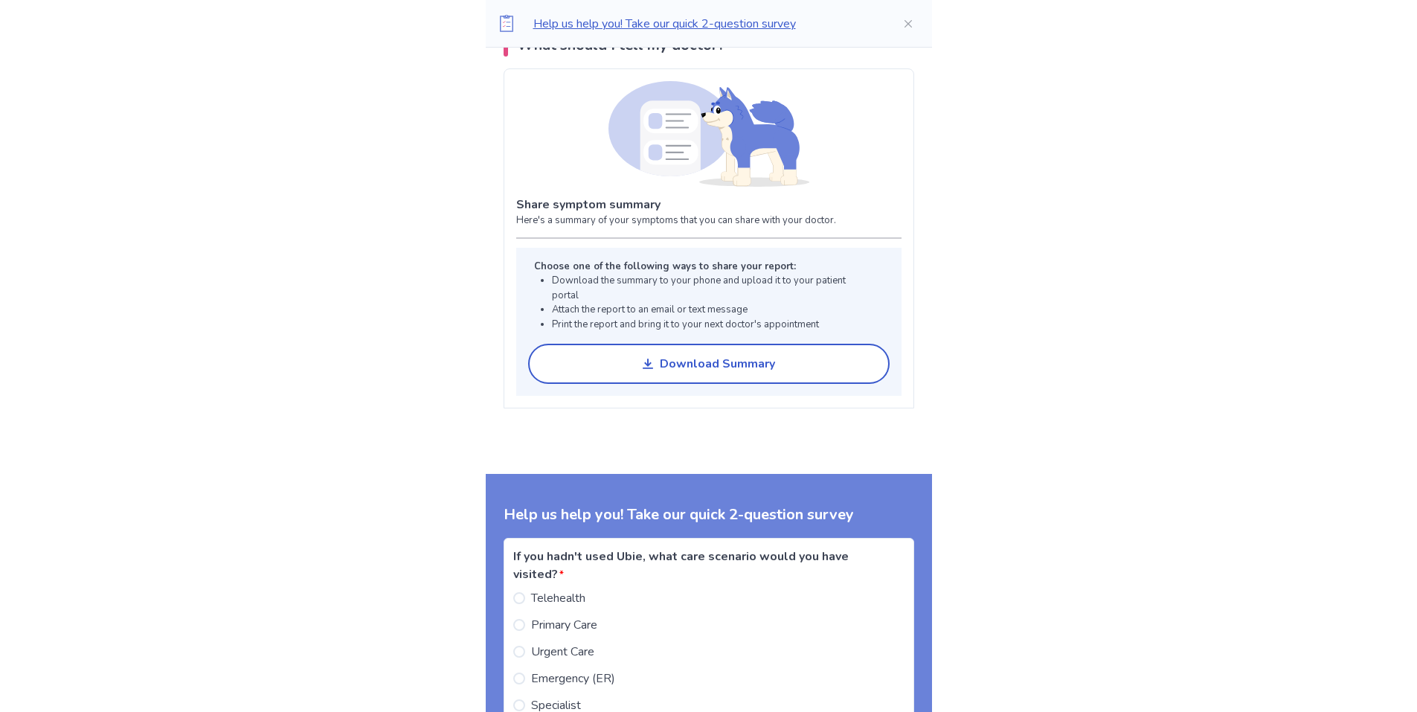
scroll to position [1413, 0]
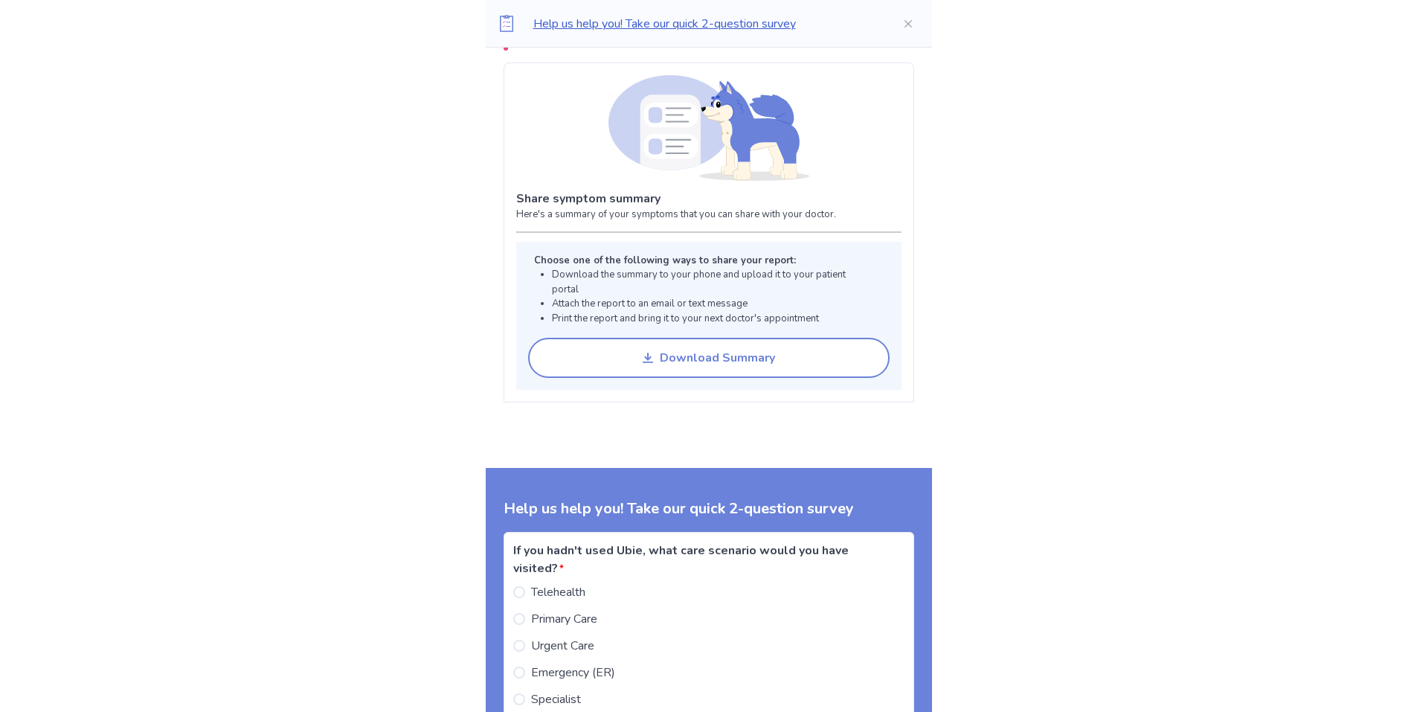
click at [745, 341] on button "Download Summary" at bounding box center [708, 358] width 361 height 40
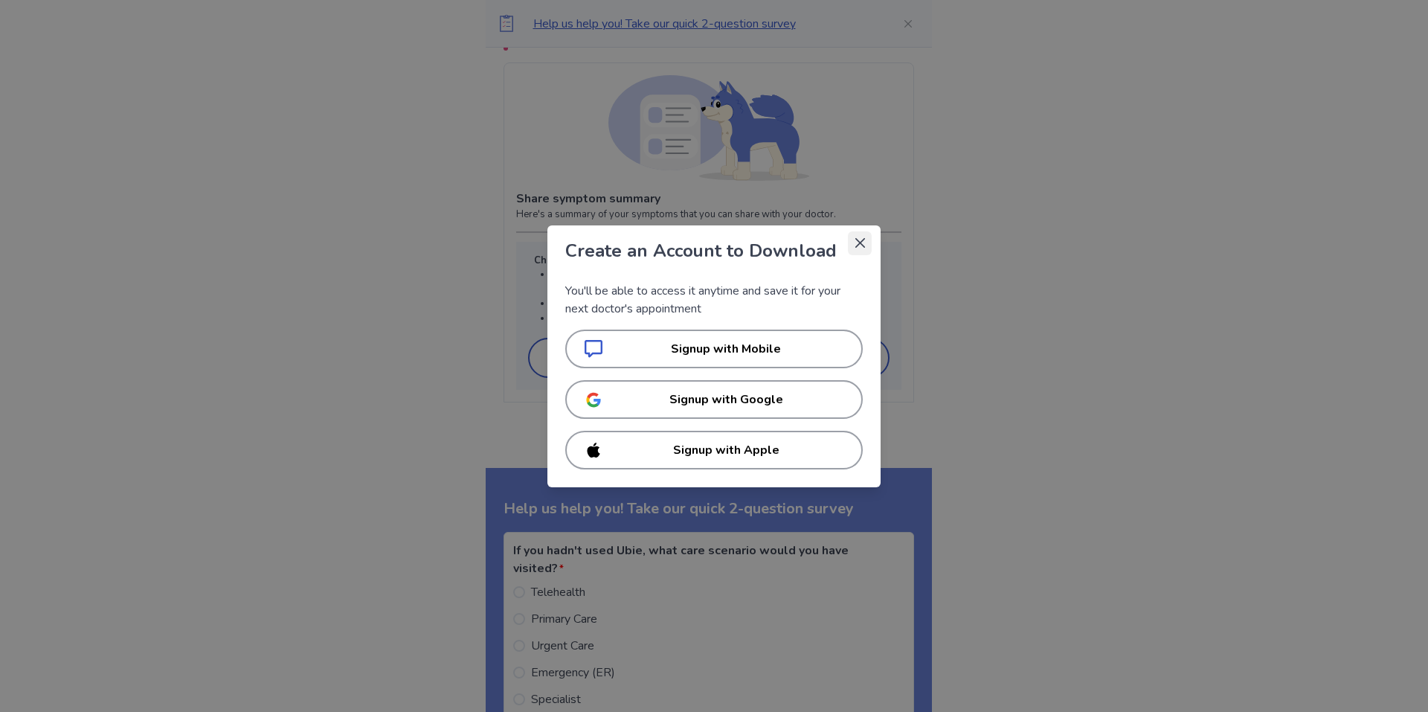
click at [864, 239] on icon "Close" at bounding box center [860, 243] width 10 height 10
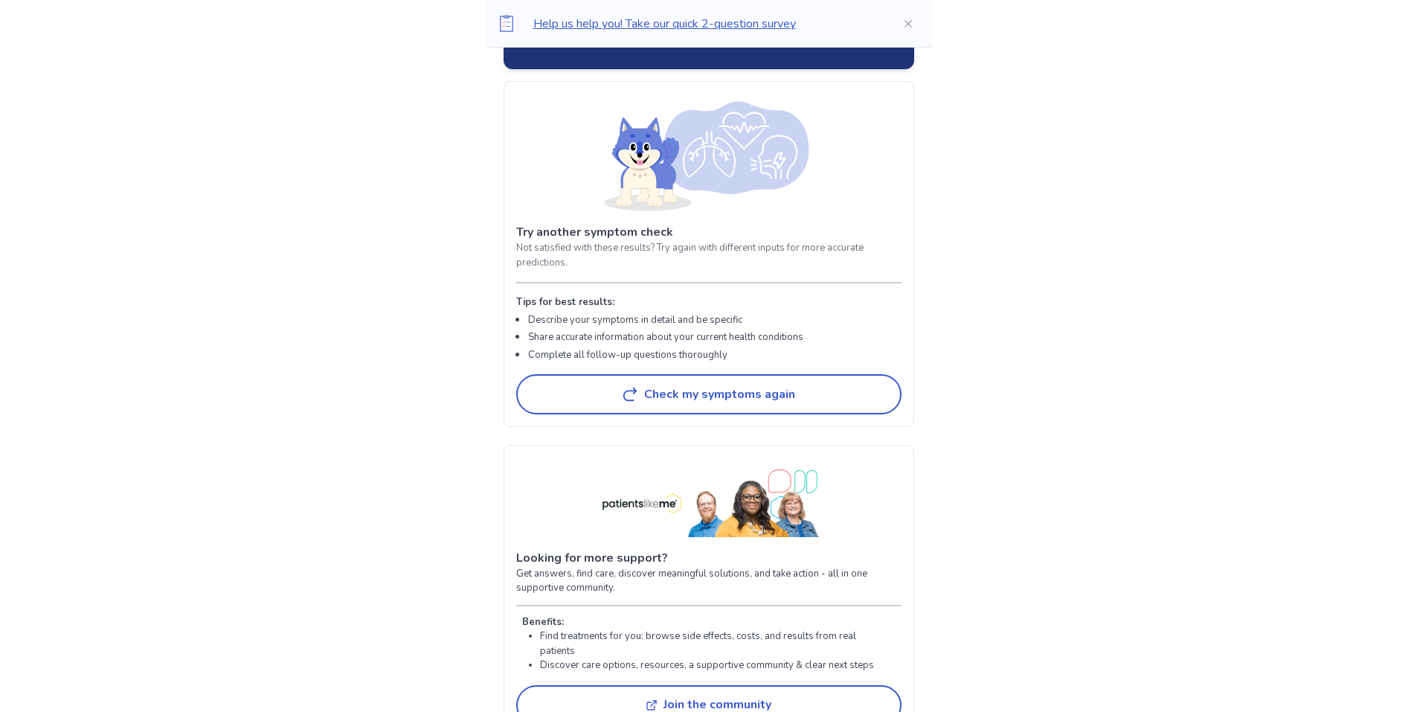
scroll to position [3049, 0]
